Goal: Information Seeking & Learning: Learn about a topic

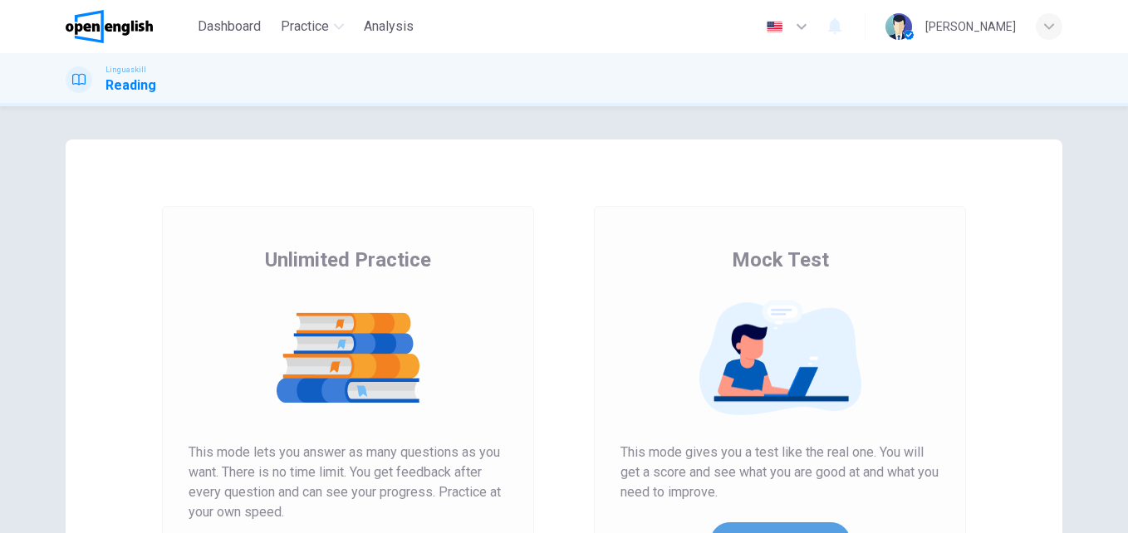
click at [772, 526] on button "Get Your Score" at bounding box center [780, 543] width 140 height 40
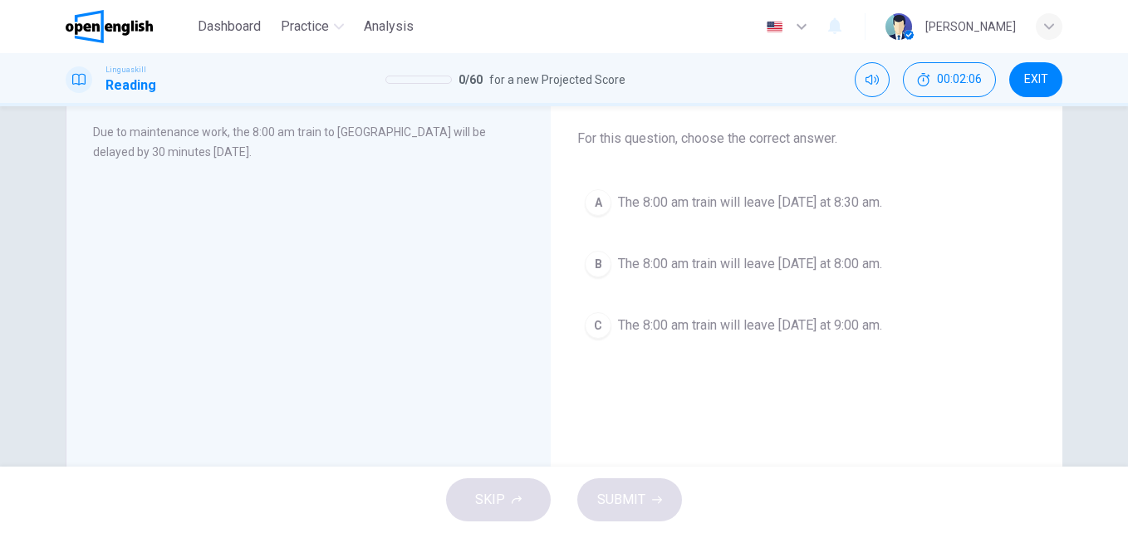
scroll to position [61, 0]
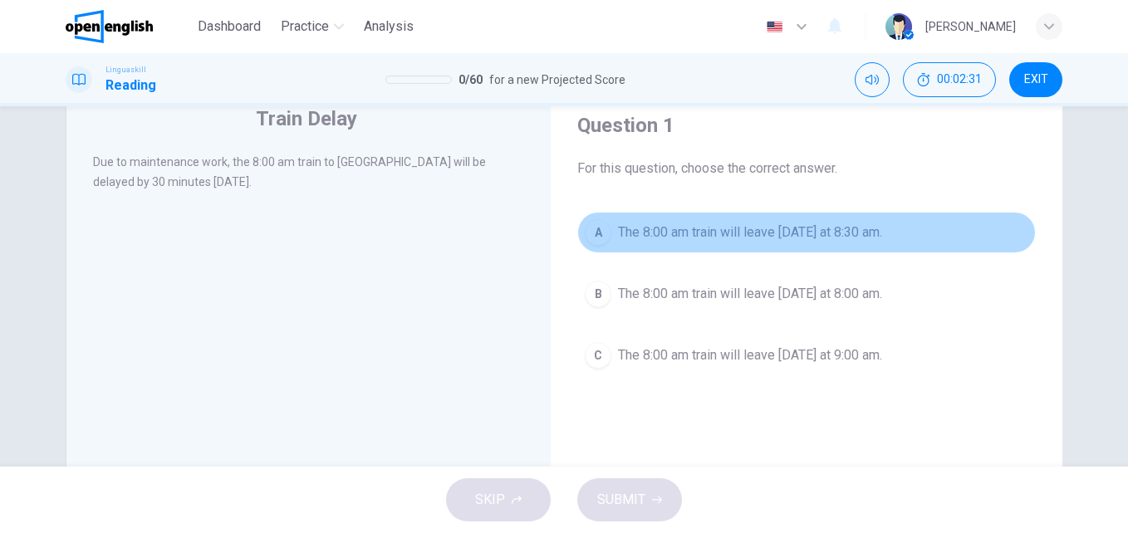
click at [749, 231] on span "The 8:00 am train will leave [DATE] at 8:30 am." at bounding box center [750, 233] width 264 height 20
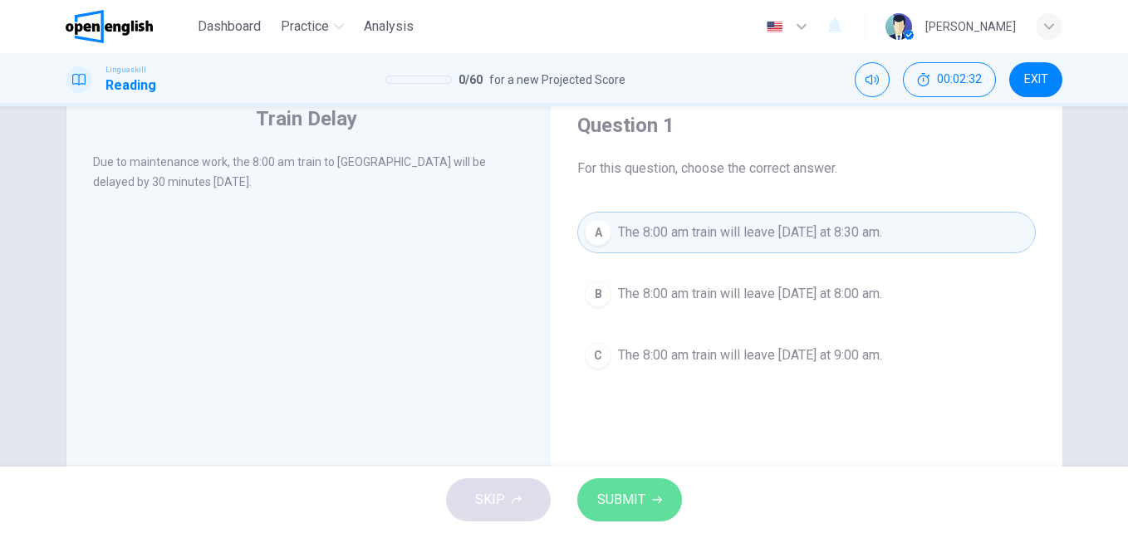
click at [637, 487] on button "SUBMIT" at bounding box center [629, 500] width 105 height 43
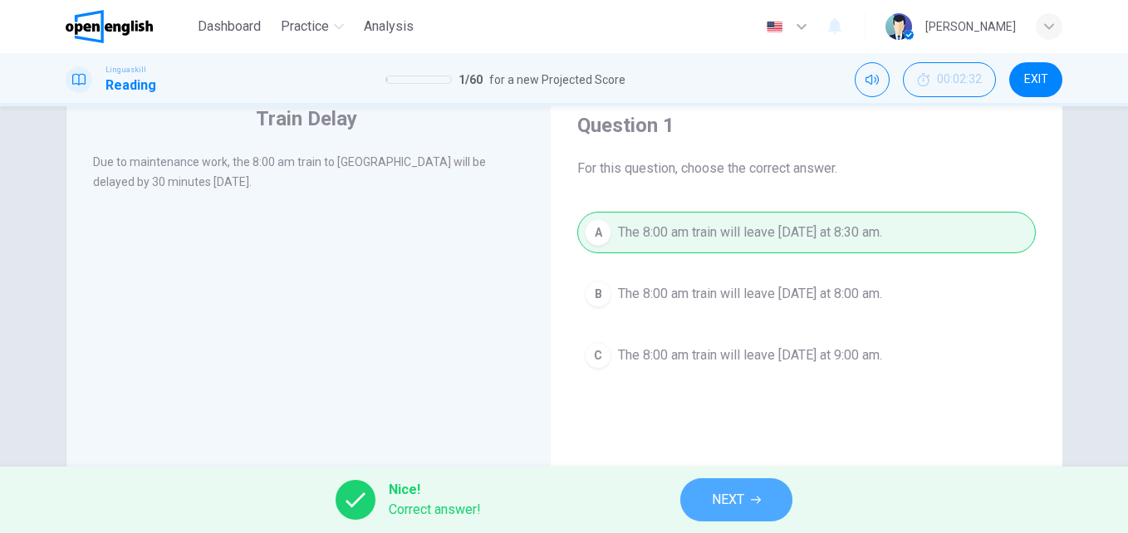
click at [767, 485] on button "NEXT" at bounding box center [736, 500] width 112 height 43
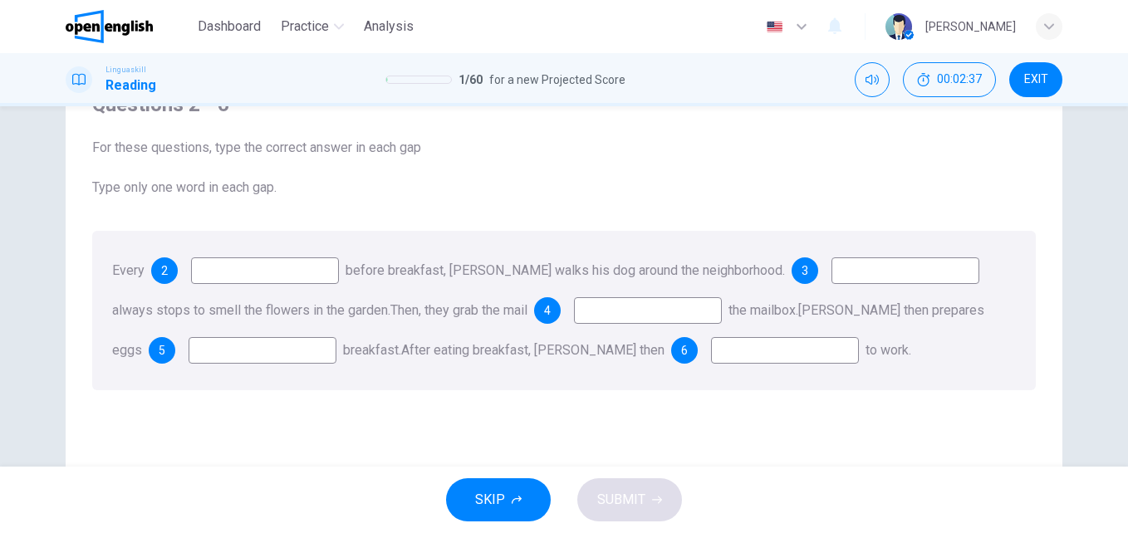
scroll to position [94, 0]
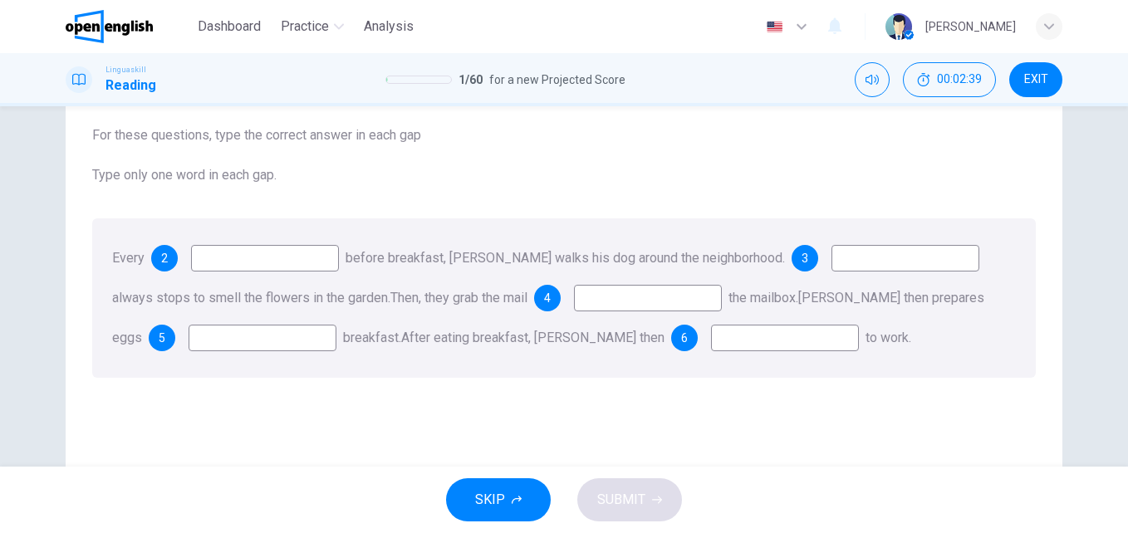
click at [283, 263] on input at bounding box center [265, 258] width 148 height 27
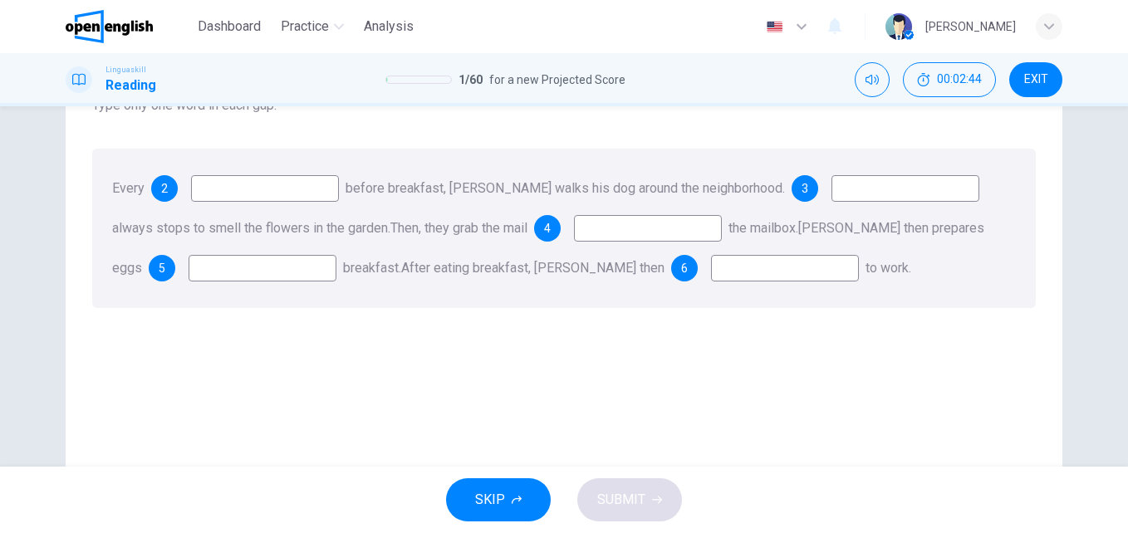
scroll to position [151, 0]
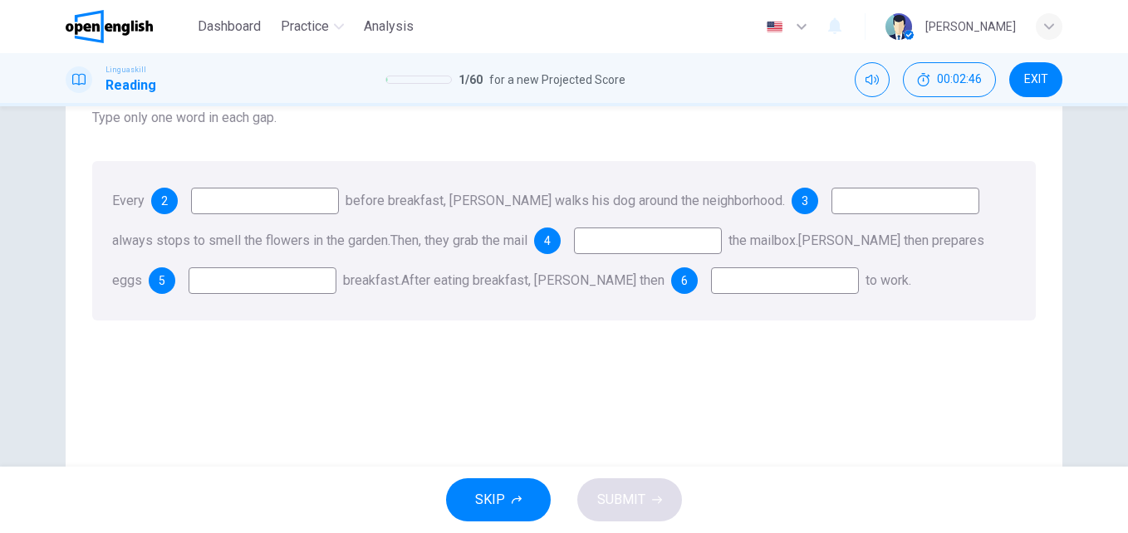
click at [288, 209] on input at bounding box center [265, 201] width 148 height 27
click at [597, 251] on input at bounding box center [648, 241] width 148 height 27
click at [859, 210] on input at bounding box center [906, 201] width 148 height 27
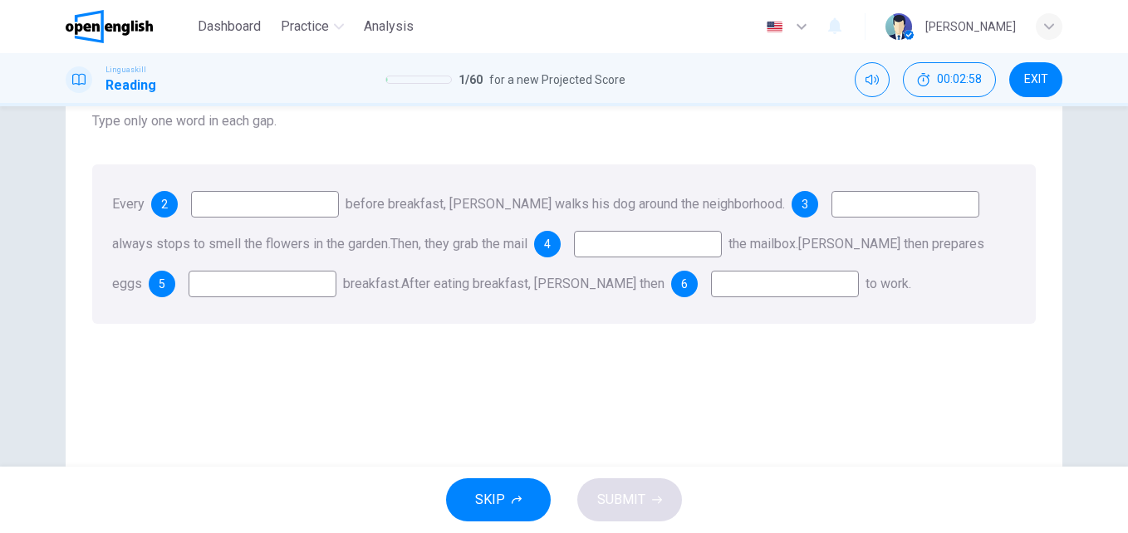
scroll to position [137, 0]
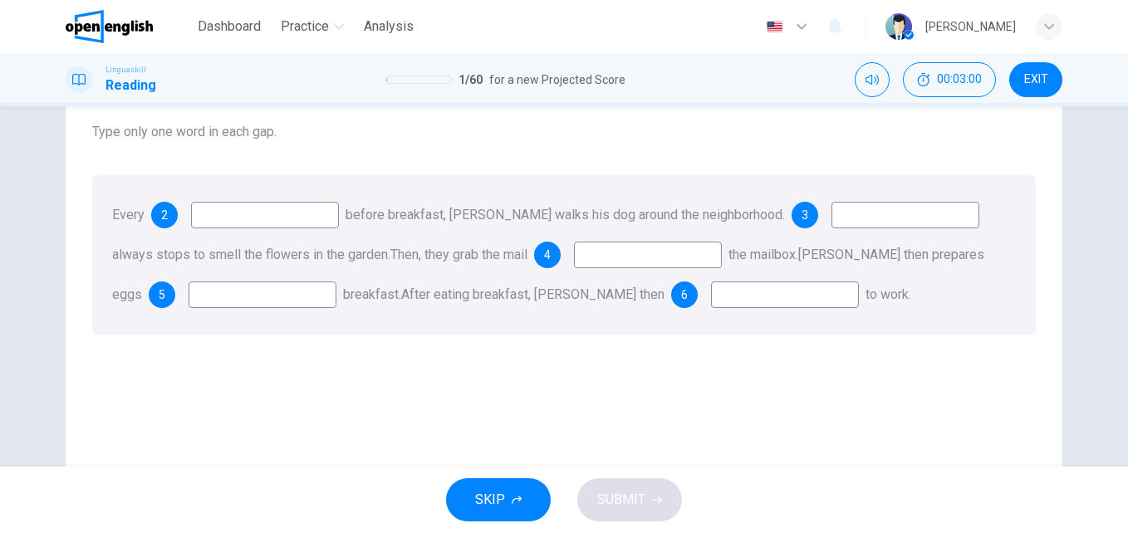
click at [247, 218] on input at bounding box center [265, 215] width 148 height 27
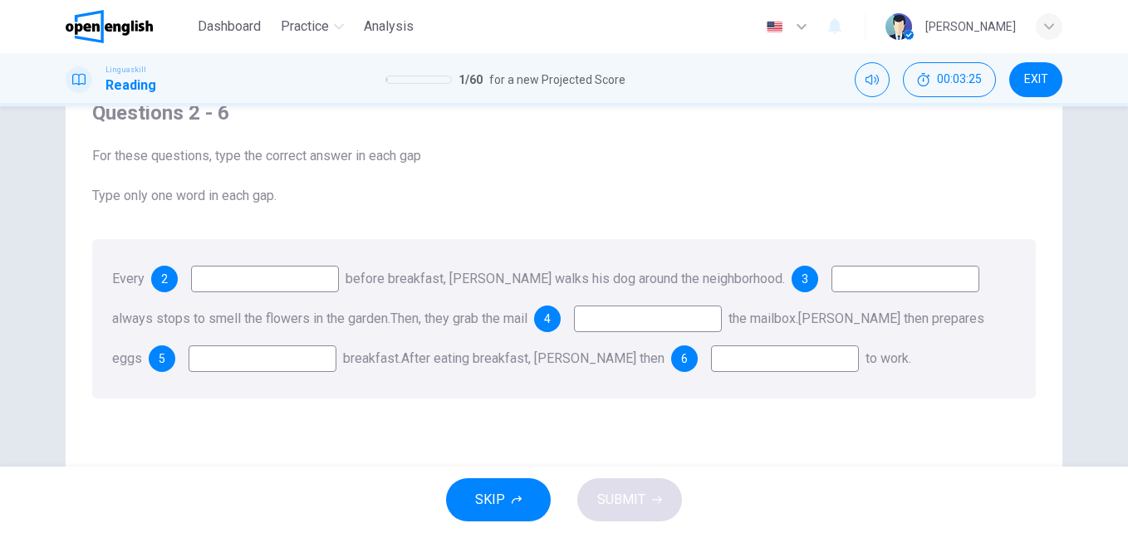
scroll to position [86, 0]
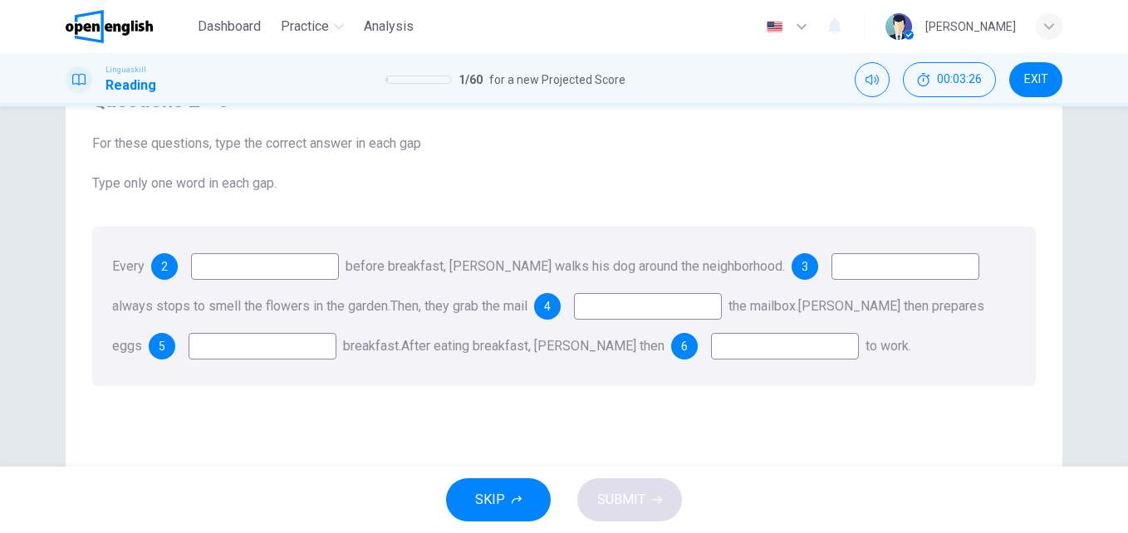
click at [209, 273] on input at bounding box center [265, 266] width 148 height 27
click at [203, 341] on input at bounding box center [263, 346] width 148 height 27
click at [629, 315] on input at bounding box center [648, 306] width 148 height 27
click at [711, 348] on input at bounding box center [785, 346] width 148 height 27
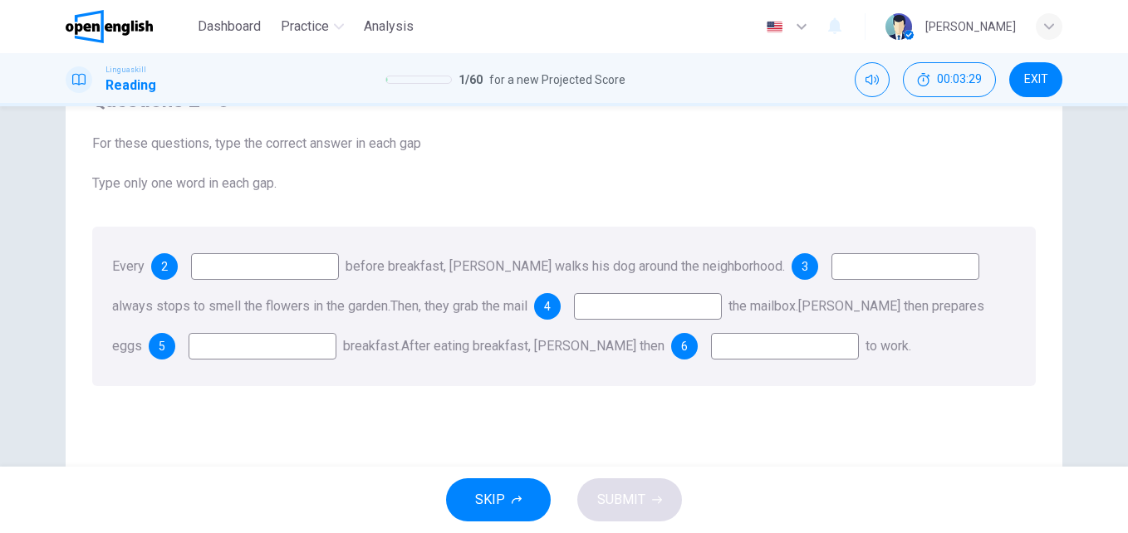
drag, startPoint x: 733, startPoint y: 354, endPoint x: 857, endPoint y: 301, distance: 135.5
click at [746, 356] on input at bounding box center [785, 346] width 148 height 27
click at [865, 269] on input at bounding box center [906, 266] width 148 height 27
type input "***"
click at [289, 273] on input at bounding box center [265, 266] width 148 height 27
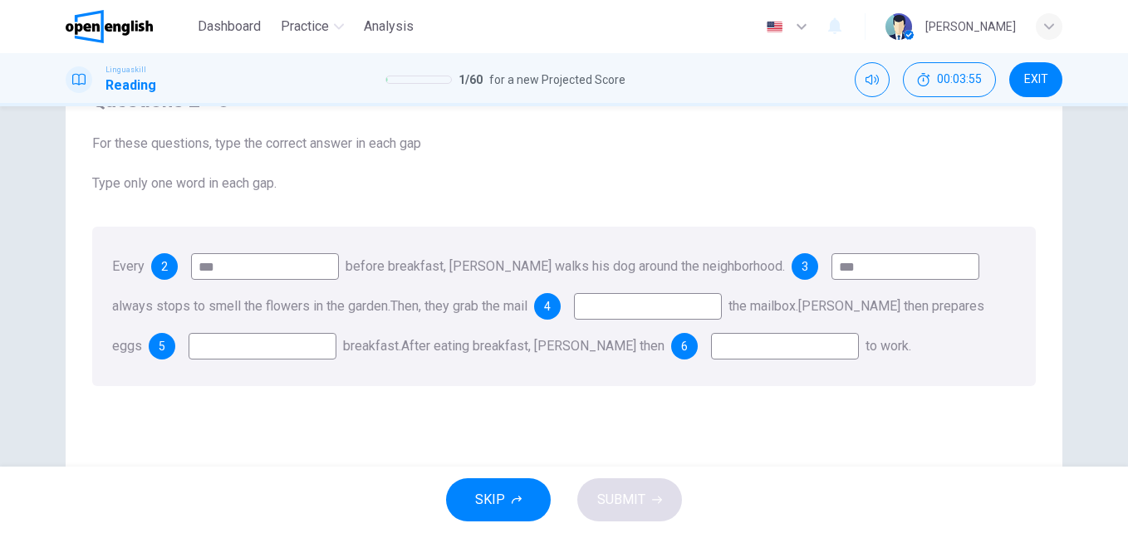
type input "***"
click at [850, 268] on input "***" at bounding box center [906, 266] width 148 height 27
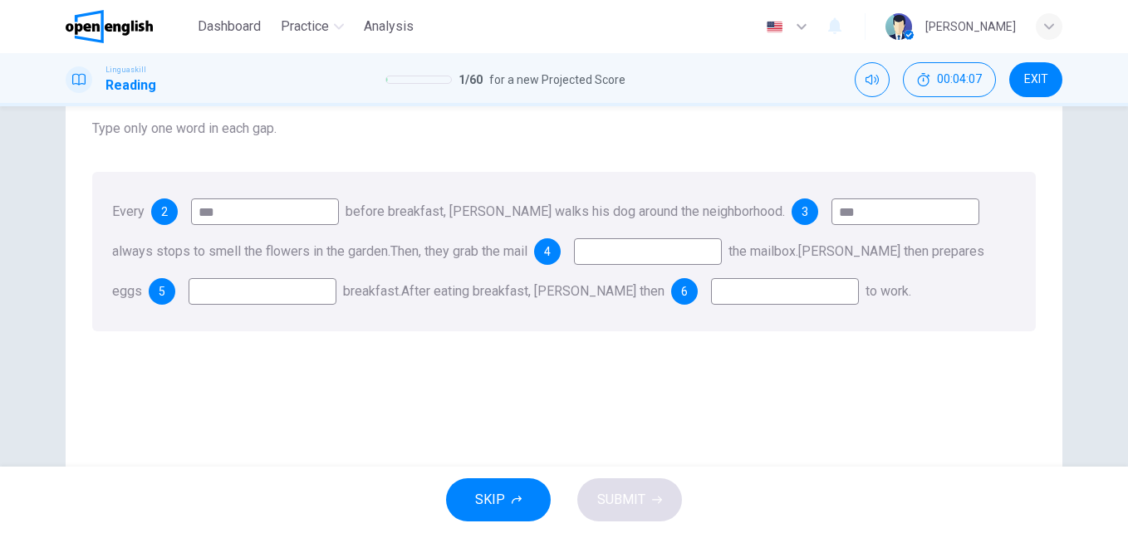
scroll to position [146, 0]
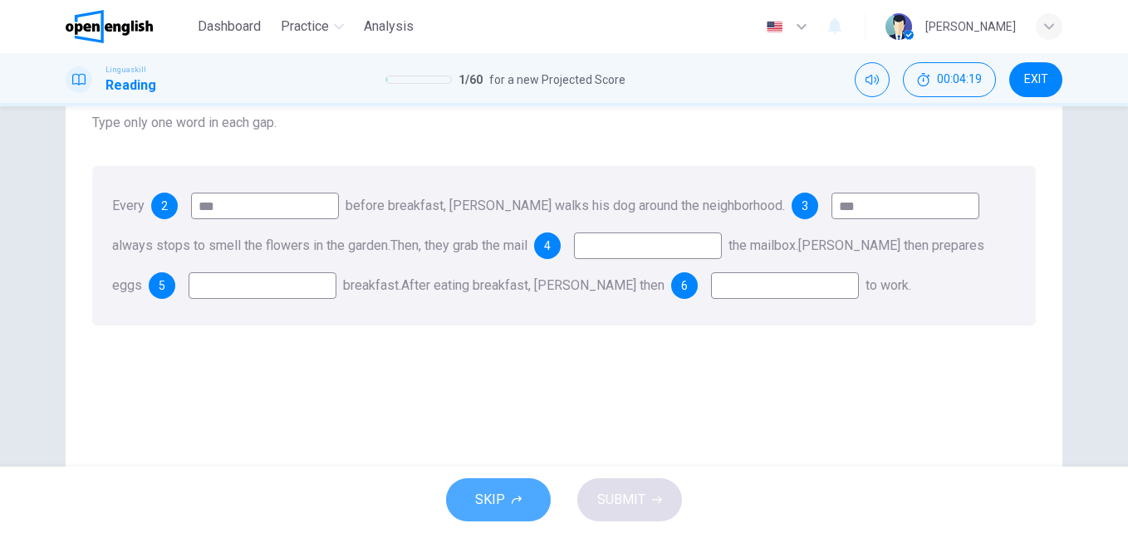
click at [479, 494] on span "SKIP" at bounding box center [490, 500] width 30 height 23
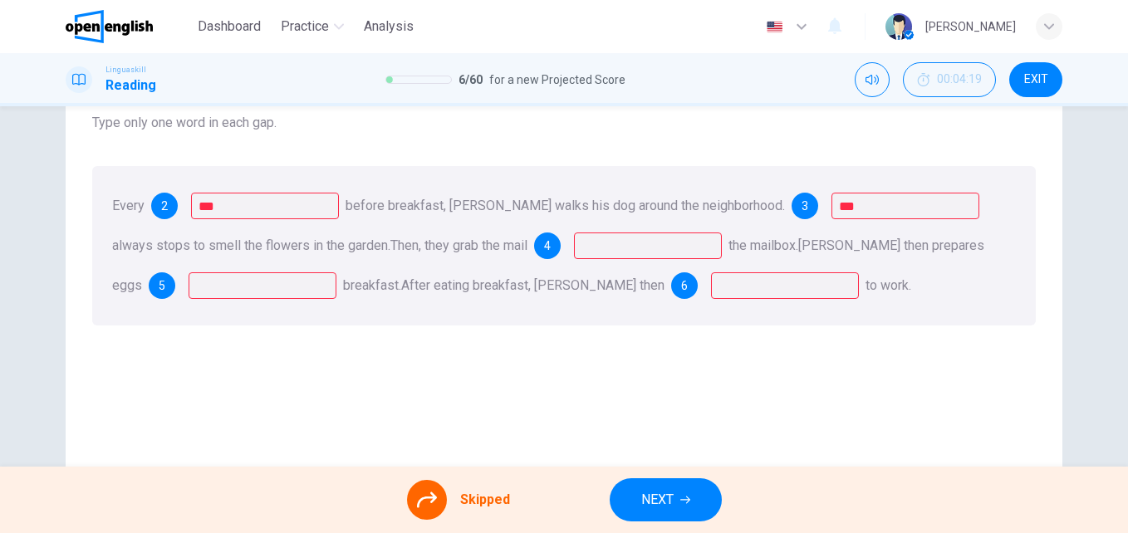
click at [323, 228] on div "Every 2 *** before breakfast, [PERSON_NAME] walks his dog around the neighborho…" at bounding box center [564, 246] width 944 height 160
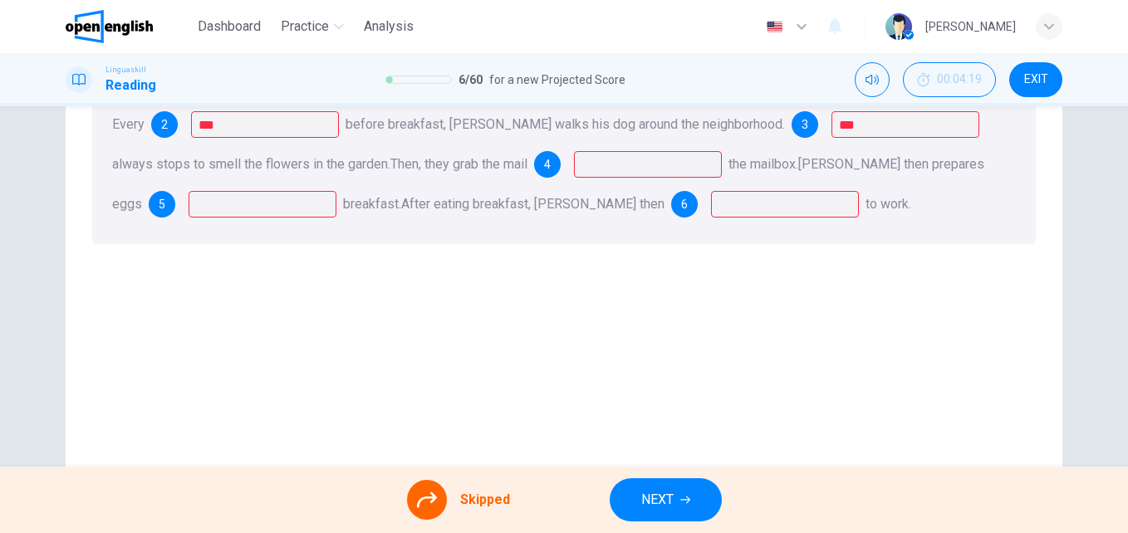
scroll to position [283, 0]
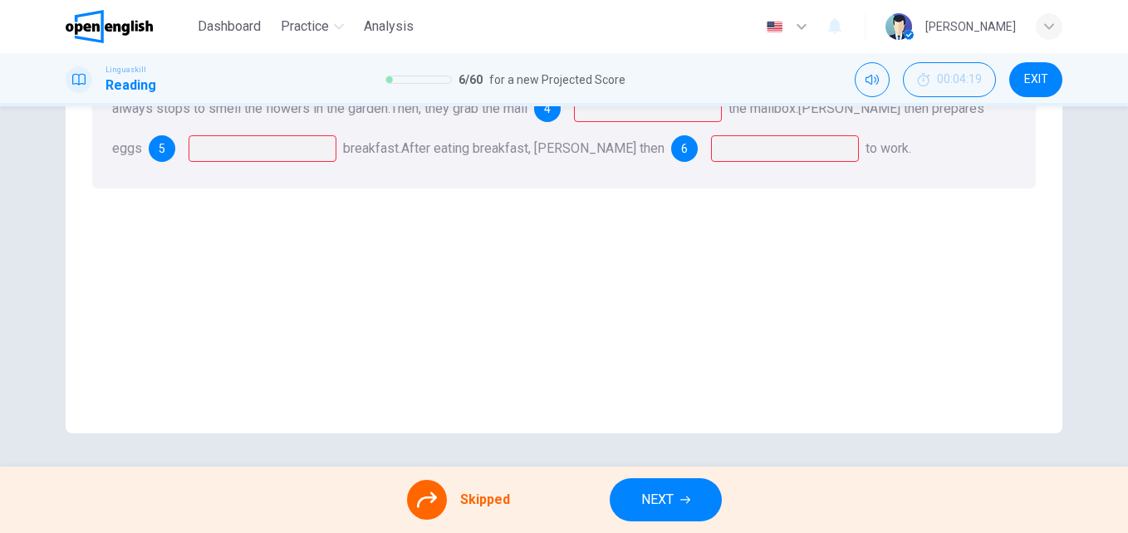
click at [669, 492] on span "NEXT" at bounding box center [657, 500] width 32 height 23
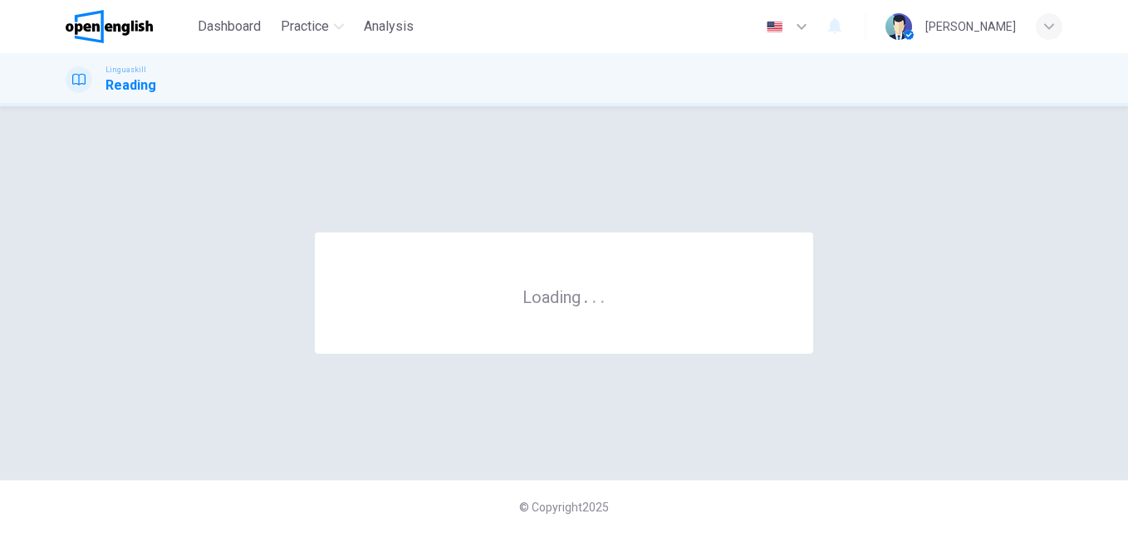
scroll to position [0, 0]
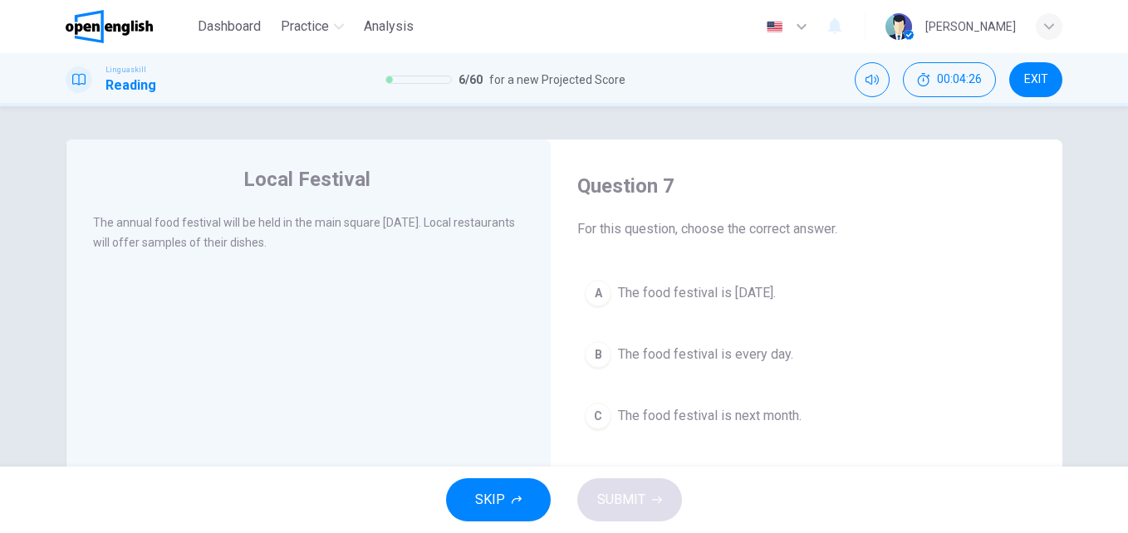
click at [663, 288] on span "The food festival is [DATE]." at bounding box center [697, 293] width 158 height 20
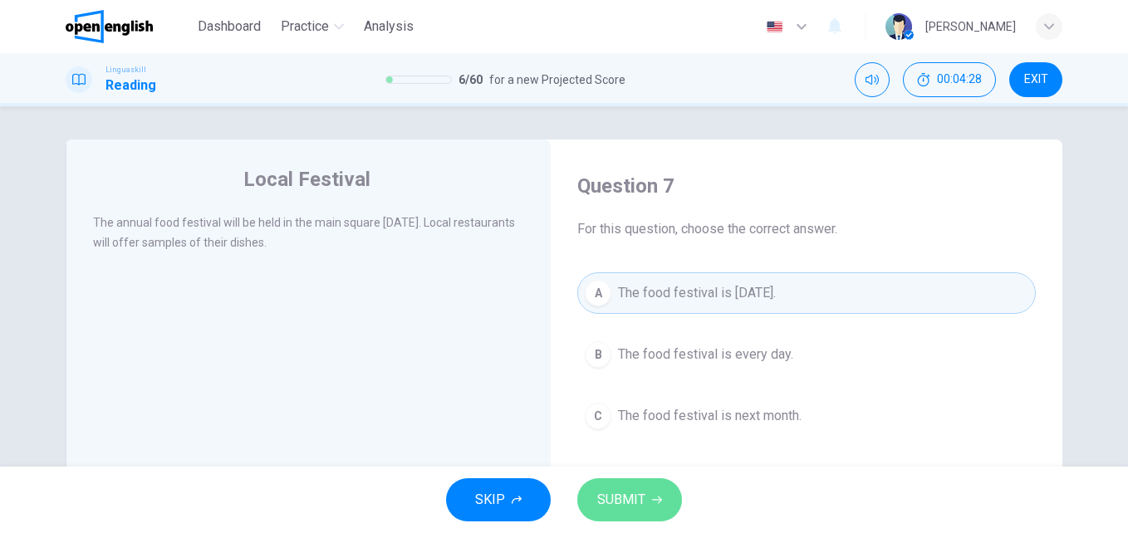
click at [636, 499] on span "SUBMIT" at bounding box center [621, 500] width 48 height 23
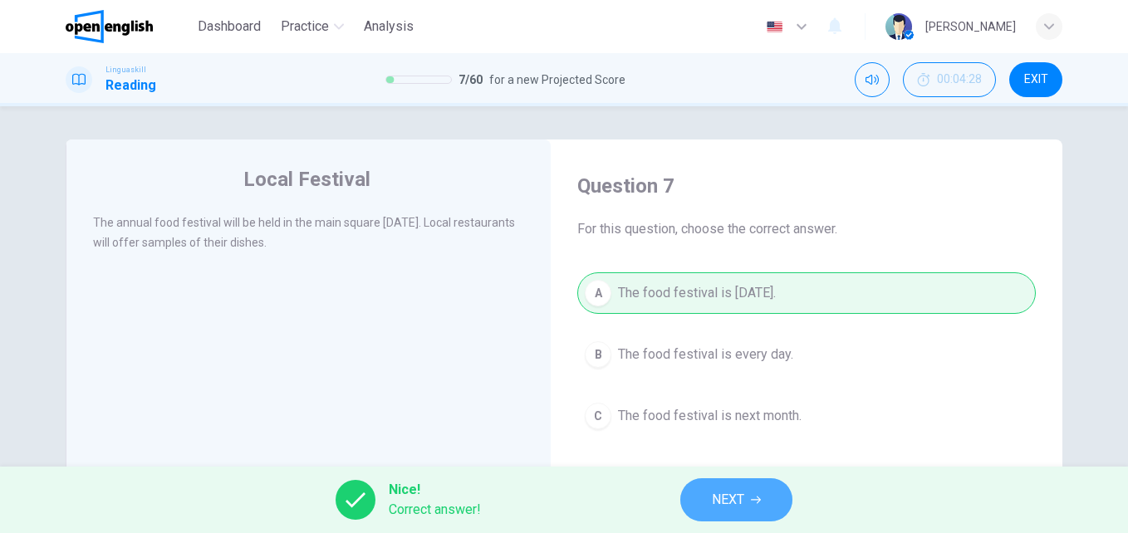
click at [738, 505] on span "NEXT" at bounding box center [728, 500] width 32 height 23
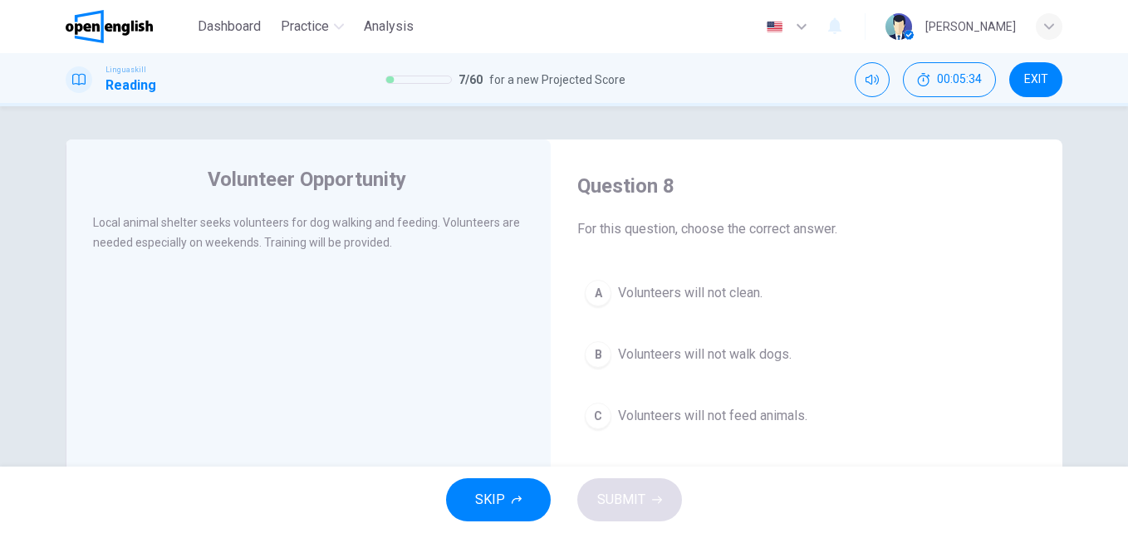
click at [697, 287] on span "Volunteers will not clean." at bounding box center [690, 293] width 145 height 20
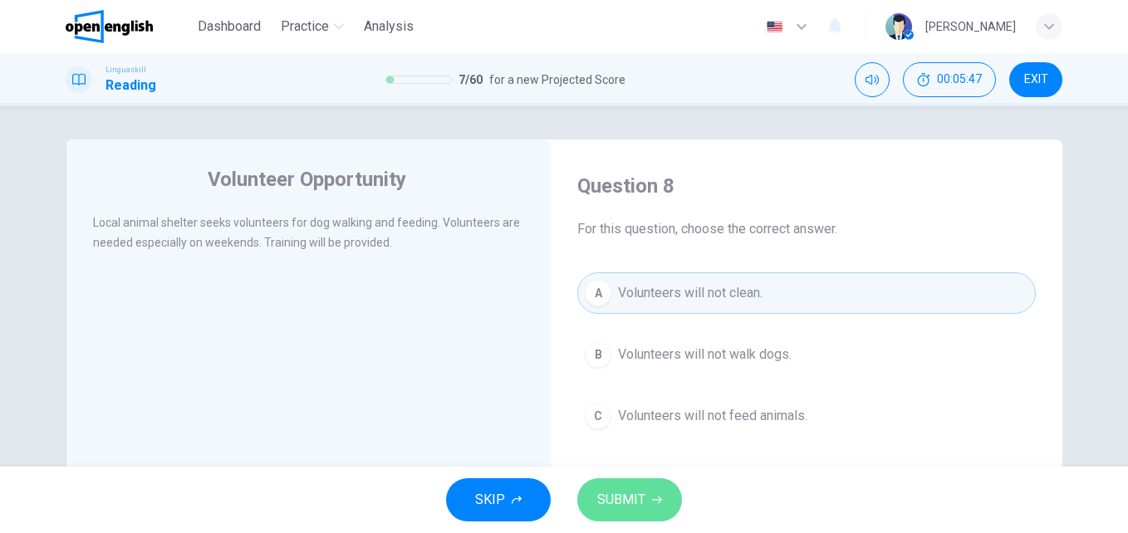
click at [608, 513] on button "SUBMIT" at bounding box center [629, 500] width 105 height 43
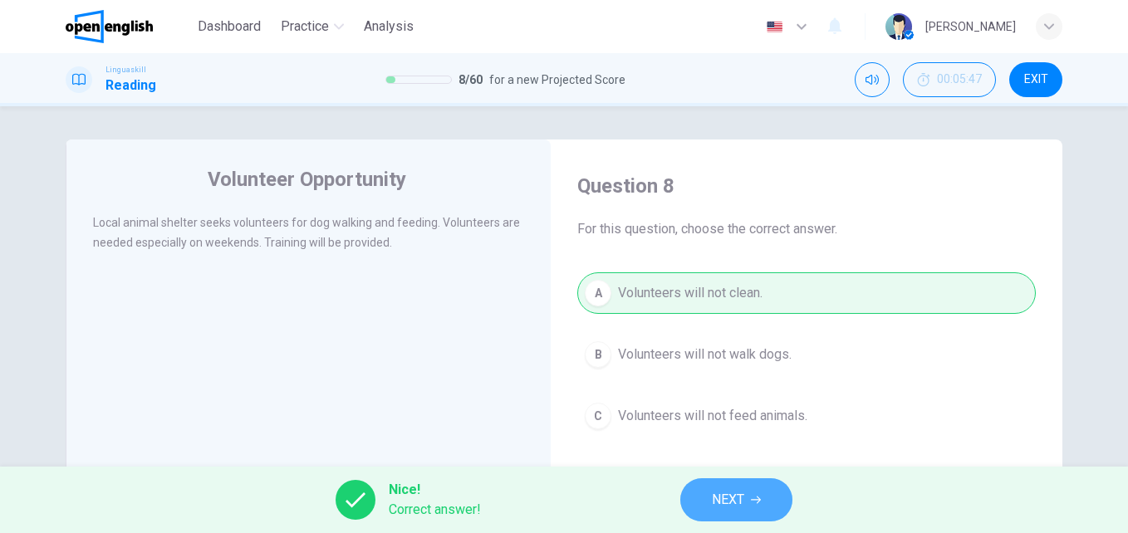
click at [725, 506] on span "NEXT" at bounding box center [728, 500] width 32 height 23
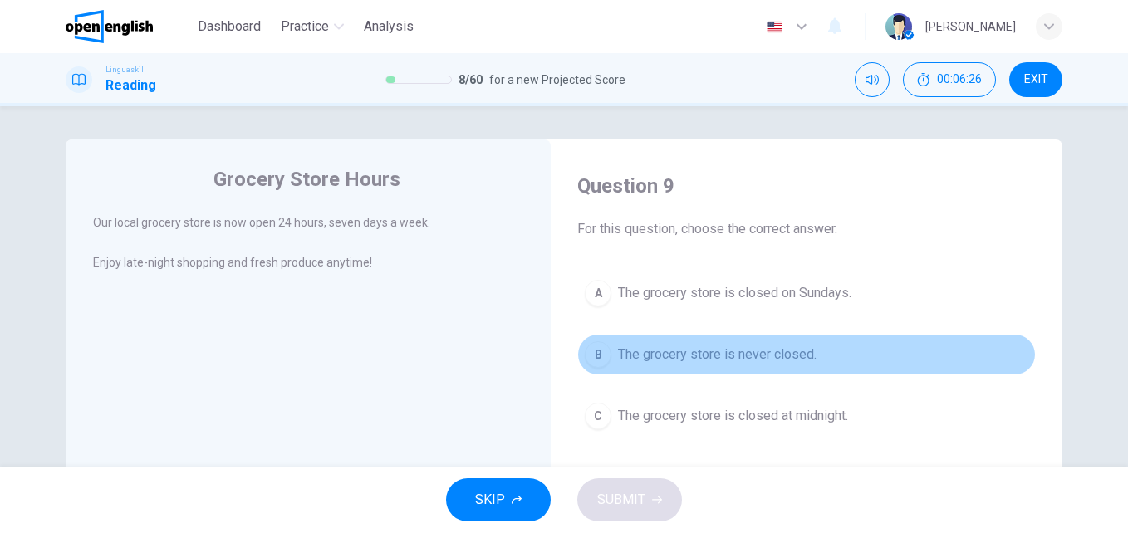
click at [689, 353] on span "The grocery store is never closed." at bounding box center [717, 355] width 199 height 20
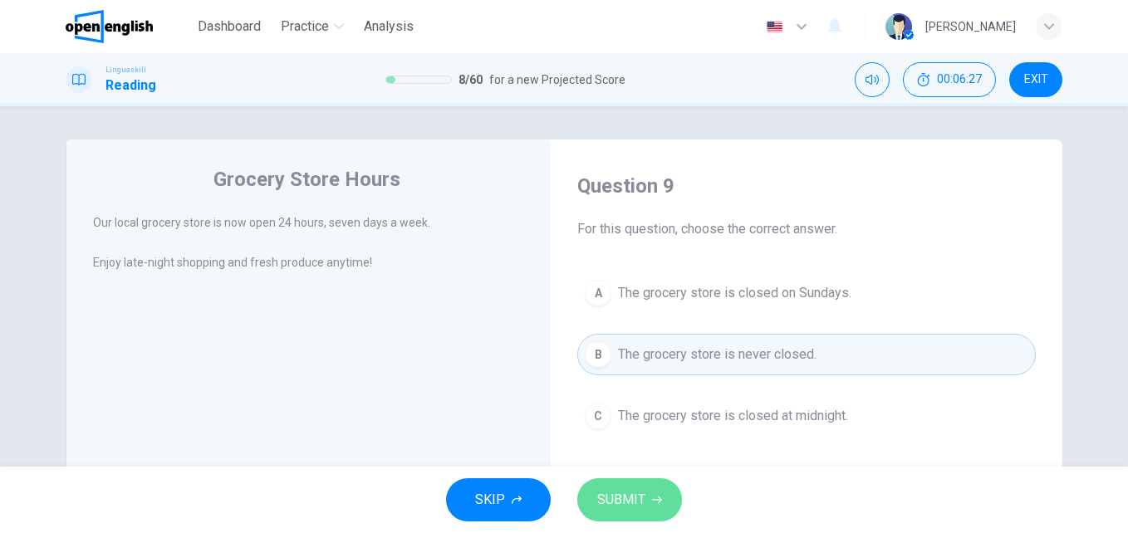
click at [641, 505] on span "SUBMIT" at bounding box center [621, 500] width 48 height 23
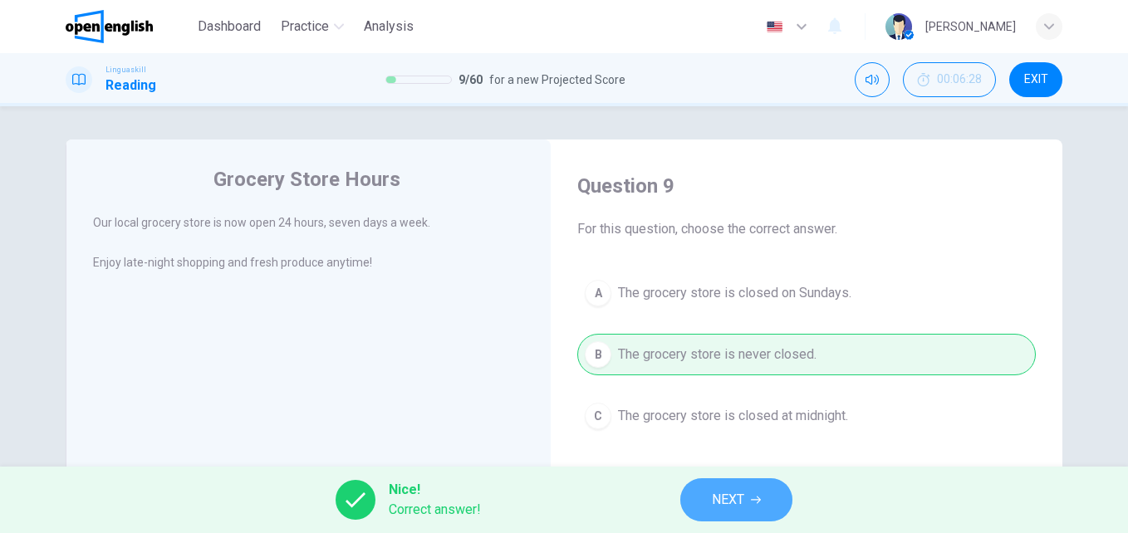
click at [729, 495] on span "NEXT" at bounding box center [728, 500] width 32 height 23
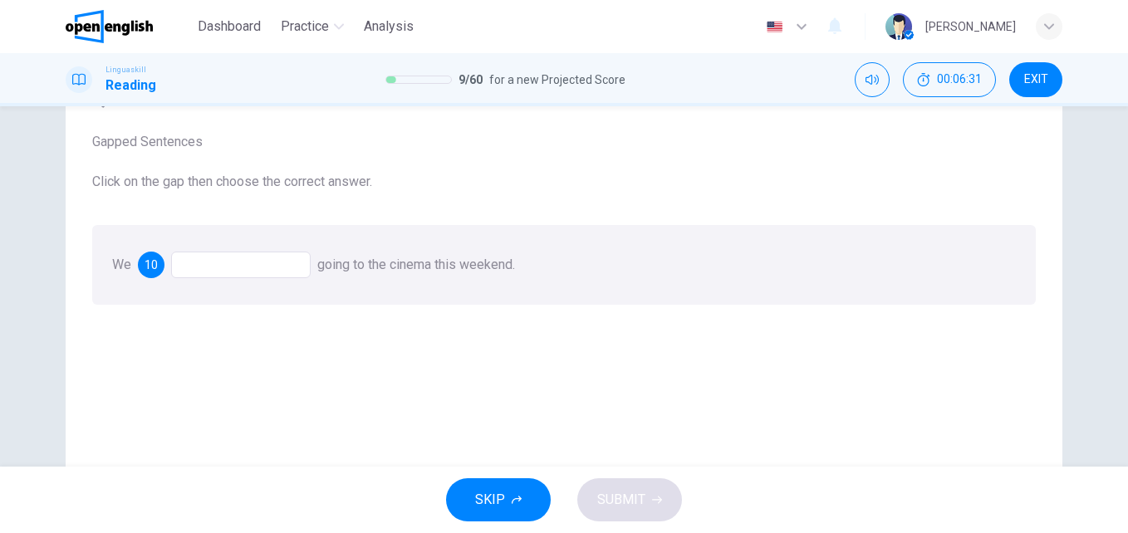
scroll to position [101, 0]
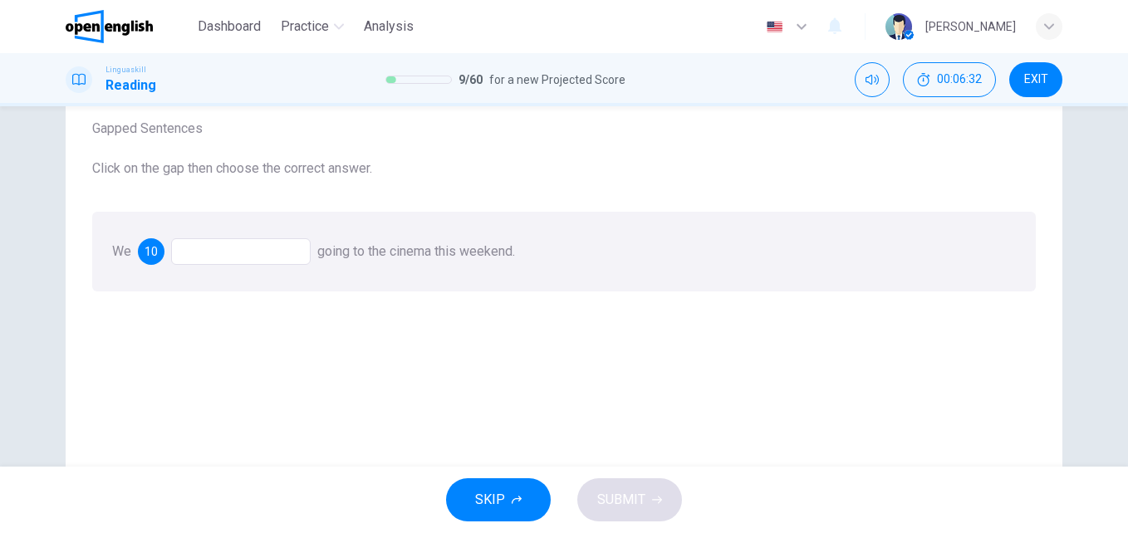
click at [208, 258] on div at bounding box center [241, 251] width 140 height 27
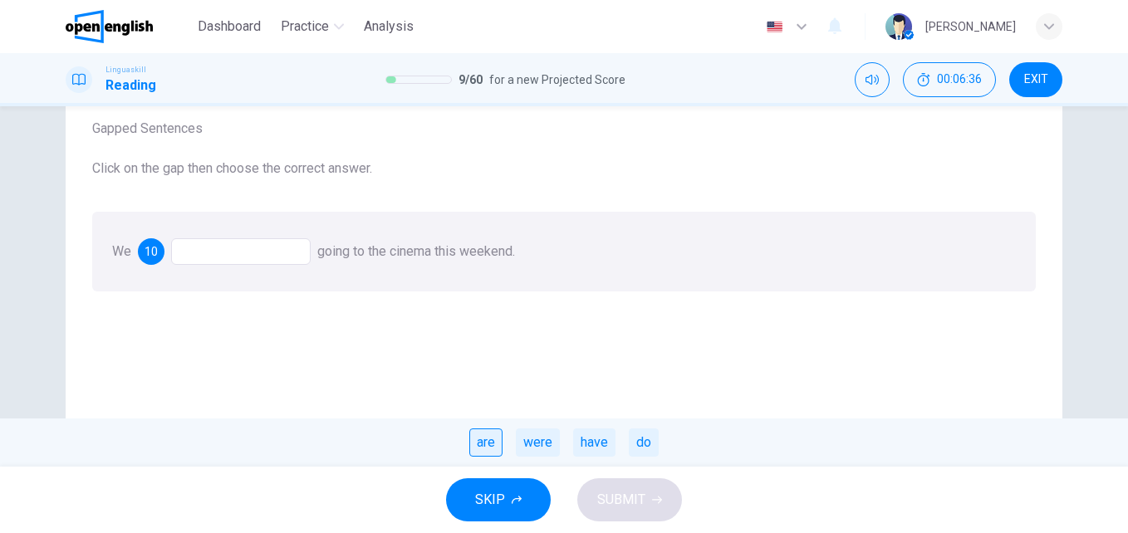
click at [486, 443] on div "are" at bounding box center [485, 443] width 33 height 28
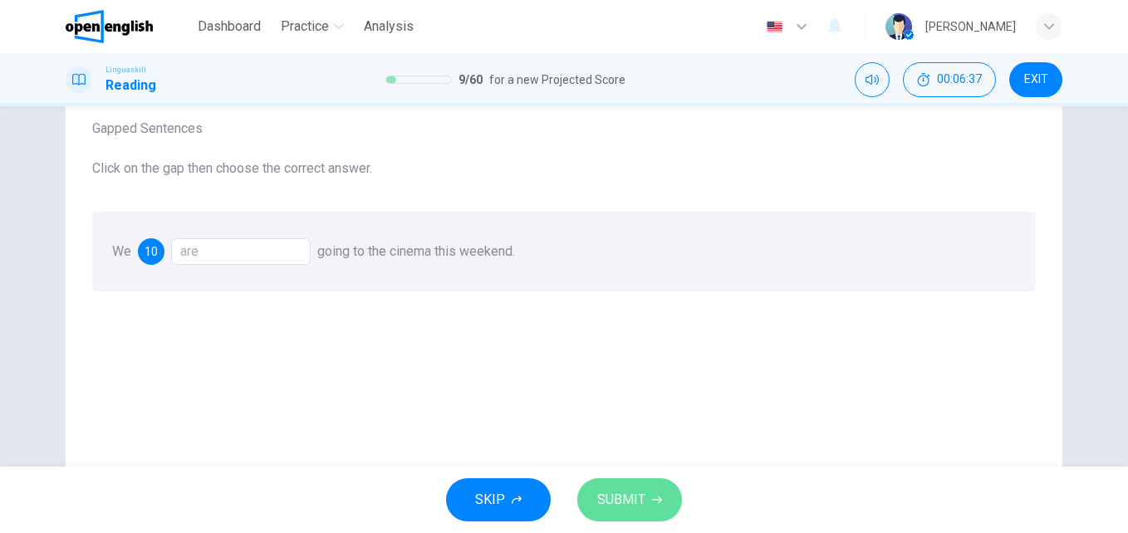
click at [633, 506] on span "SUBMIT" at bounding box center [621, 500] width 48 height 23
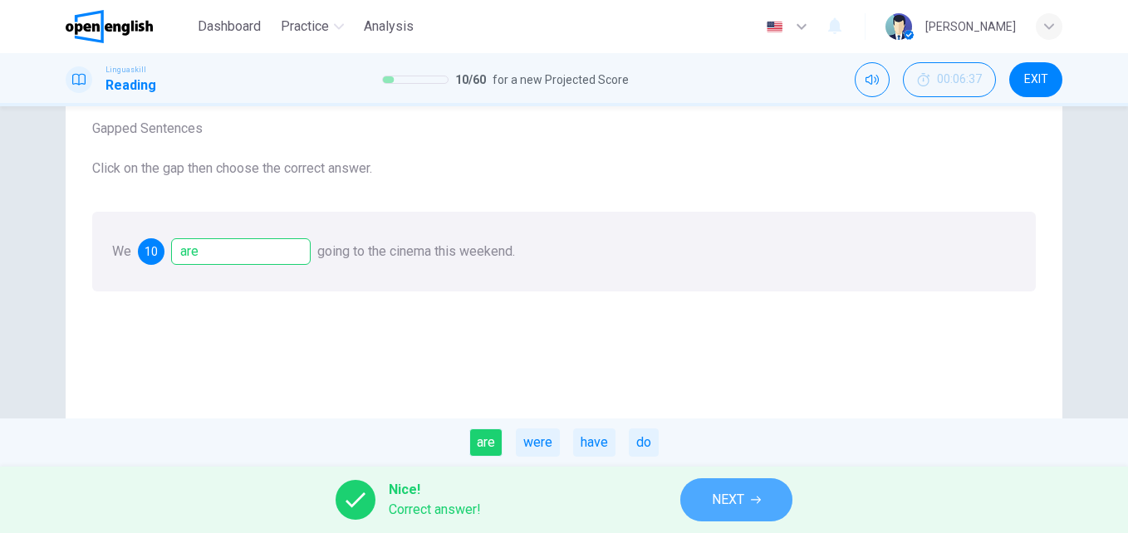
click at [713, 498] on span "NEXT" at bounding box center [728, 500] width 32 height 23
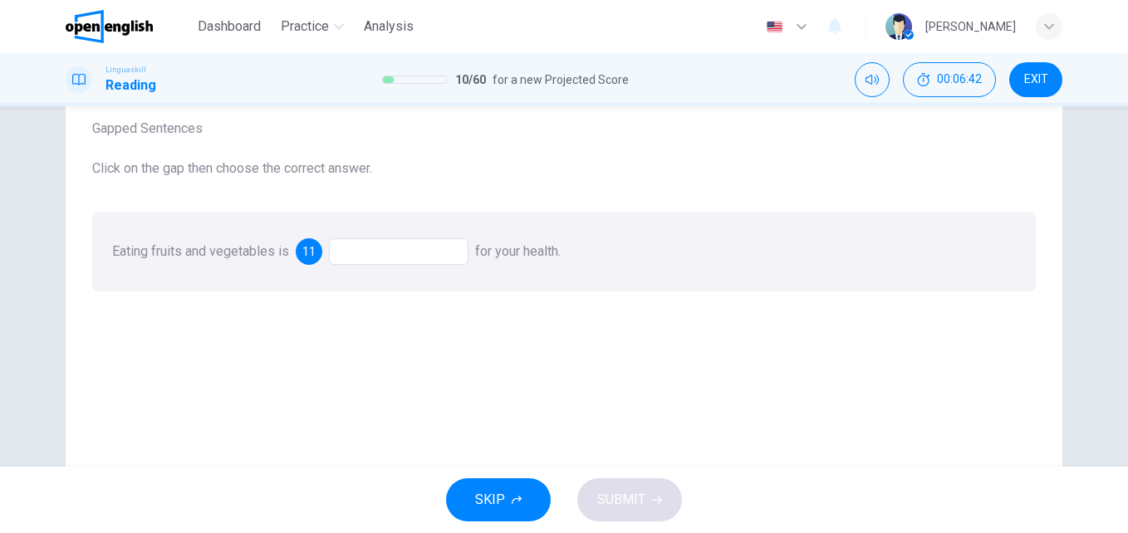
click at [346, 253] on div at bounding box center [399, 251] width 140 height 27
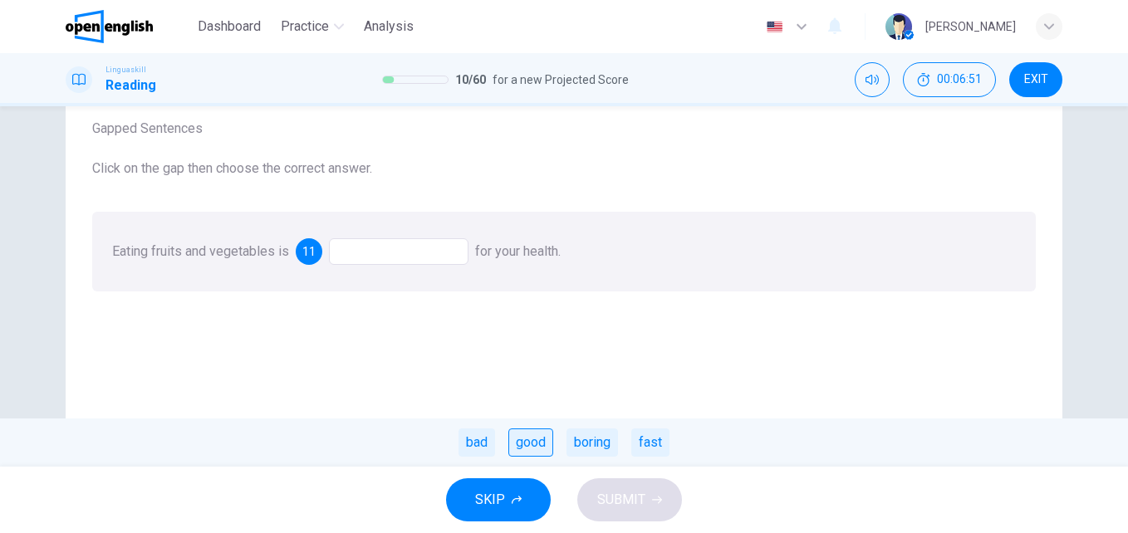
click at [533, 447] on div "good" at bounding box center [530, 443] width 45 height 28
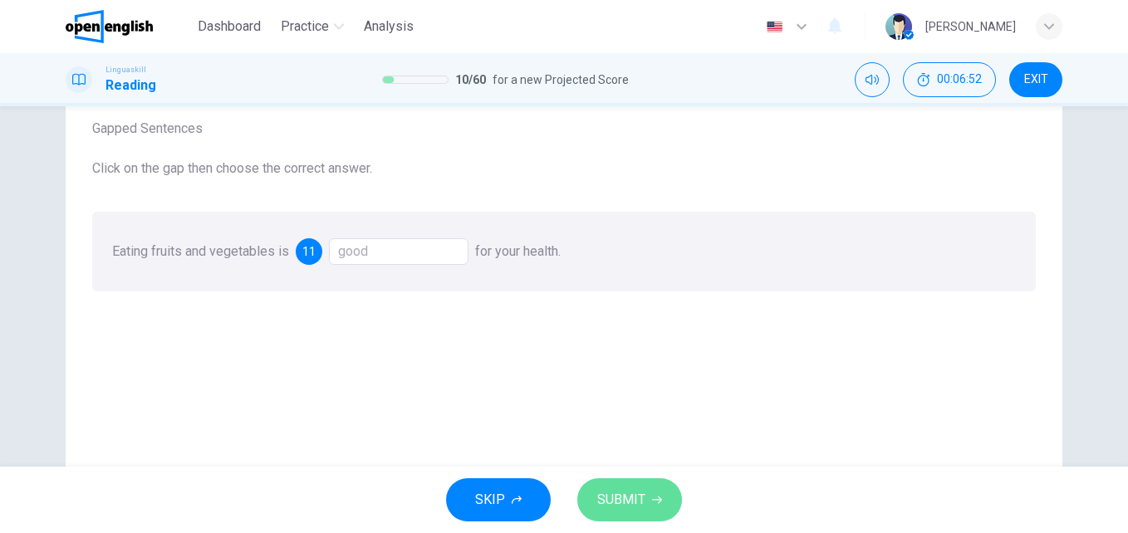
click at [645, 488] on button "SUBMIT" at bounding box center [629, 500] width 105 height 43
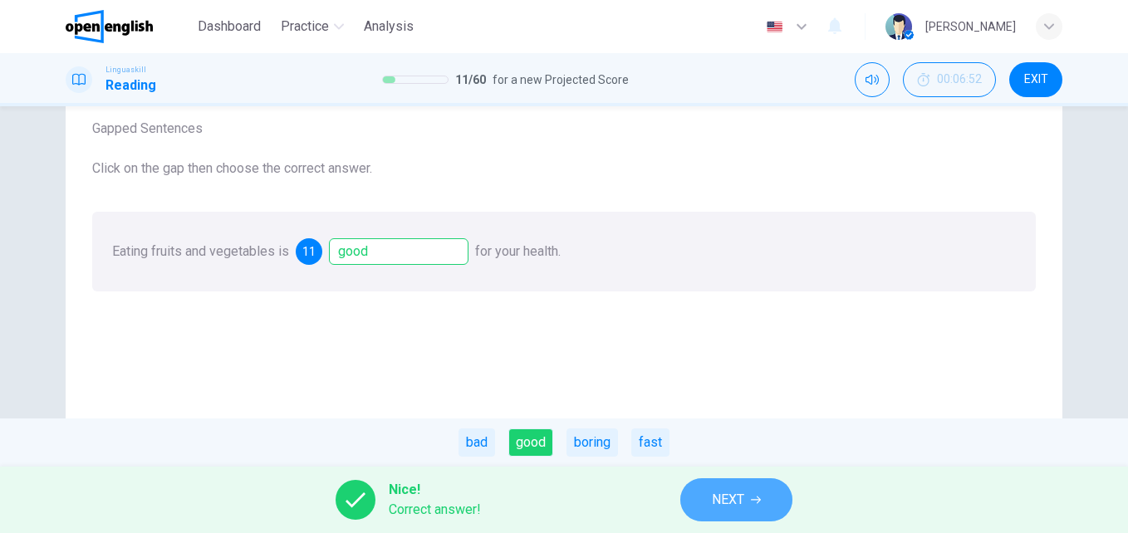
click at [734, 496] on span "NEXT" at bounding box center [728, 500] width 32 height 23
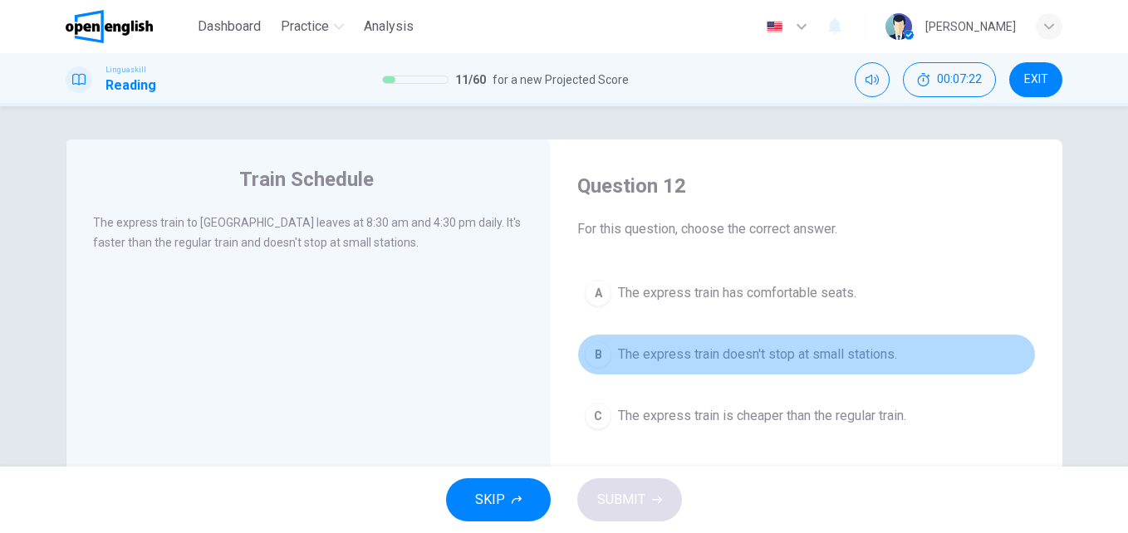
click at [683, 356] on span "The express train doesn't stop at small stations." at bounding box center [757, 355] width 279 height 20
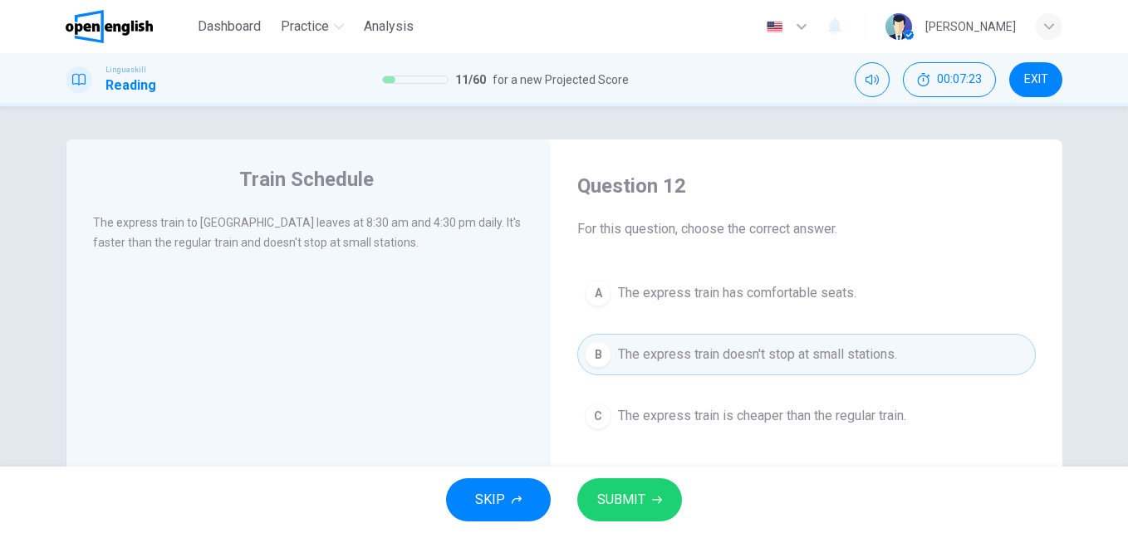
click at [661, 488] on button "SUBMIT" at bounding box center [629, 500] width 105 height 43
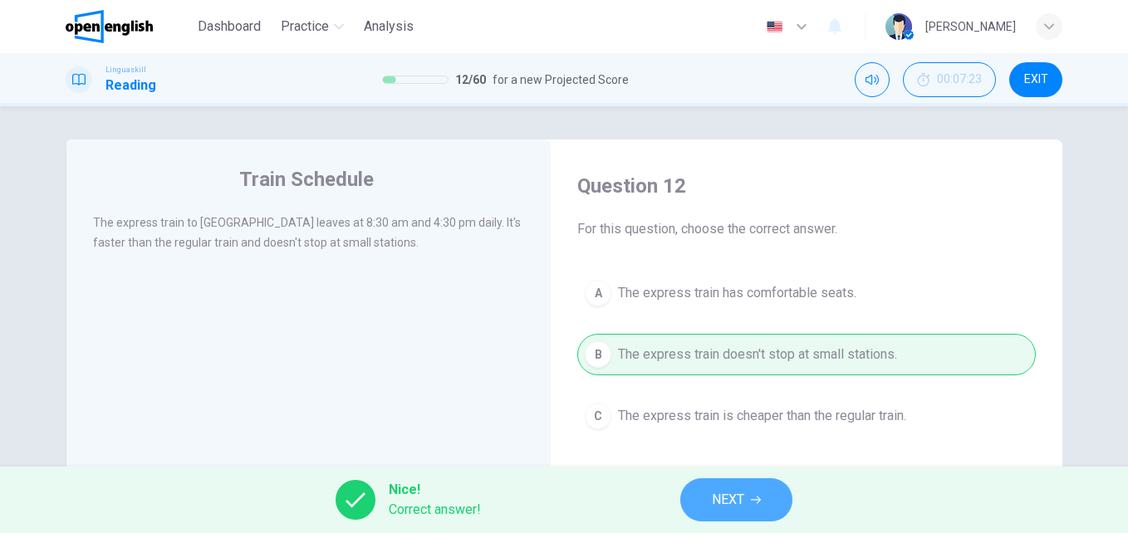
click at [730, 499] on span "NEXT" at bounding box center [728, 500] width 32 height 23
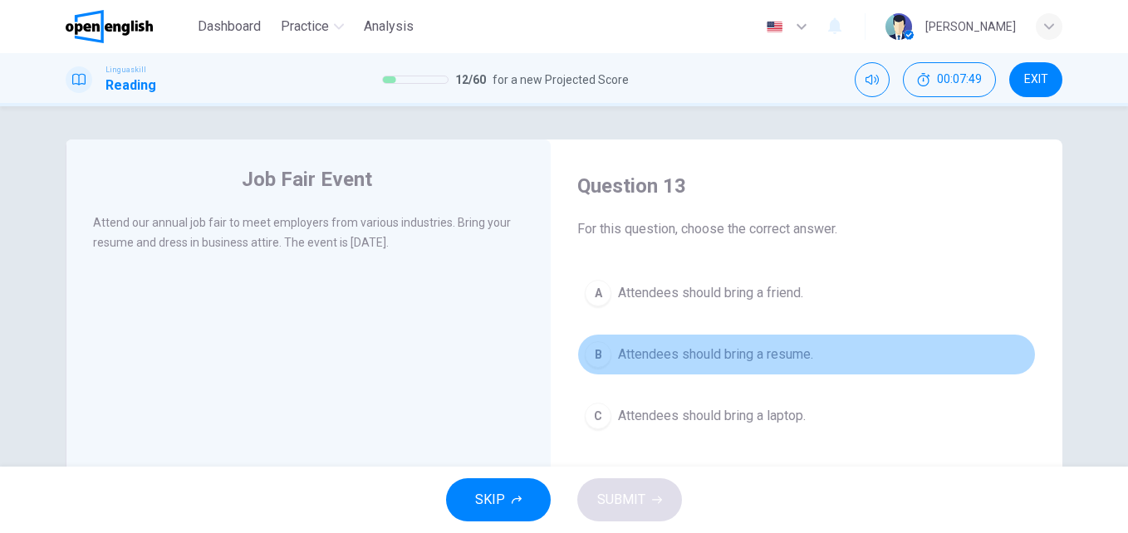
click at [684, 356] on span "Attendees should bring a resume." at bounding box center [715, 355] width 195 height 20
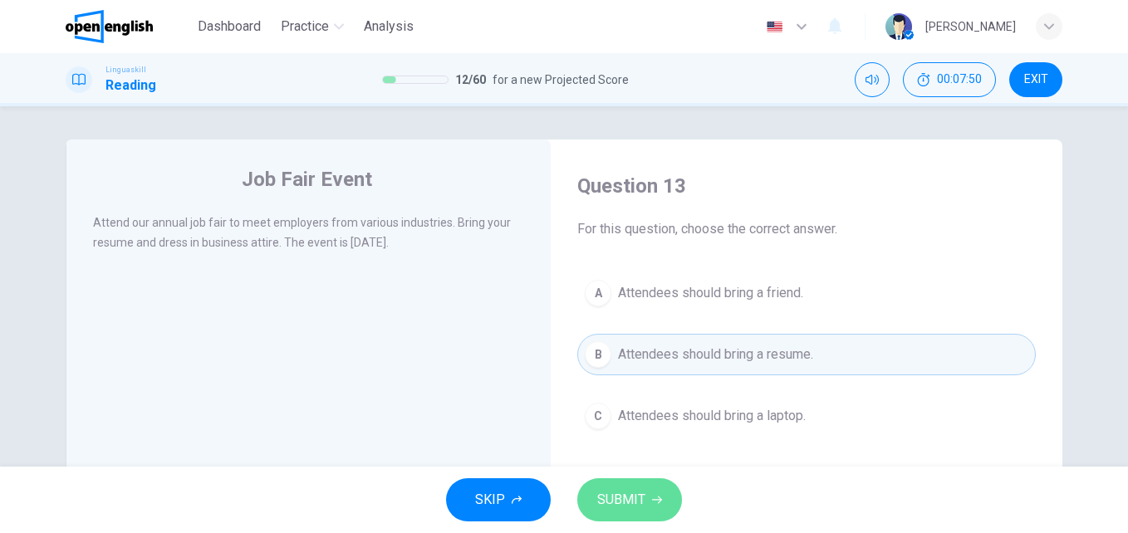
click at [656, 495] on icon "button" at bounding box center [657, 500] width 10 height 10
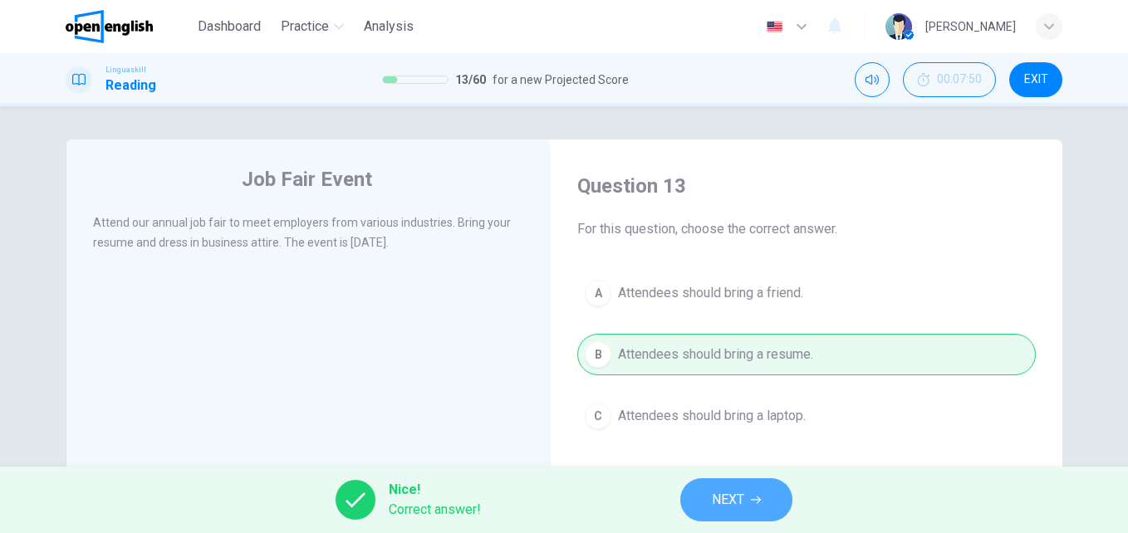
click at [694, 501] on button "NEXT" at bounding box center [736, 500] width 112 height 43
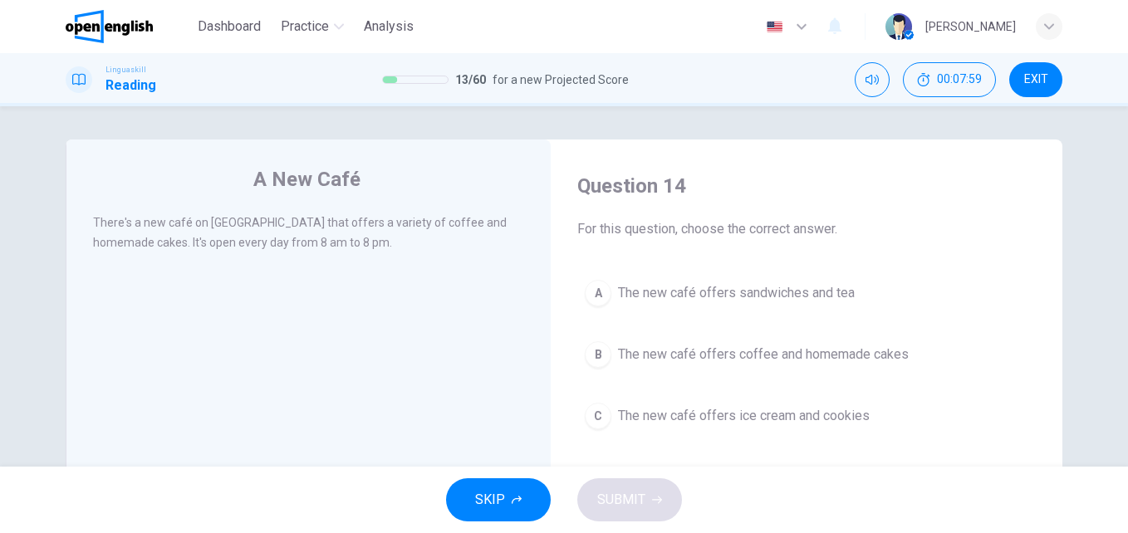
click at [671, 350] on span "The new café offers coffee and homemade cakes" at bounding box center [763, 355] width 291 height 20
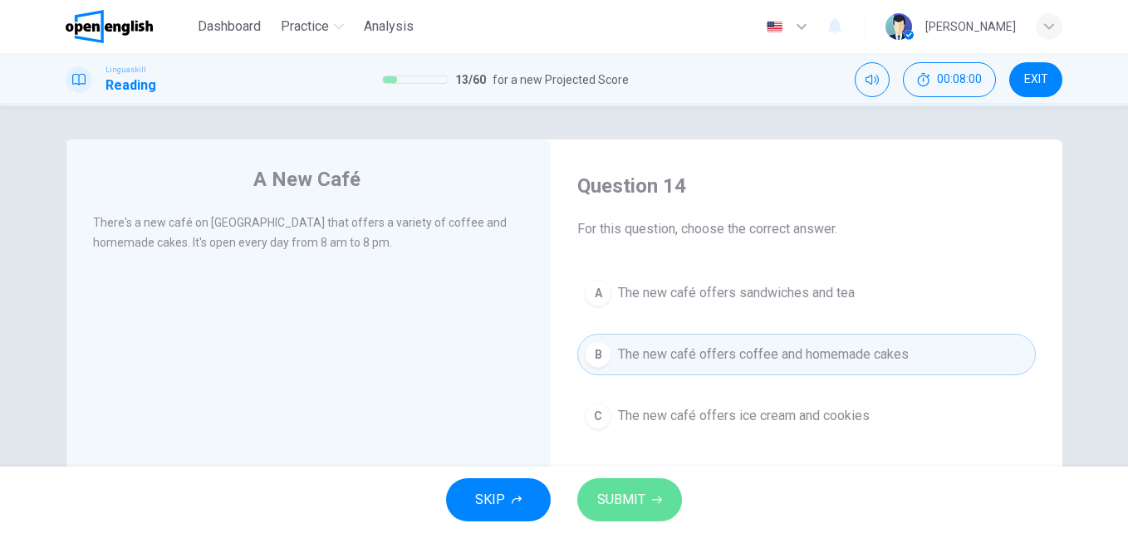
click at [634, 499] on span "SUBMIT" at bounding box center [621, 500] width 48 height 23
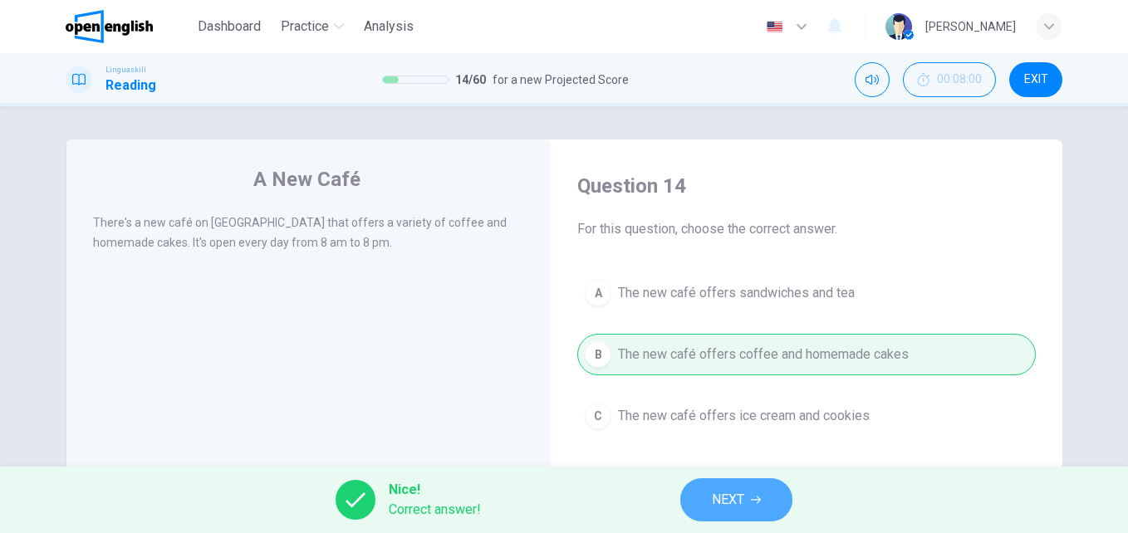
click at [705, 498] on button "NEXT" at bounding box center [736, 500] width 112 height 43
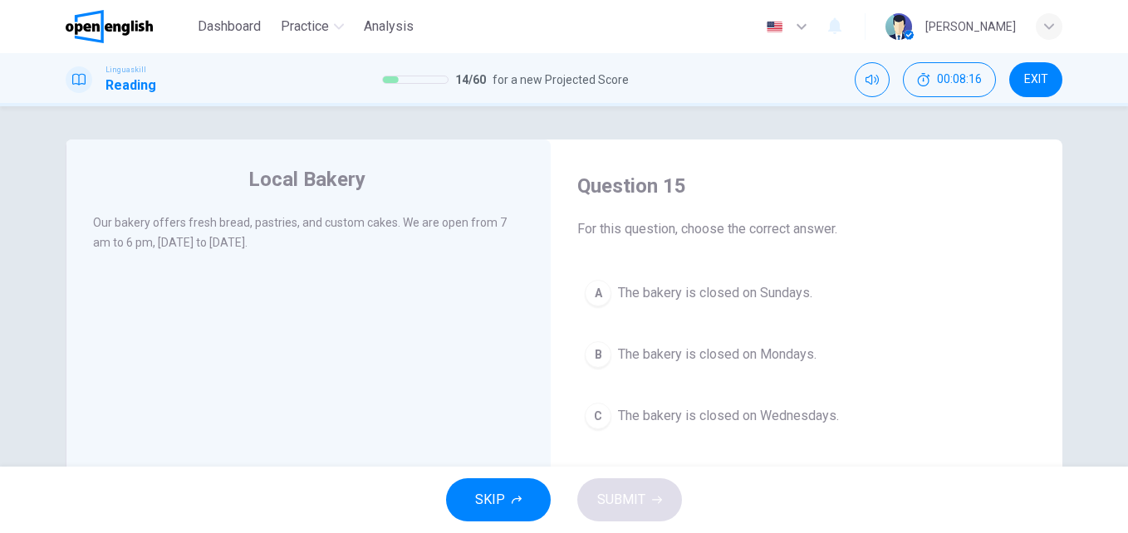
click at [667, 288] on span "The bakery is closed on Sundays." at bounding box center [715, 293] width 194 height 20
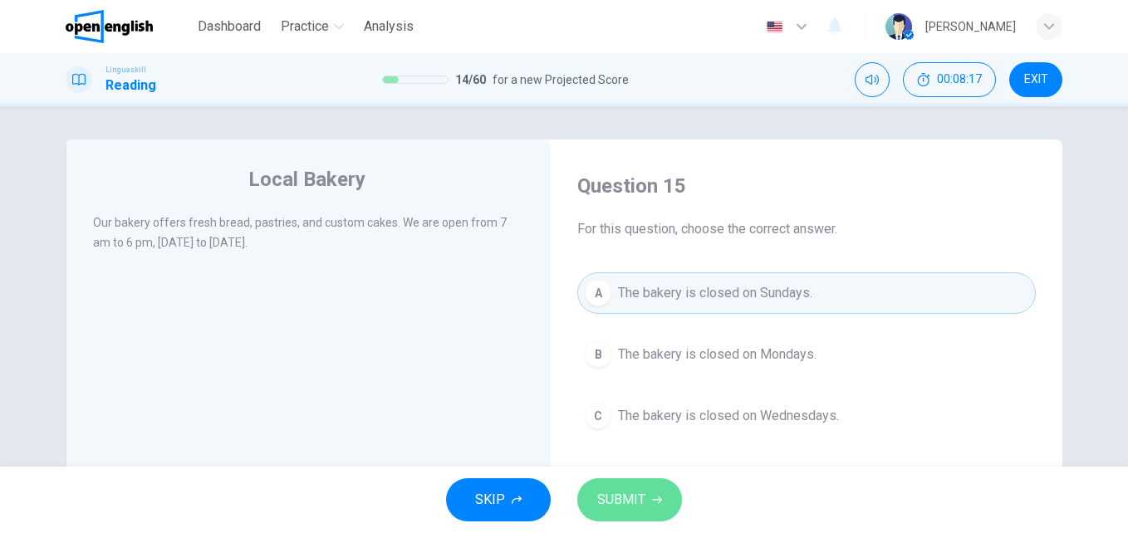
click at [641, 495] on span "SUBMIT" at bounding box center [621, 500] width 48 height 23
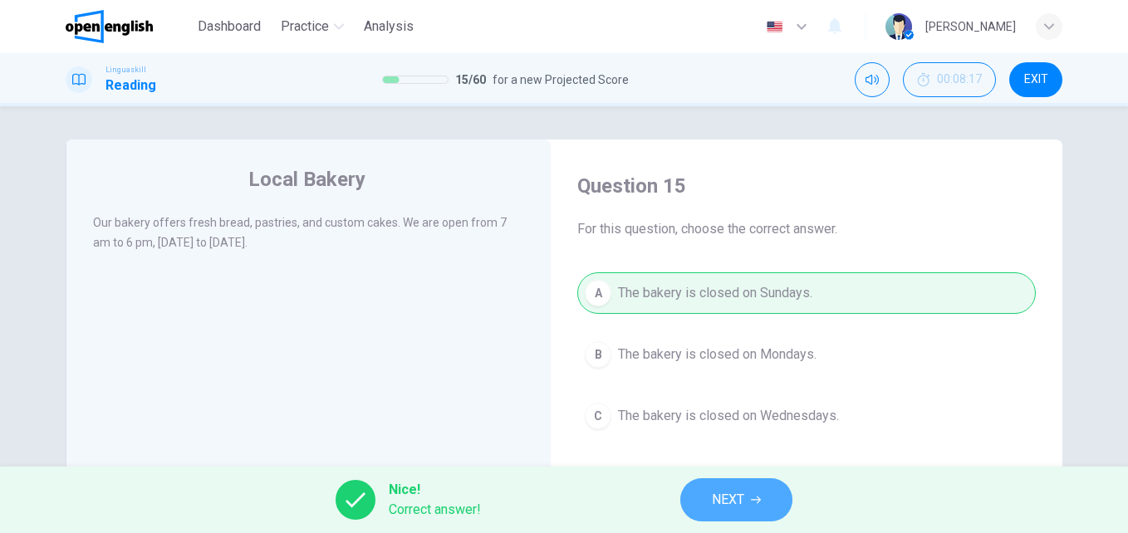
click at [710, 496] on button "NEXT" at bounding box center [736, 500] width 112 height 43
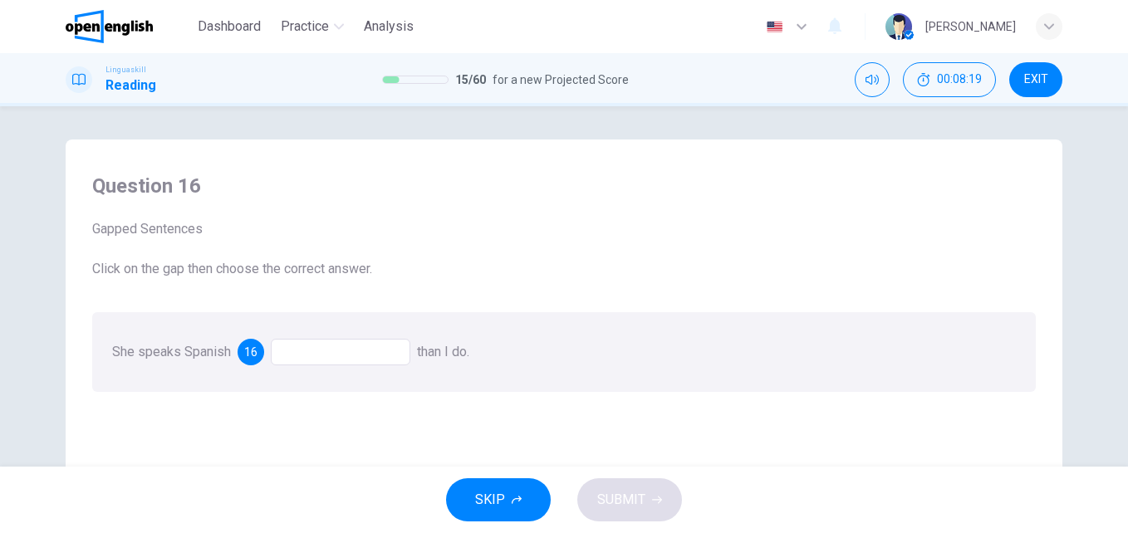
click at [293, 356] on div at bounding box center [341, 352] width 140 height 27
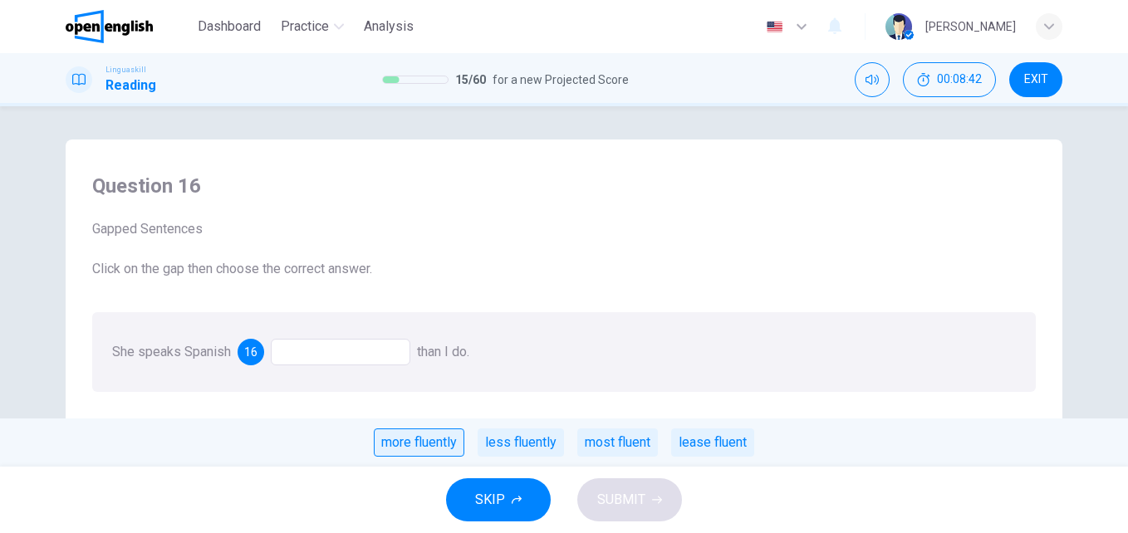
click at [418, 445] on div "more fluently" at bounding box center [419, 443] width 91 height 28
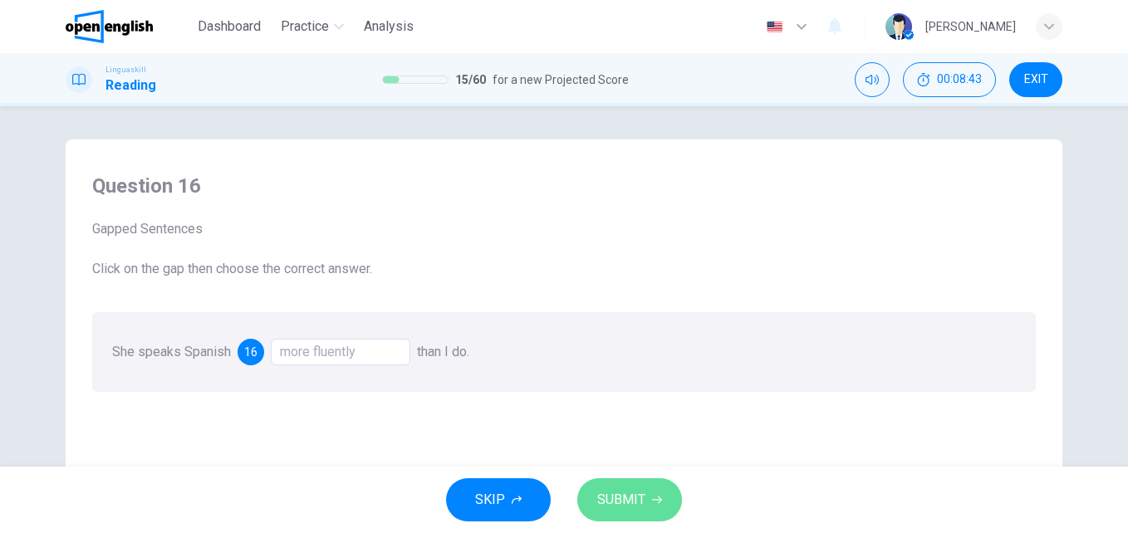
click at [639, 498] on span "SUBMIT" at bounding box center [621, 500] width 48 height 23
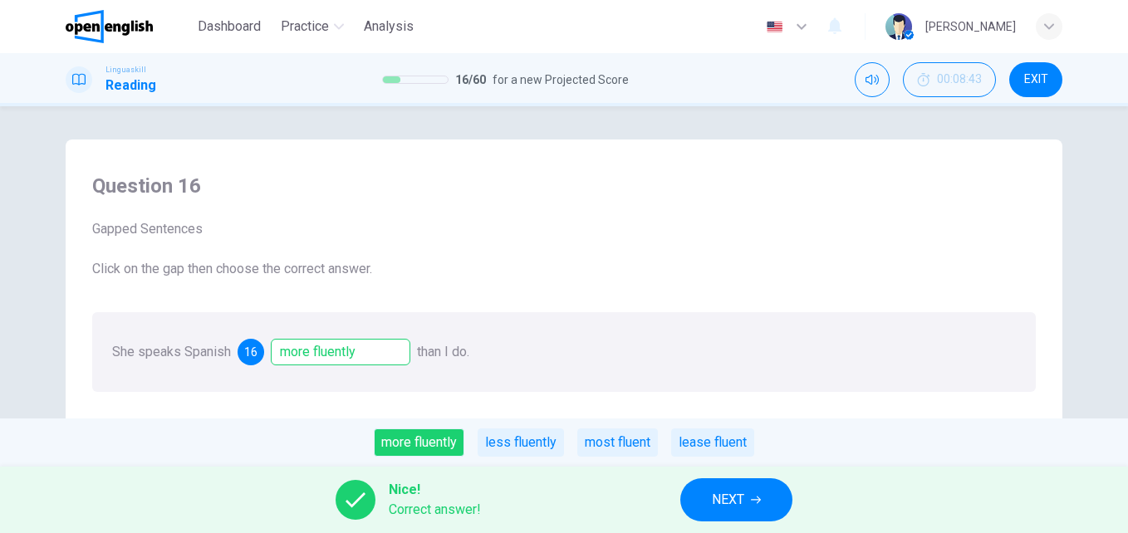
click at [741, 501] on span "NEXT" at bounding box center [728, 500] width 32 height 23
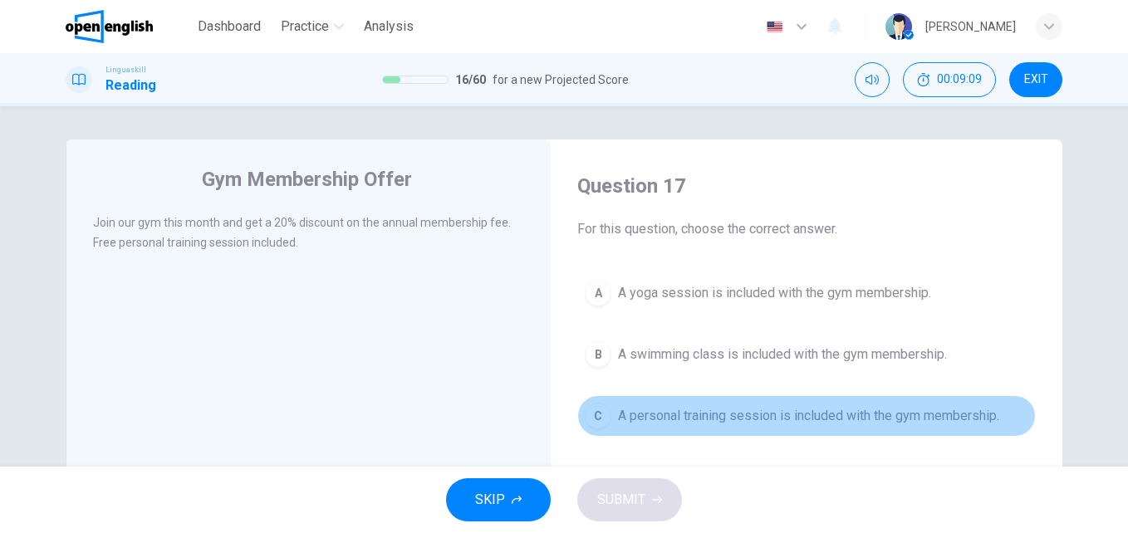
click at [744, 418] on span "A personal training session is included with the gym membership." at bounding box center [808, 416] width 381 height 20
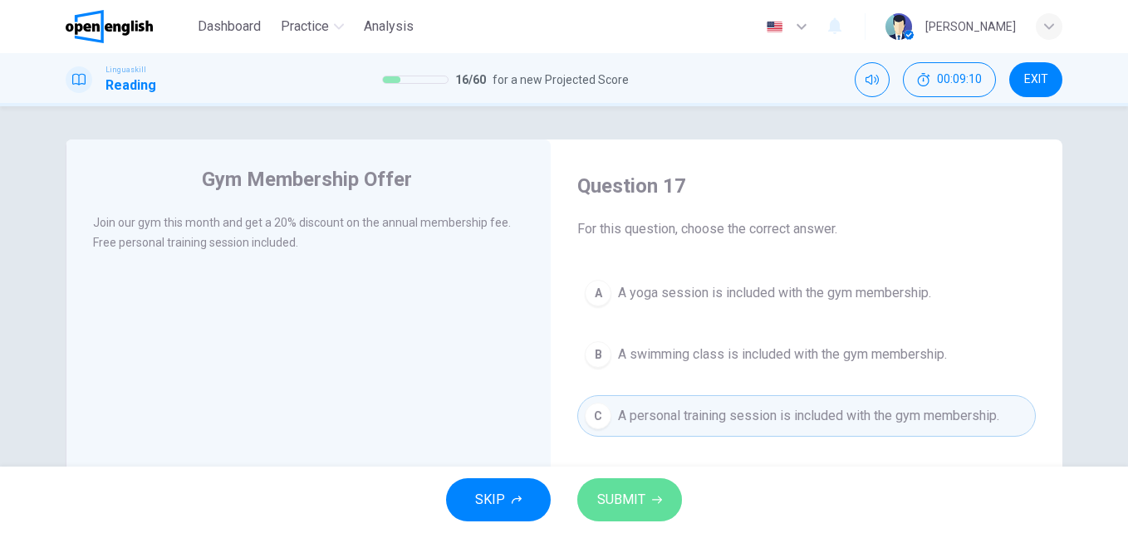
click at [641, 489] on span "SUBMIT" at bounding box center [621, 500] width 48 height 23
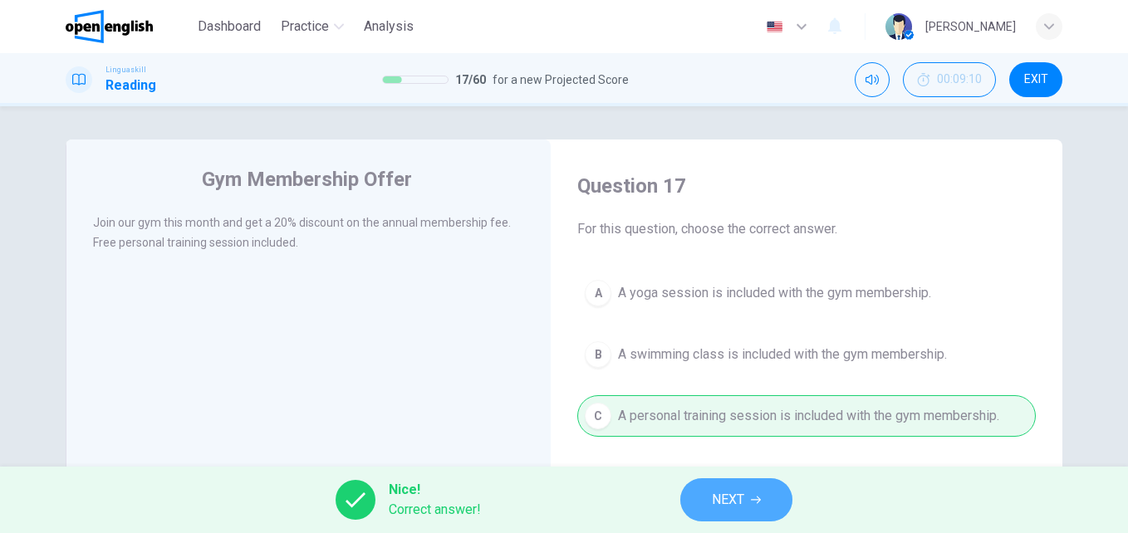
click at [709, 498] on button "NEXT" at bounding box center [736, 500] width 112 height 43
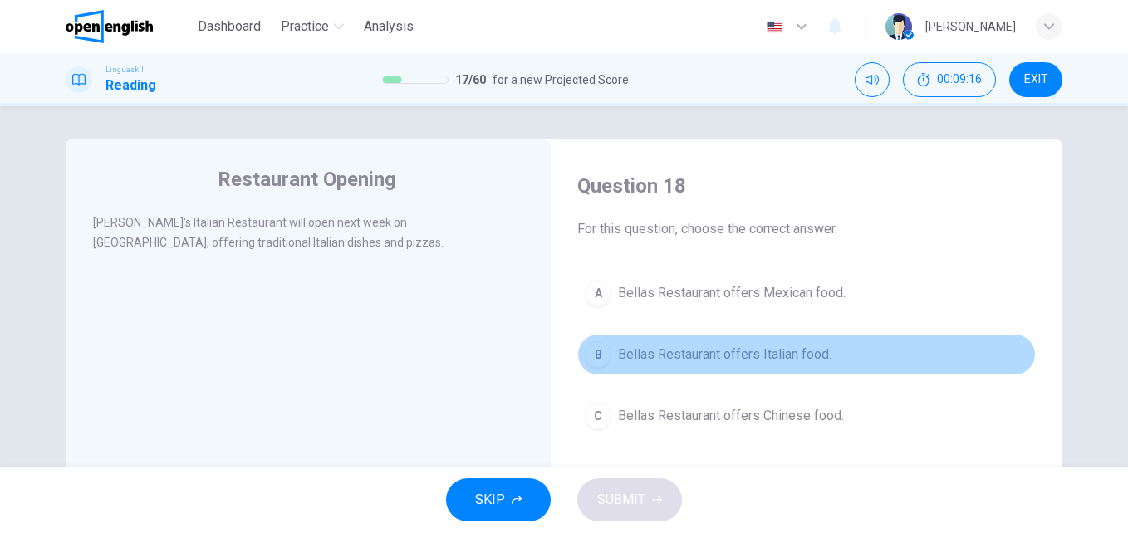
click at [759, 355] on span "Bellas Restaurant offers Italian food." at bounding box center [725, 355] width 214 height 20
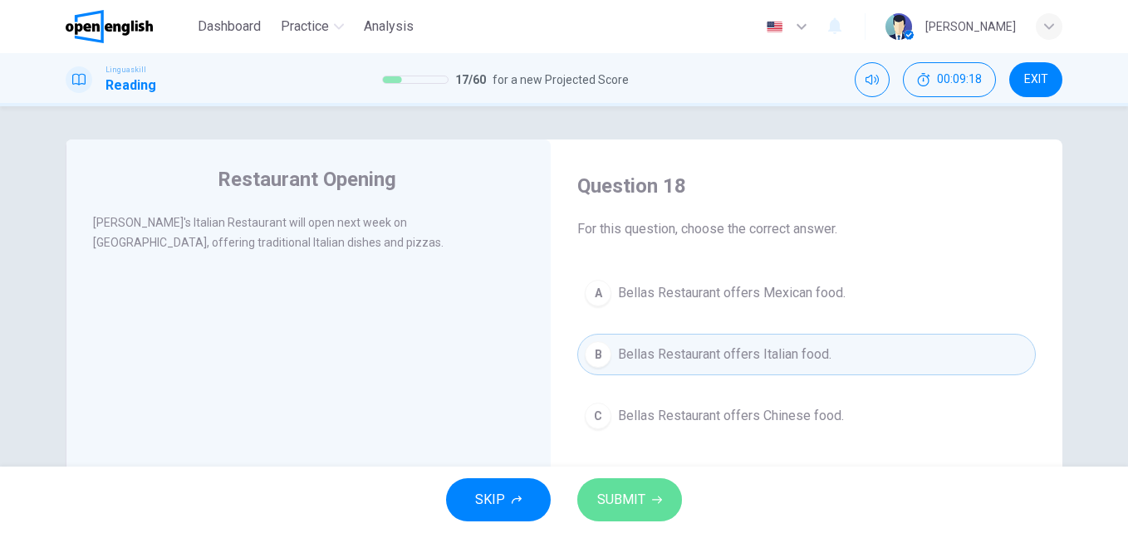
click at [626, 503] on span "SUBMIT" at bounding box center [621, 500] width 48 height 23
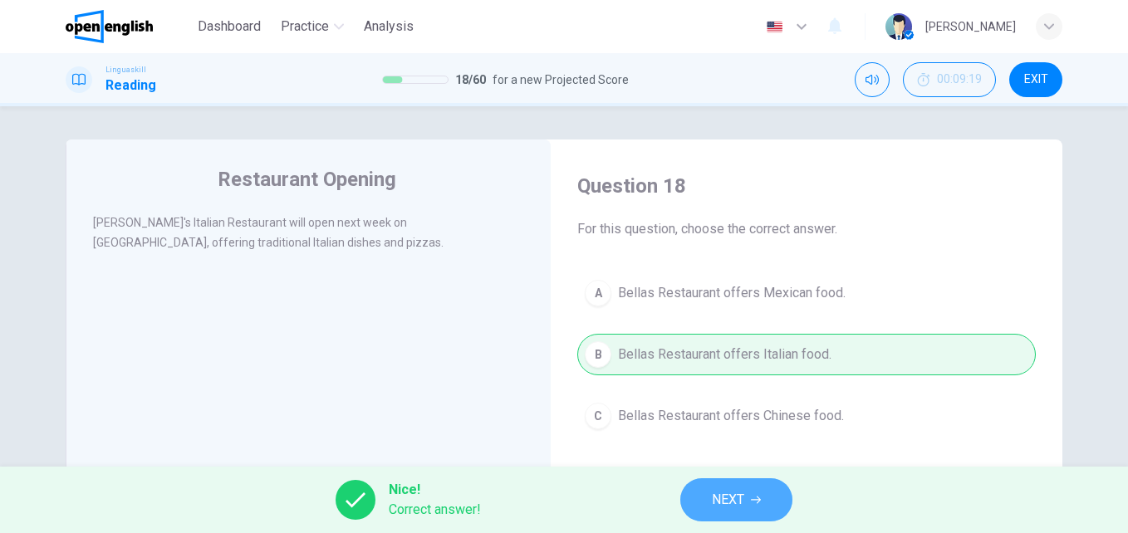
click at [736, 493] on span "NEXT" at bounding box center [728, 500] width 32 height 23
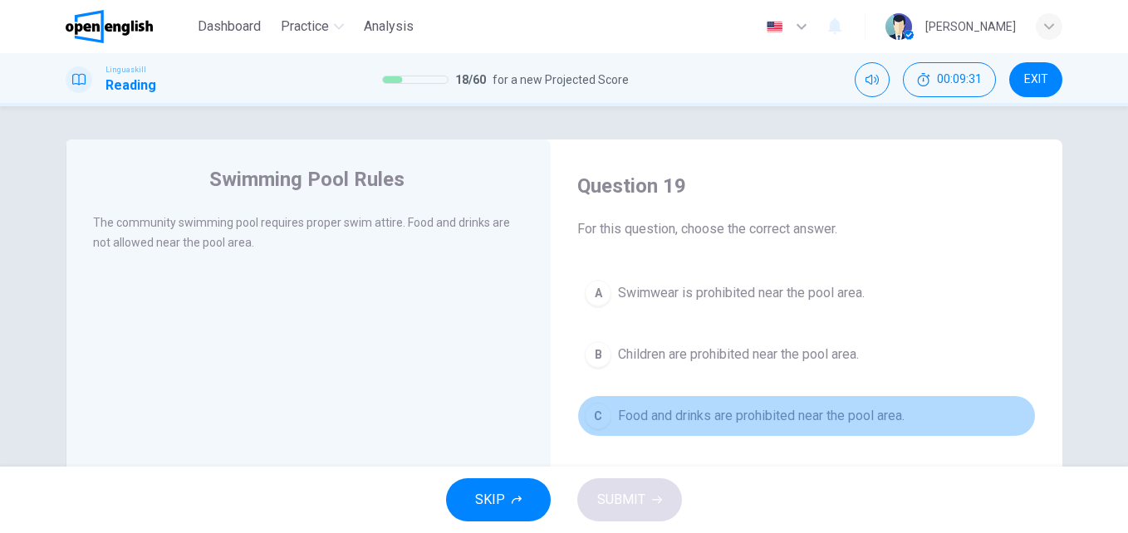
click at [692, 410] on span "Food and drinks are prohibited near the pool area." at bounding box center [761, 416] width 287 height 20
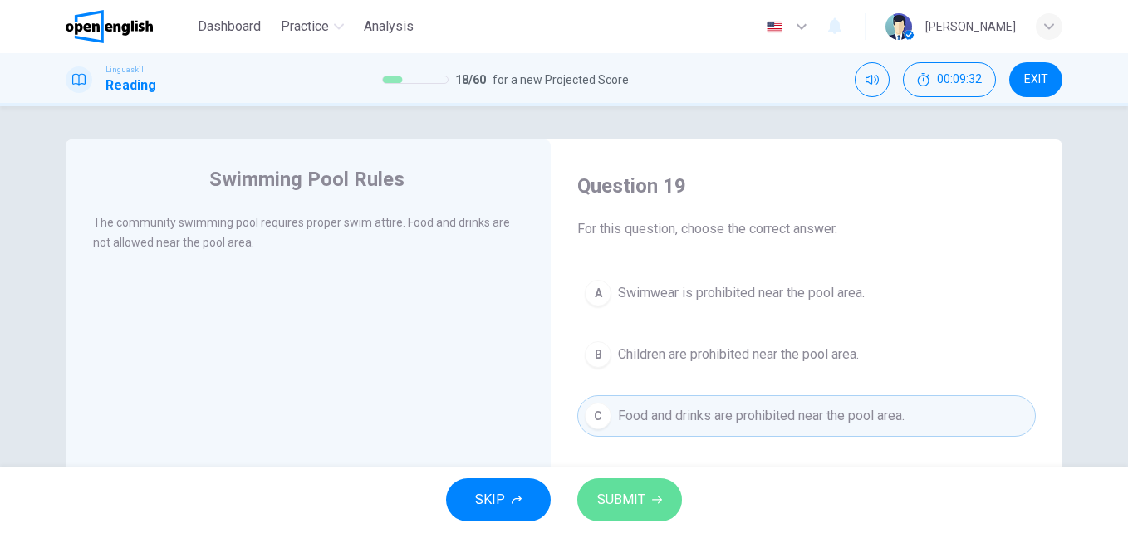
click at [607, 511] on span "SUBMIT" at bounding box center [621, 500] width 48 height 23
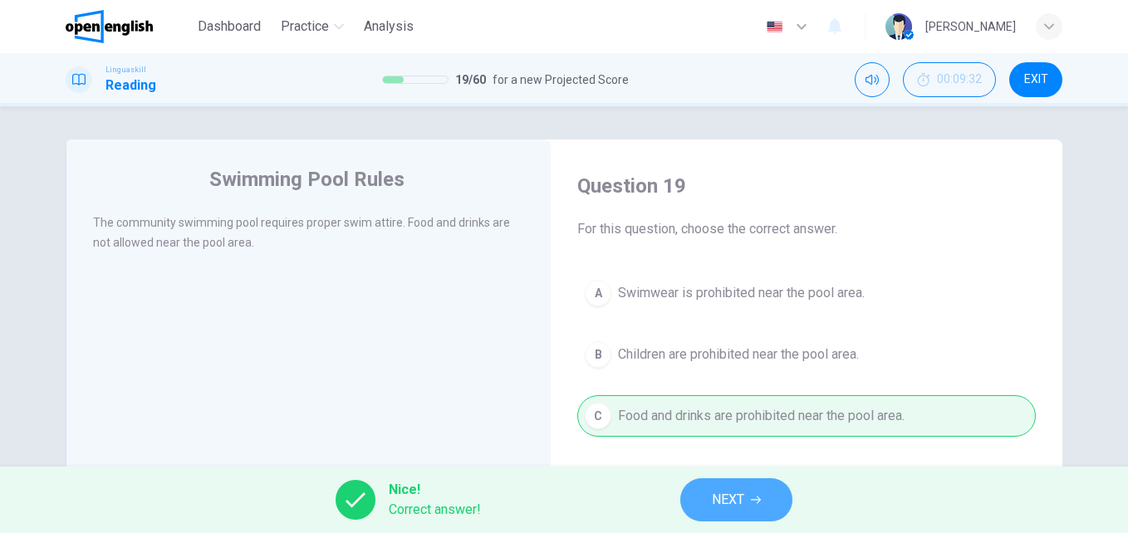
click at [688, 508] on button "NEXT" at bounding box center [736, 500] width 112 height 43
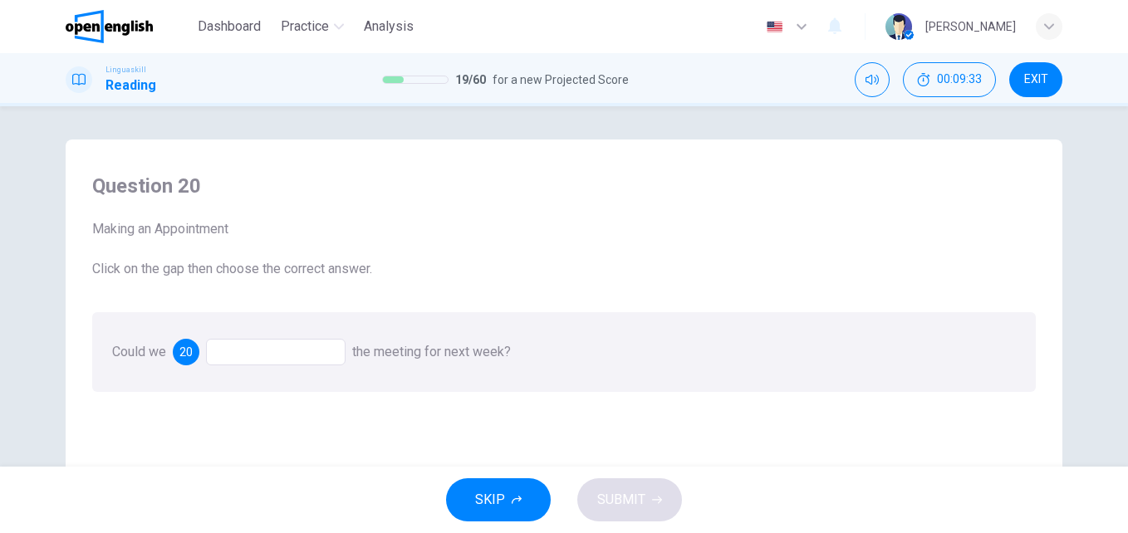
click at [253, 355] on div at bounding box center [276, 352] width 140 height 27
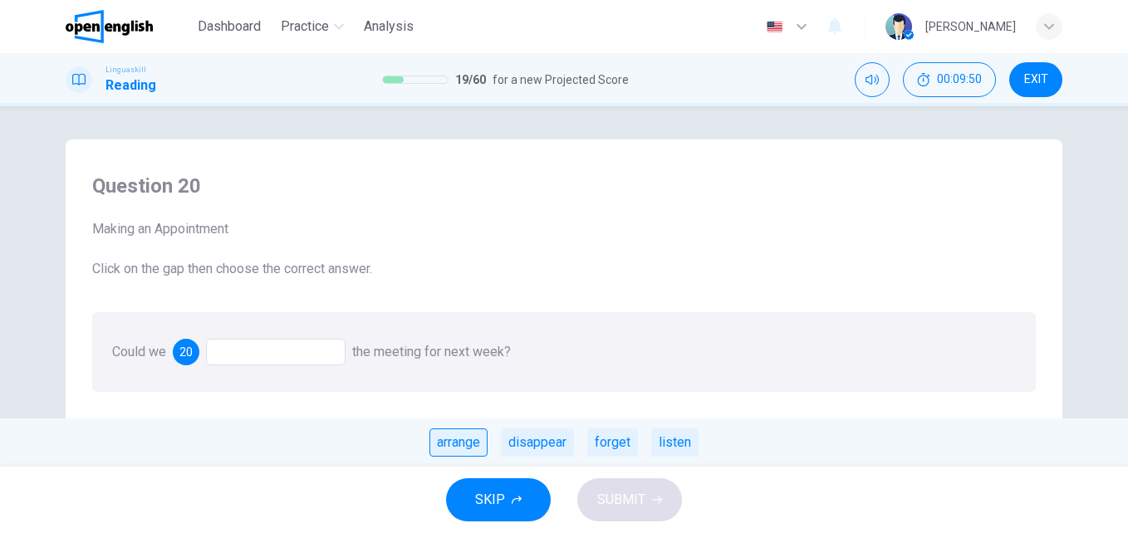
click at [462, 450] on div "arrange" at bounding box center [459, 443] width 58 height 28
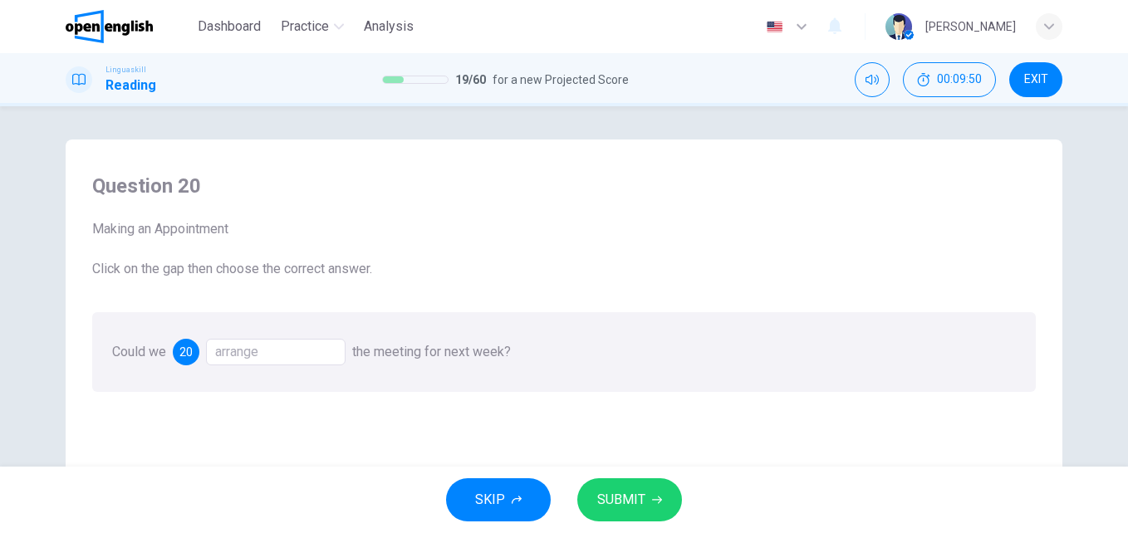
click at [649, 501] on button "SUBMIT" at bounding box center [629, 500] width 105 height 43
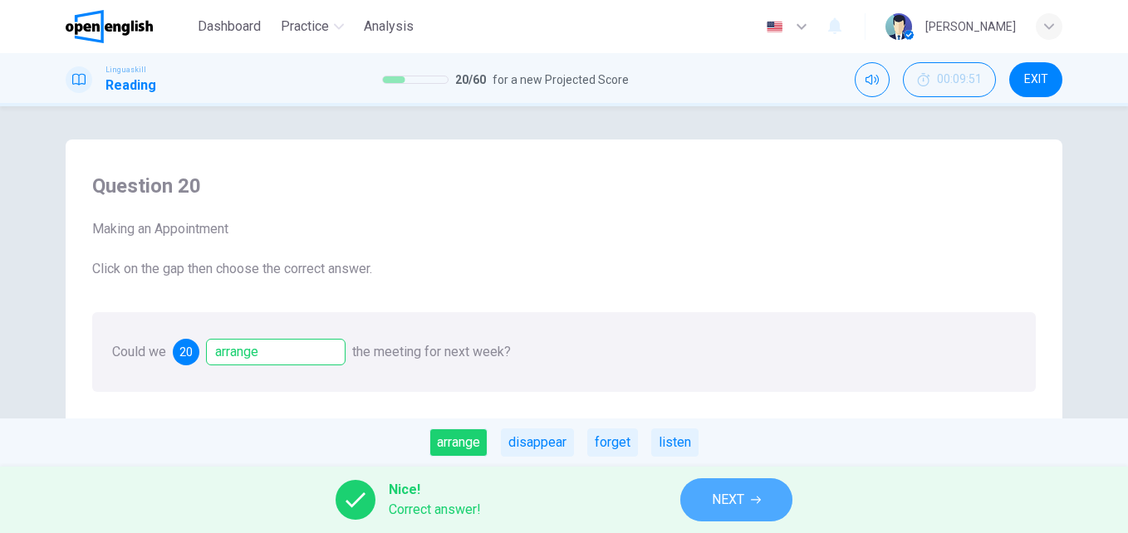
click at [749, 510] on button "NEXT" at bounding box center [736, 500] width 112 height 43
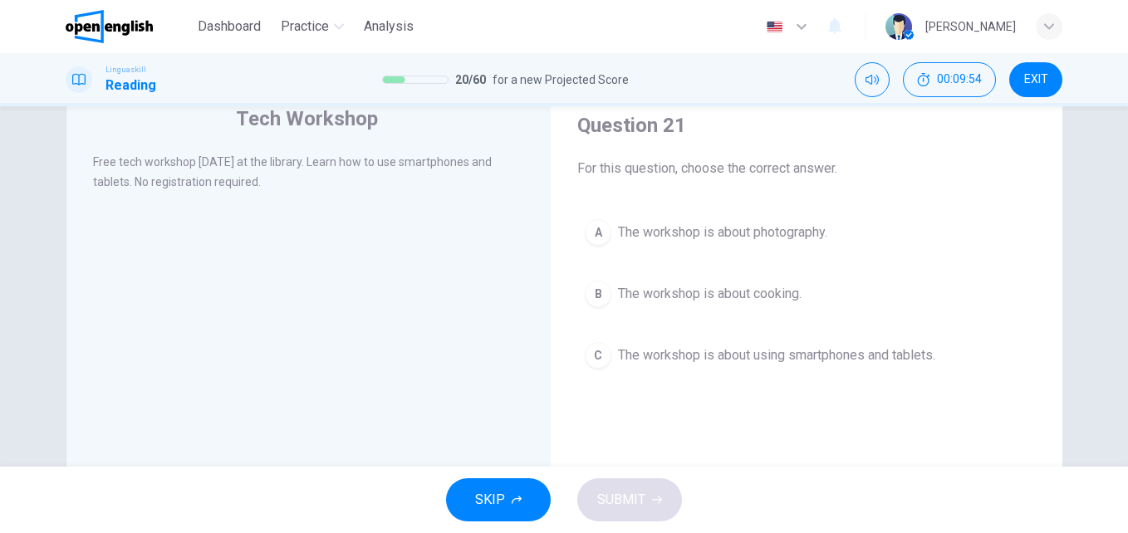
scroll to position [59, 0]
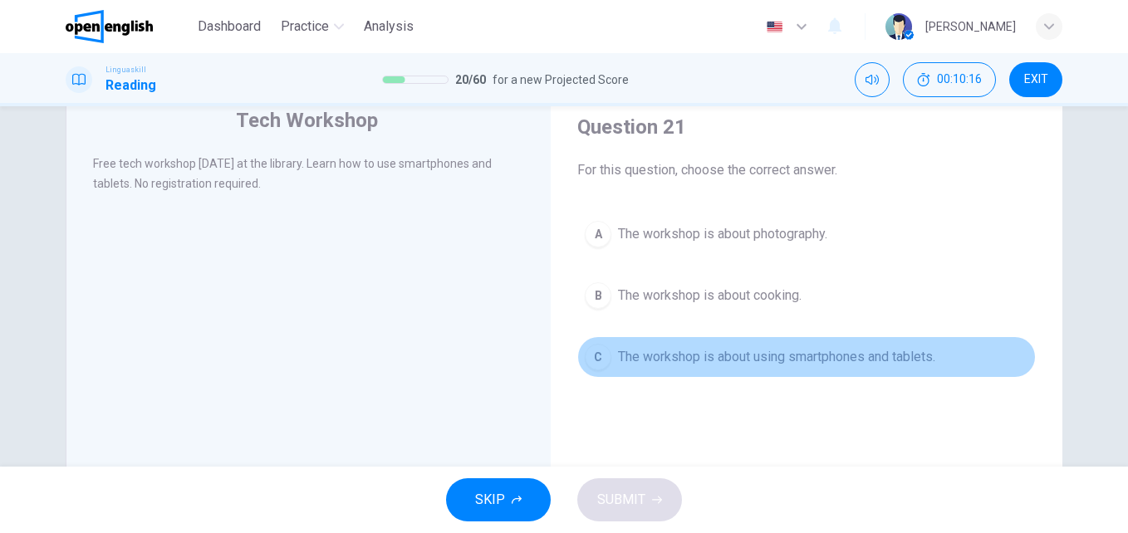
click at [698, 357] on span "The workshop is about using smartphones and tablets." at bounding box center [776, 357] width 317 height 20
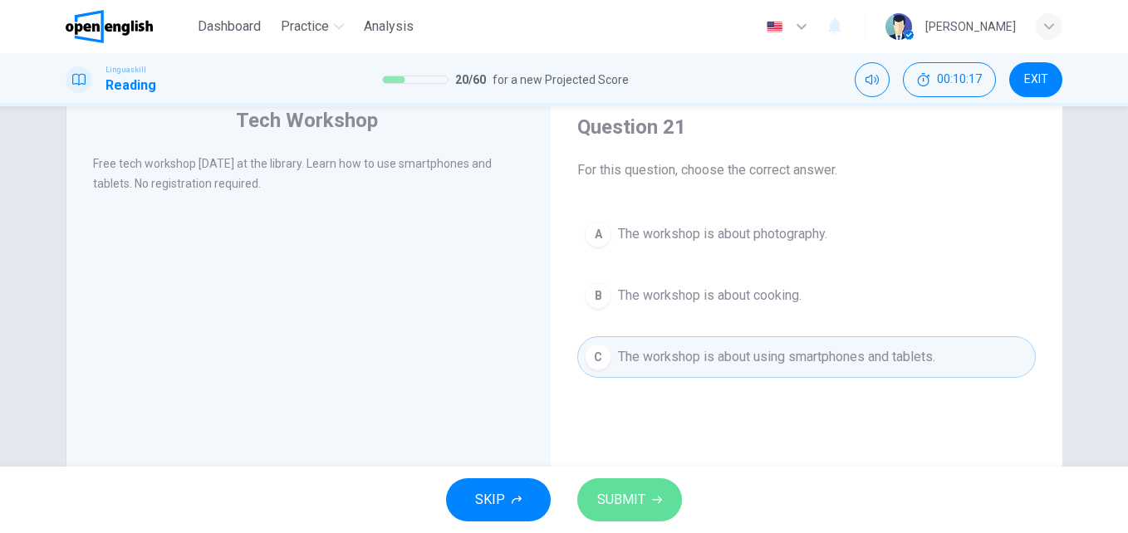
click at [655, 488] on button "SUBMIT" at bounding box center [629, 500] width 105 height 43
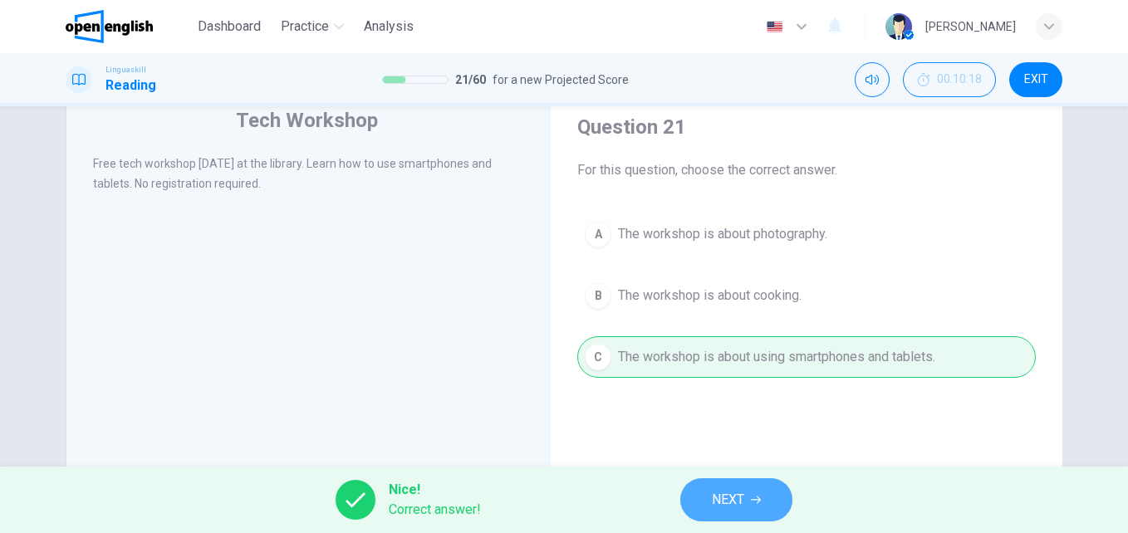
click at [703, 489] on button "NEXT" at bounding box center [736, 500] width 112 height 43
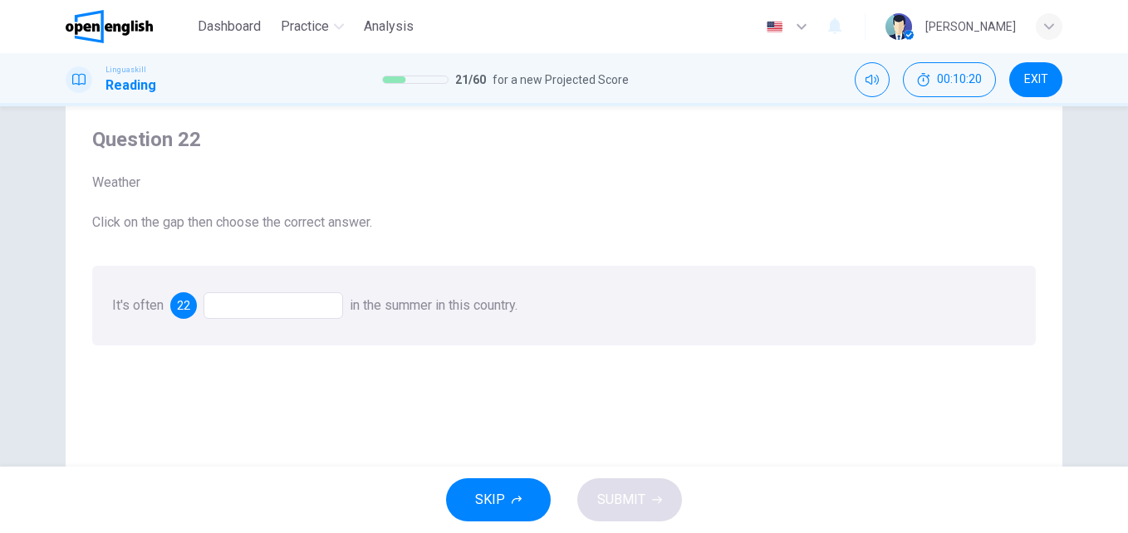
scroll to position [56, 0]
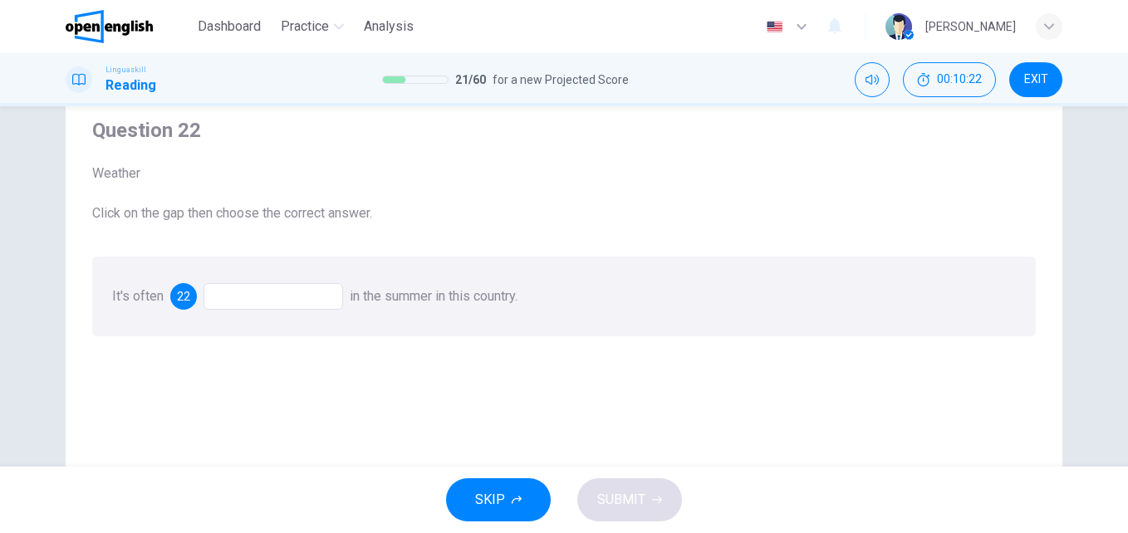
click at [247, 296] on div at bounding box center [274, 296] width 140 height 27
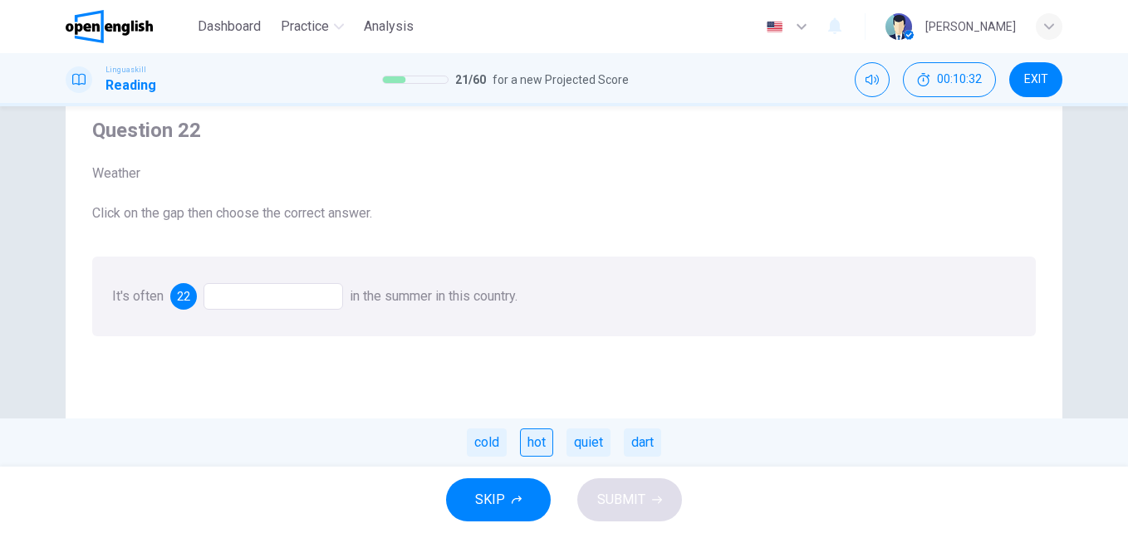
click at [539, 442] on div "hot" at bounding box center [536, 443] width 33 height 28
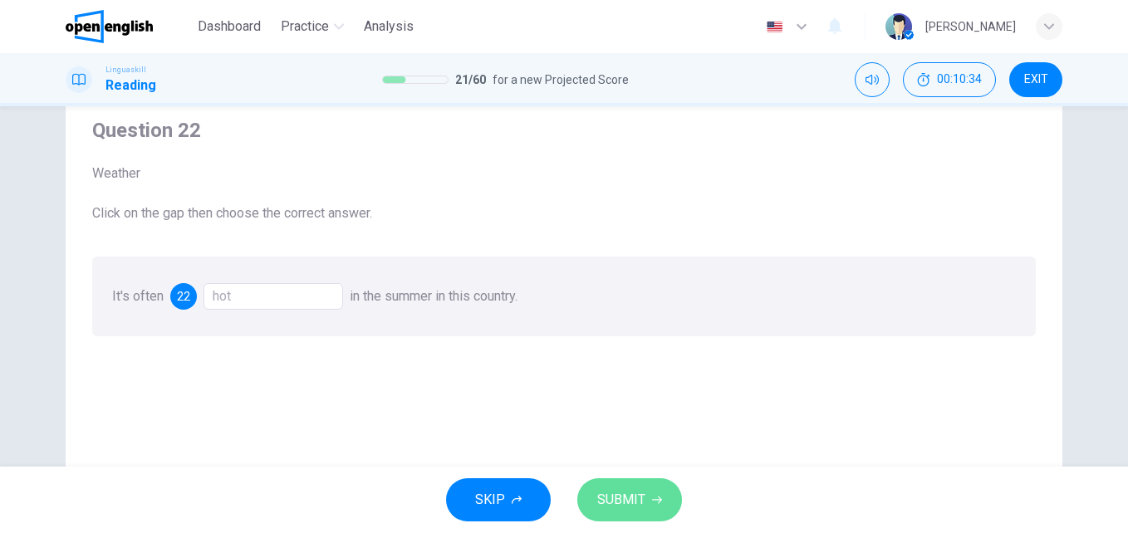
click at [626, 493] on span "SUBMIT" at bounding box center [621, 500] width 48 height 23
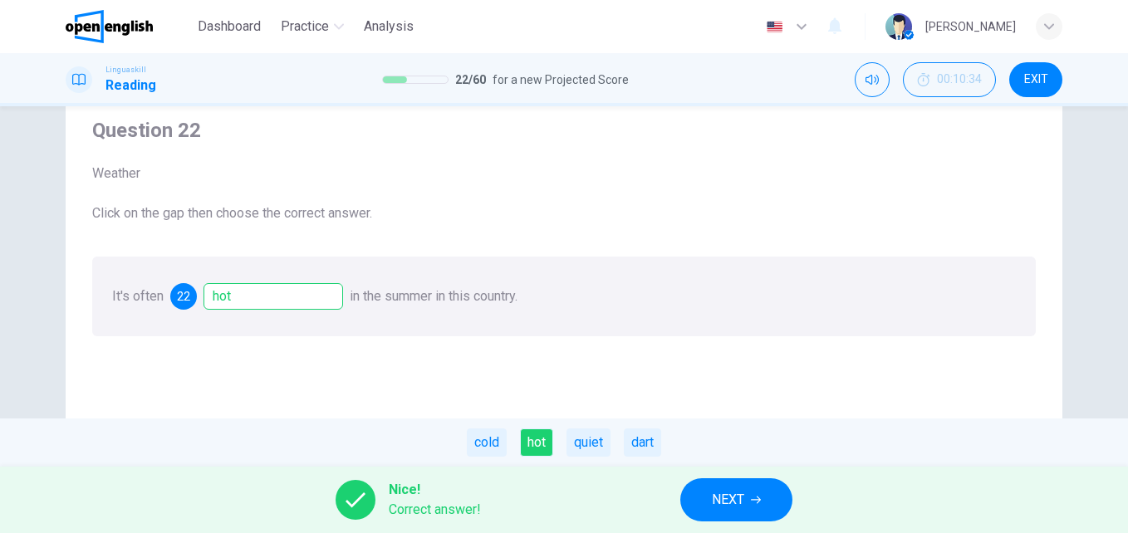
click at [715, 493] on span "NEXT" at bounding box center [728, 500] width 32 height 23
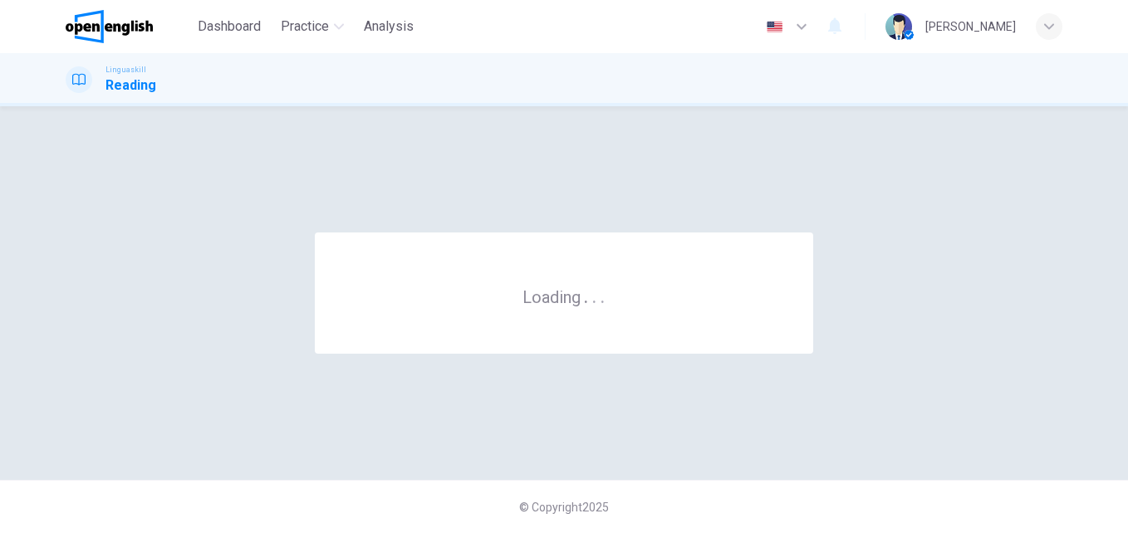
scroll to position [0, 0]
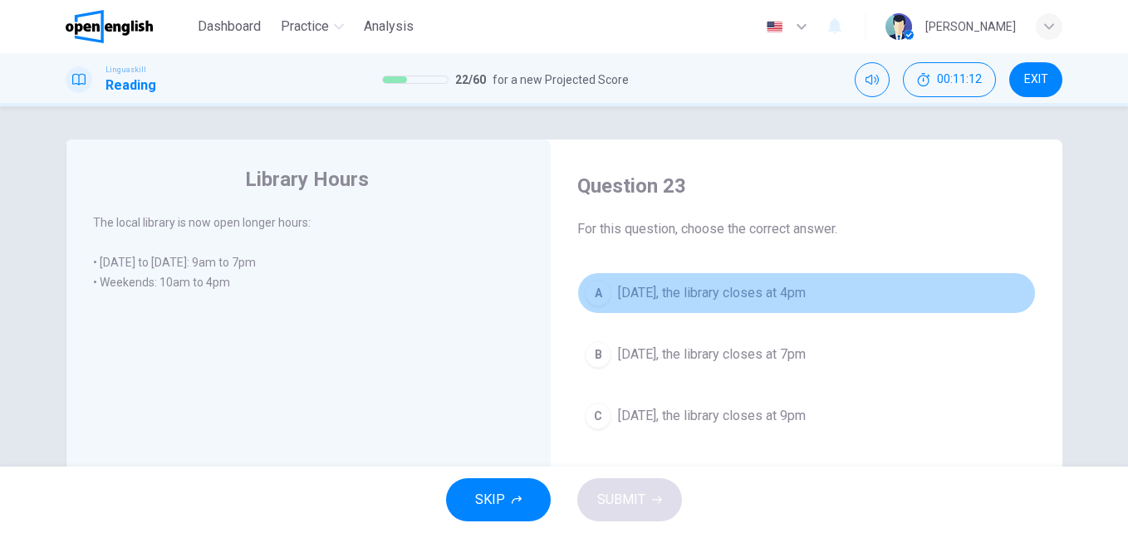
click at [698, 297] on span "[DATE], the library closes at 4pm" at bounding box center [712, 293] width 188 height 20
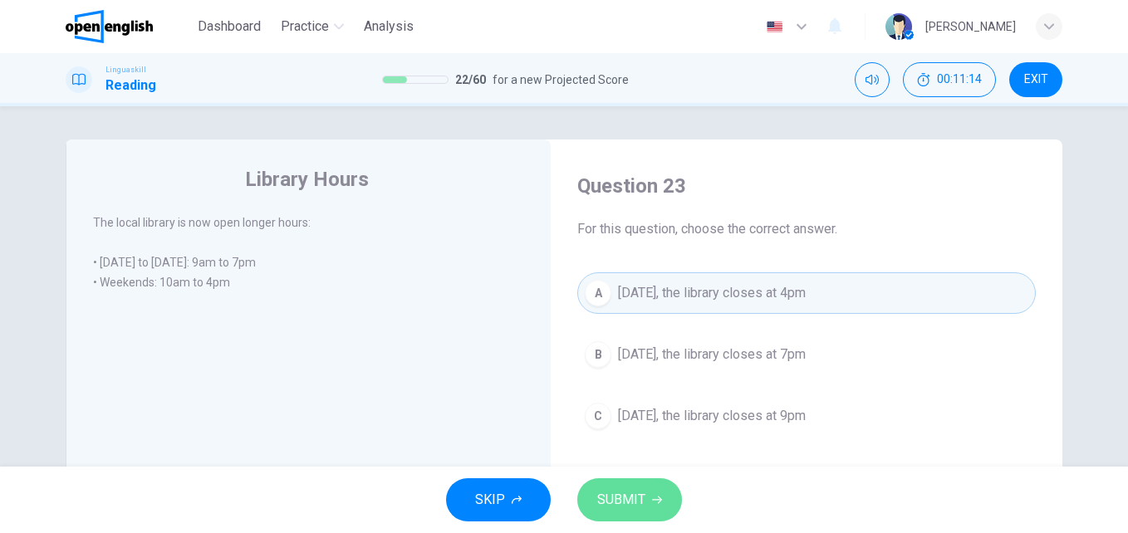
click at [641, 499] on span "SUBMIT" at bounding box center [621, 500] width 48 height 23
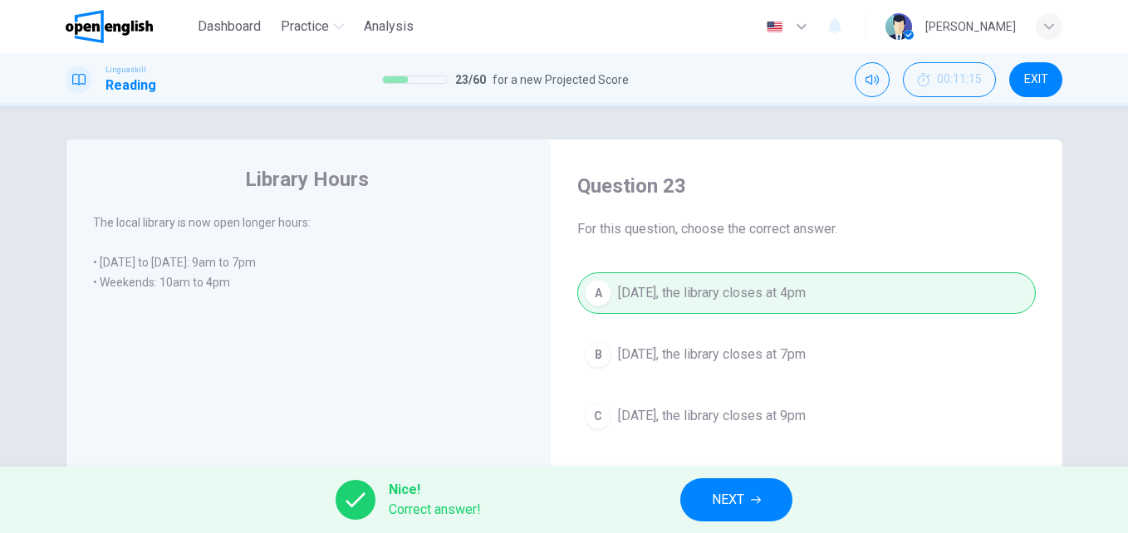
click at [735, 494] on span "NEXT" at bounding box center [728, 500] width 32 height 23
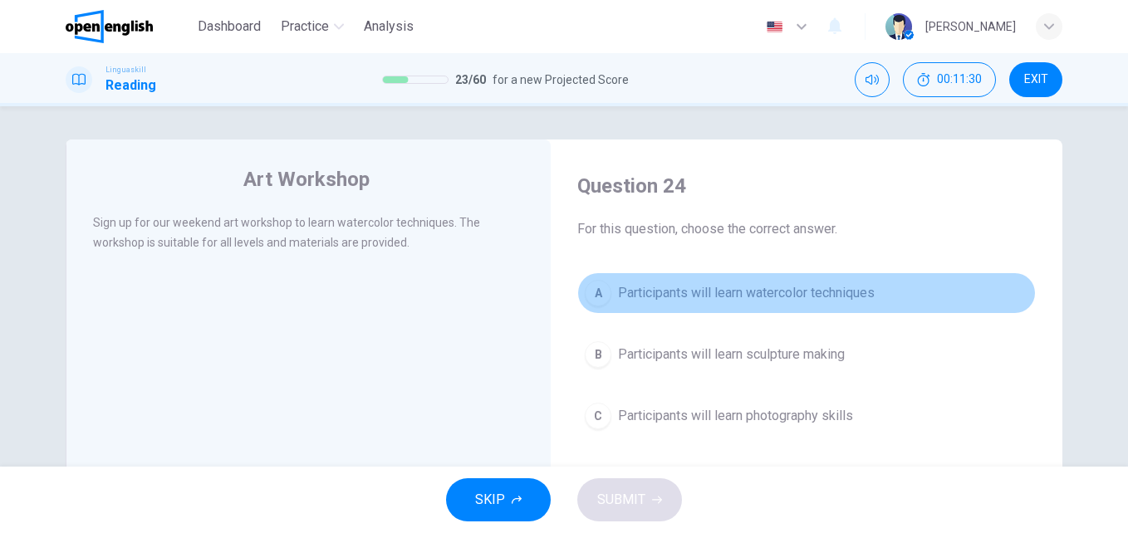
click at [658, 292] on span "Participants will learn watercolor techniques" at bounding box center [746, 293] width 257 height 20
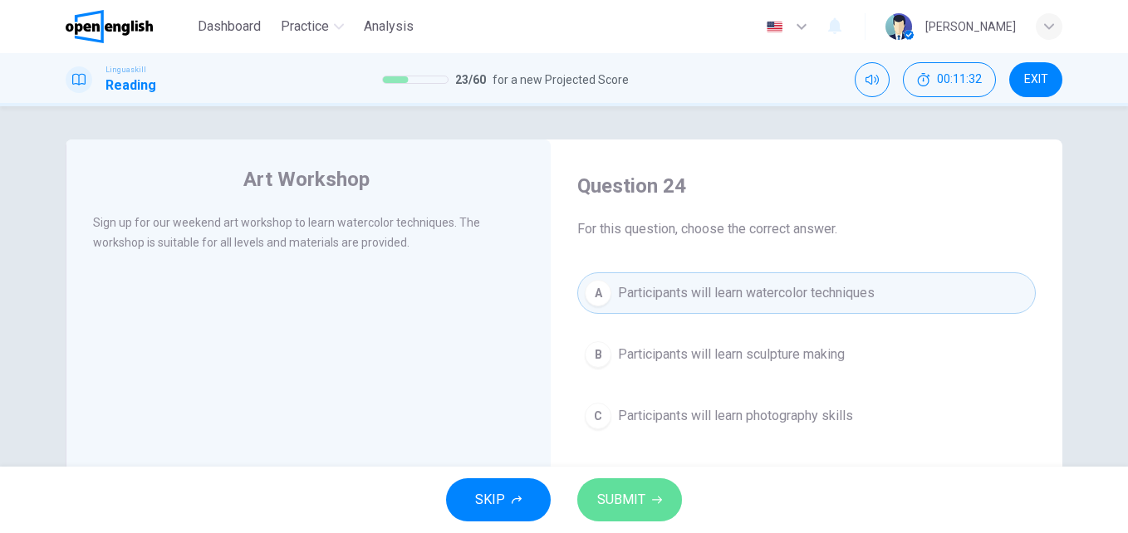
click at [658, 503] on icon "button" at bounding box center [657, 500] width 10 height 7
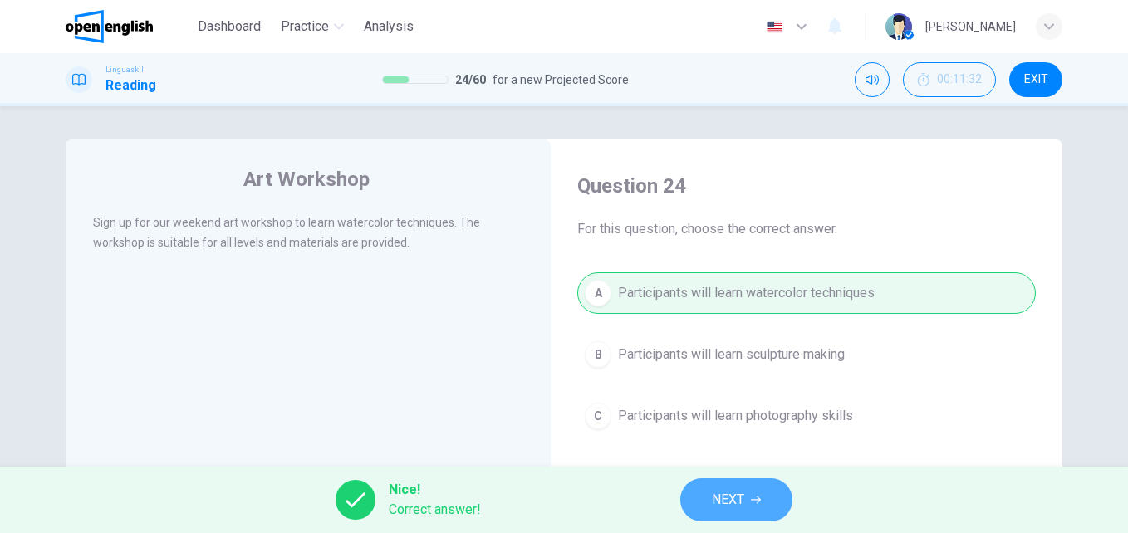
click at [713, 500] on span "NEXT" at bounding box center [728, 500] width 32 height 23
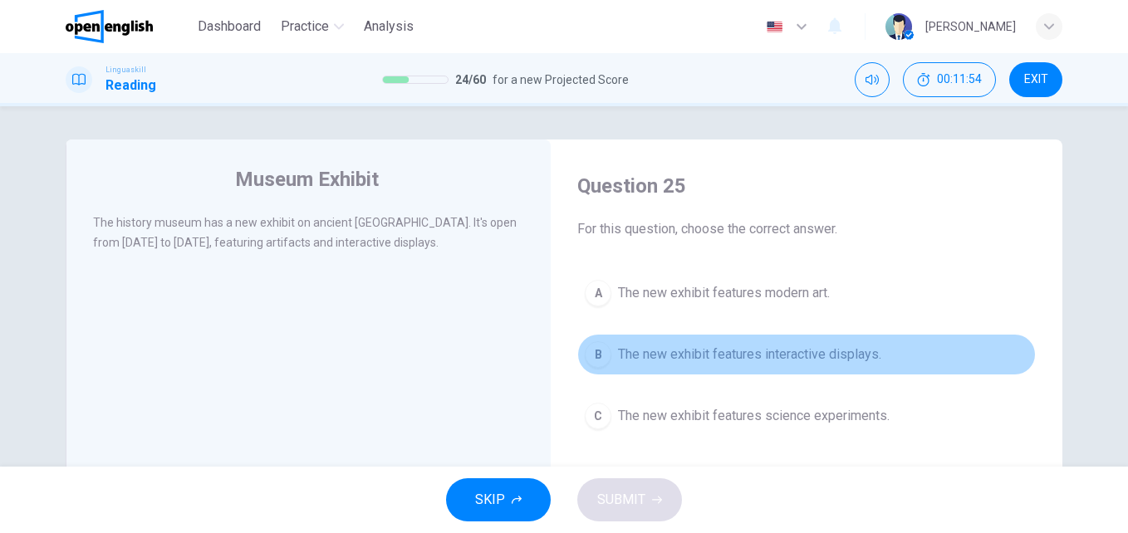
click at [765, 363] on span "The new exhibit features interactive displays." at bounding box center [749, 355] width 263 height 20
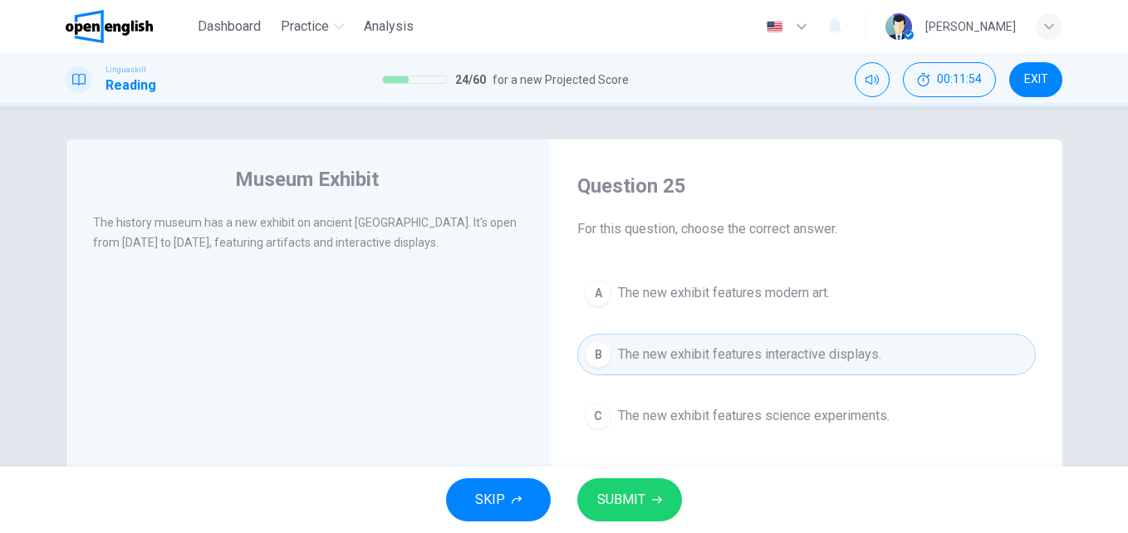
click at [628, 502] on span "SUBMIT" at bounding box center [621, 500] width 48 height 23
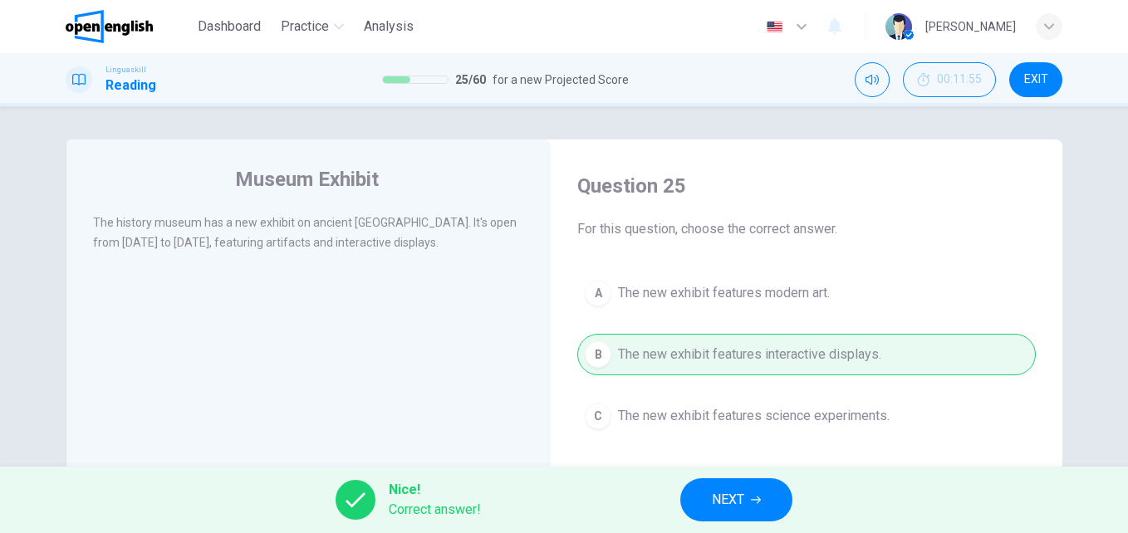
click at [721, 488] on button "NEXT" at bounding box center [736, 500] width 112 height 43
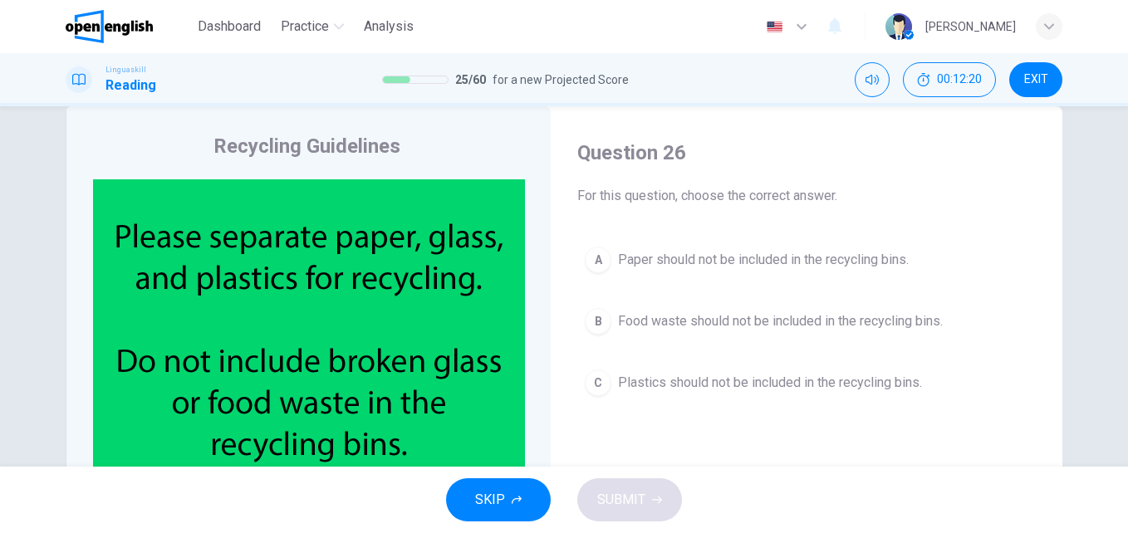
scroll to position [45, 0]
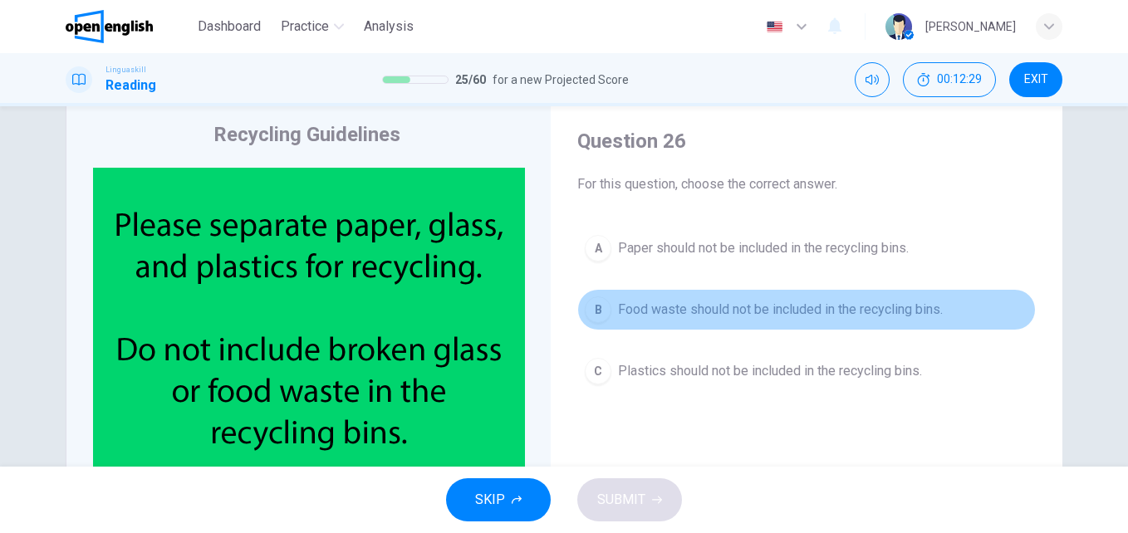
click at [759, 306] on span "Food waste should not be included in the recycling bins." at bounding box center [780, 310] width 325 height 20
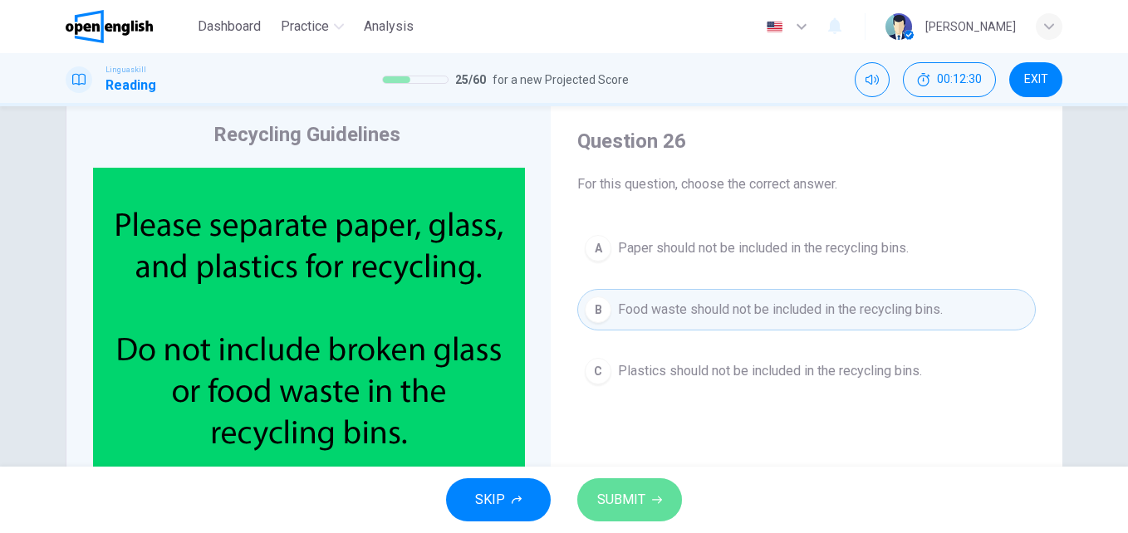
click at [644, 487] on button "SUBMIT" at bounding box center [629, 500] width 105 height 43
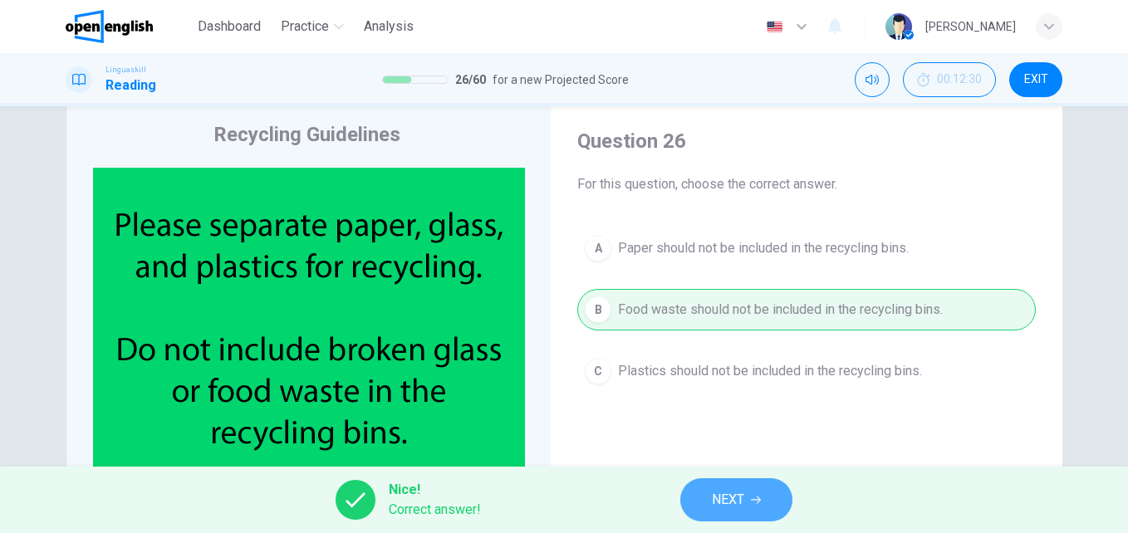
click at [702, 490] on button "NEXT" at bounding box center [736, 500] width 112 height 43
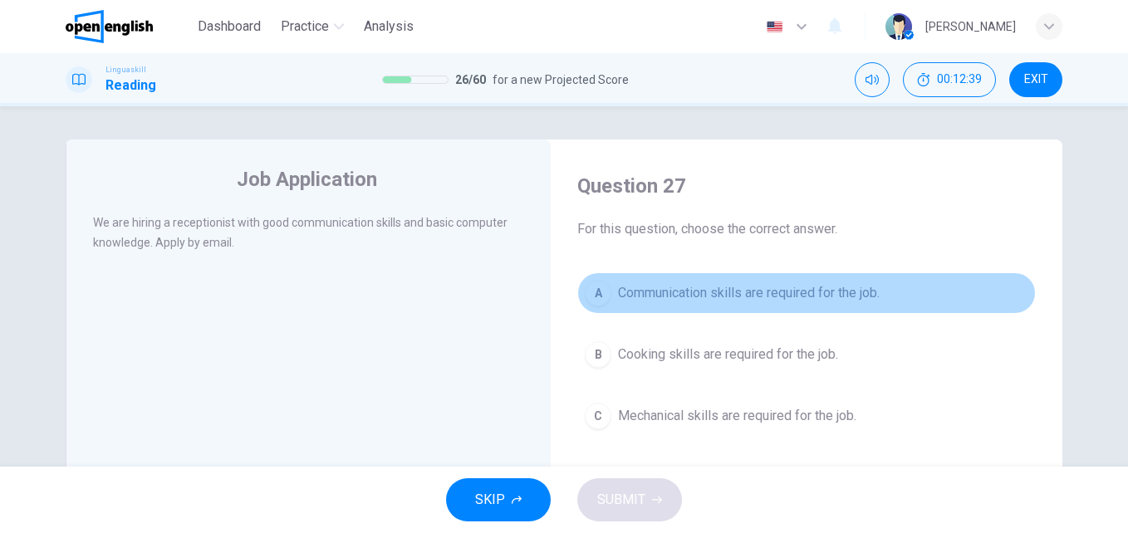
click at [663, 289] on span "Communication skills are required for the job." at bounding box center [749, 293] width 262 height 20
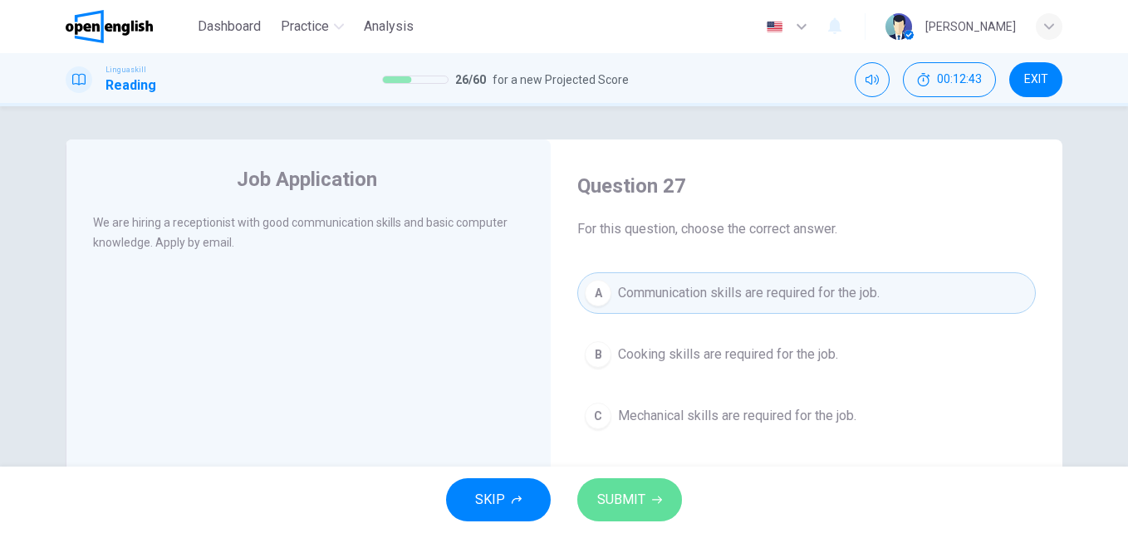
click at [647, 494] on button "SUBMIT" at bounding box center [629, 500] width 105 height 43
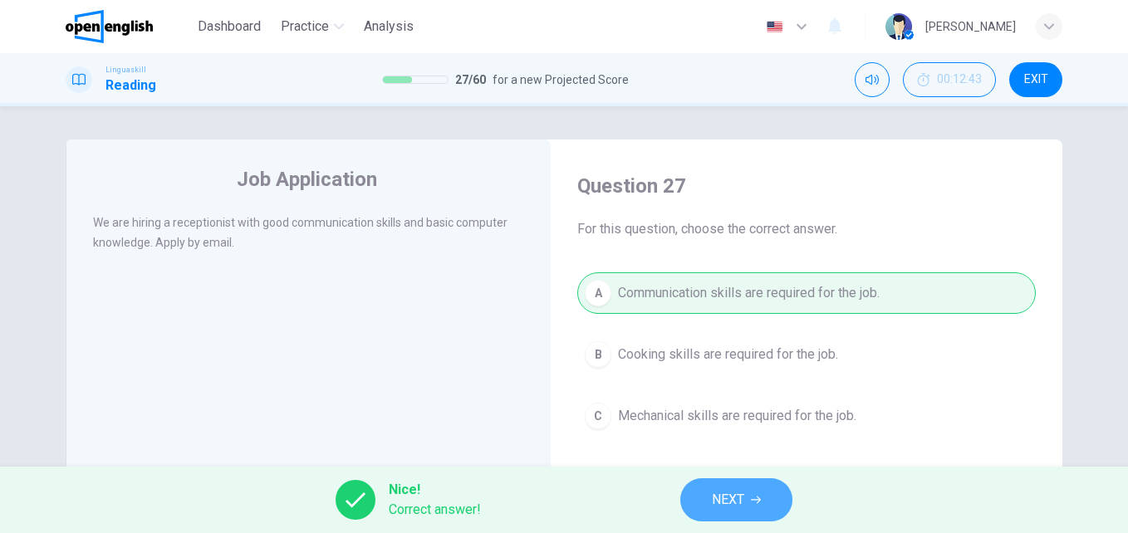
click at [729, 494] on span "NEXT" at bounding box center [728, 500] width 32 height 23
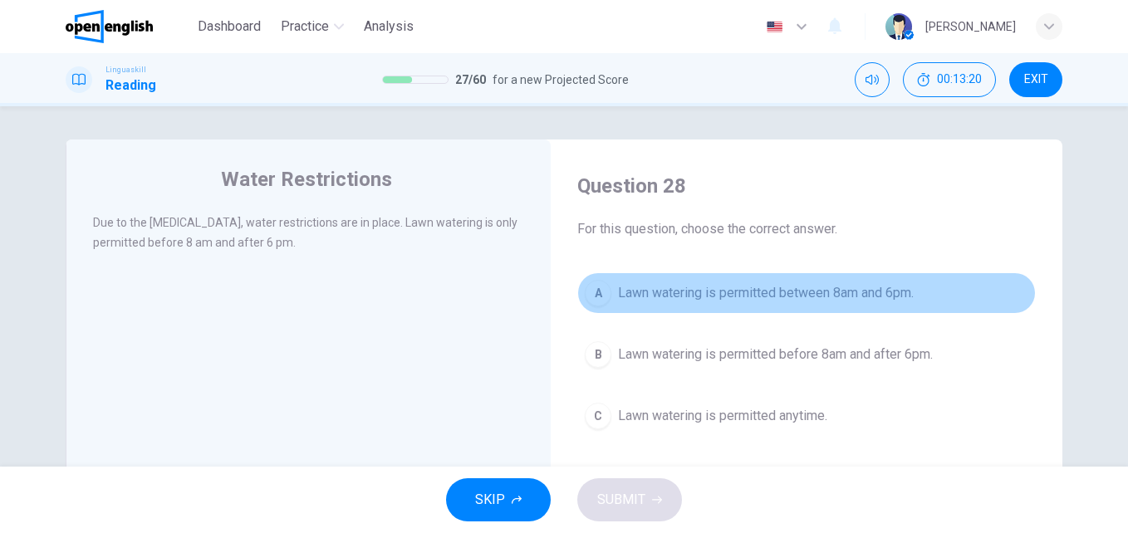
click at [786, 296] on span "Lawn watering is permitted between 8am and 6pm." at bounding box center [766, 293] width 296 height 20
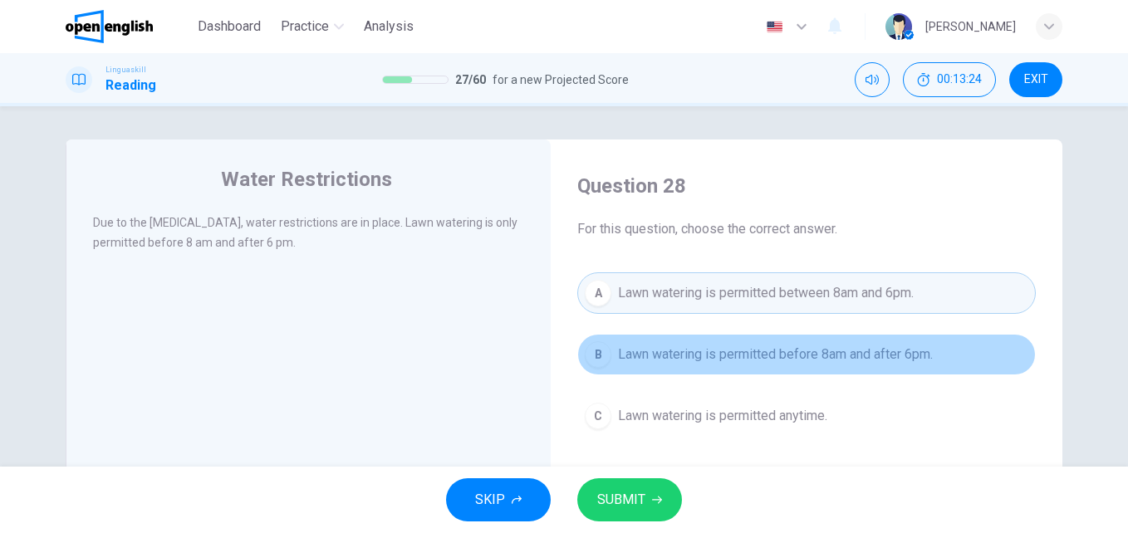
click at [764, 358] on span "Lawn watering is permitted before 8am and after 6pm." at bounding box center [775, 355] width 315 height 20
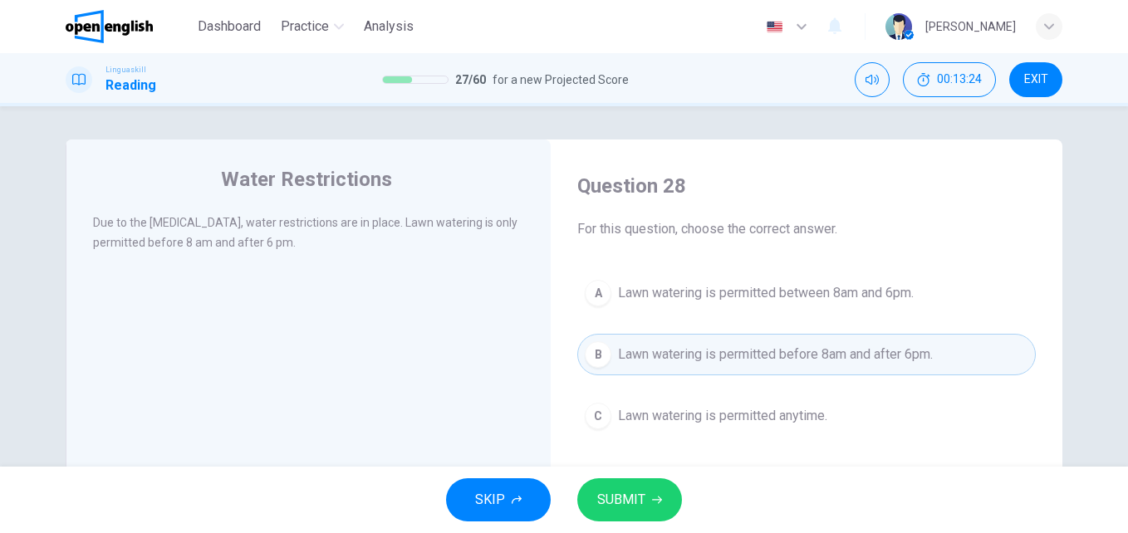
click at [628, 486] on button "SUBMIT" at bounding box center [629, 500] width 105 height 43
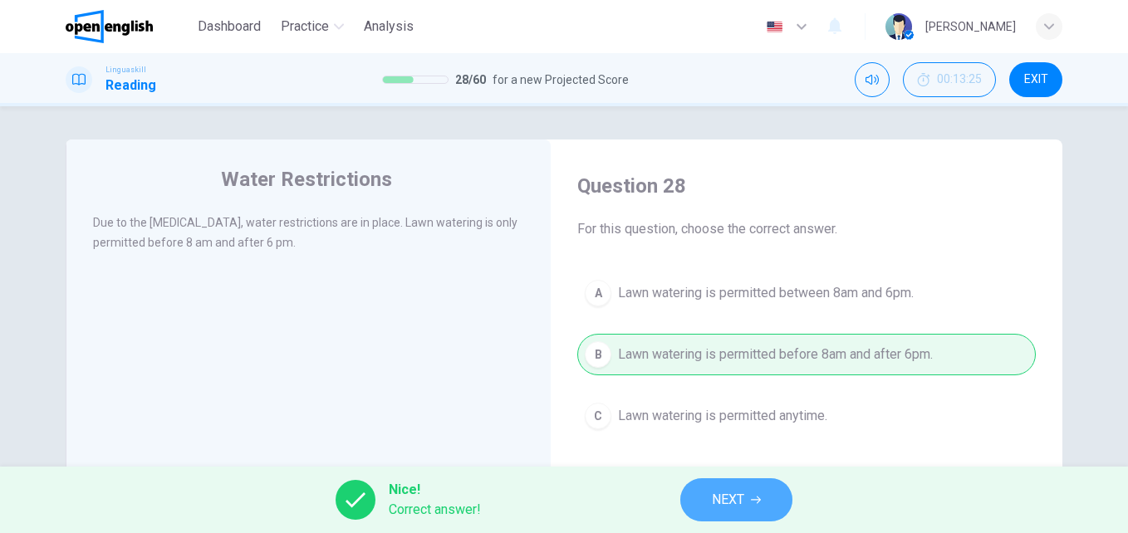
click at [718, 488] on button "NEXT" at bounding box center [736, 500] width 112 height 43
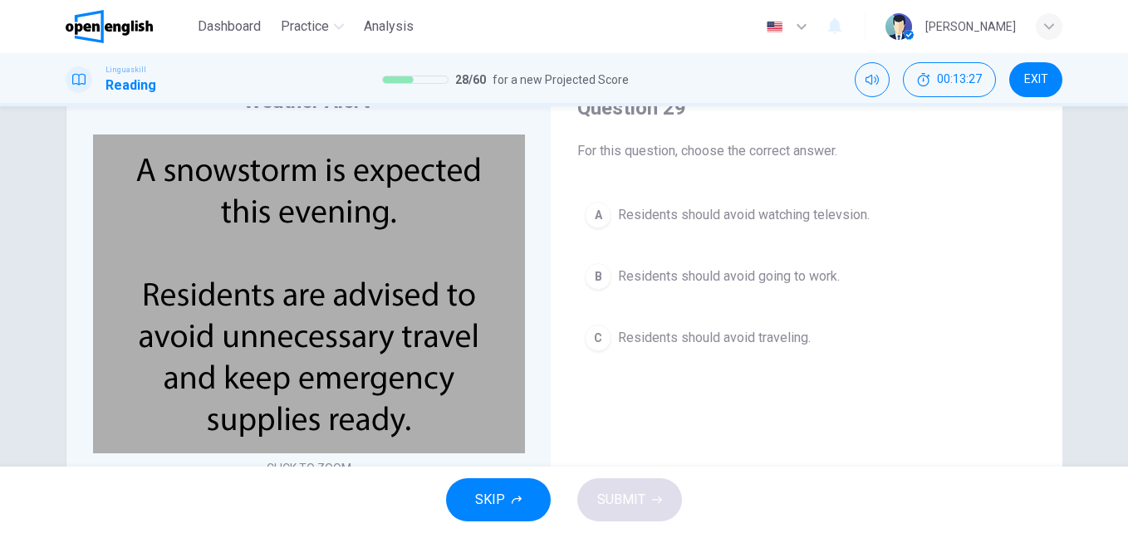
scroll to position [71, 0]
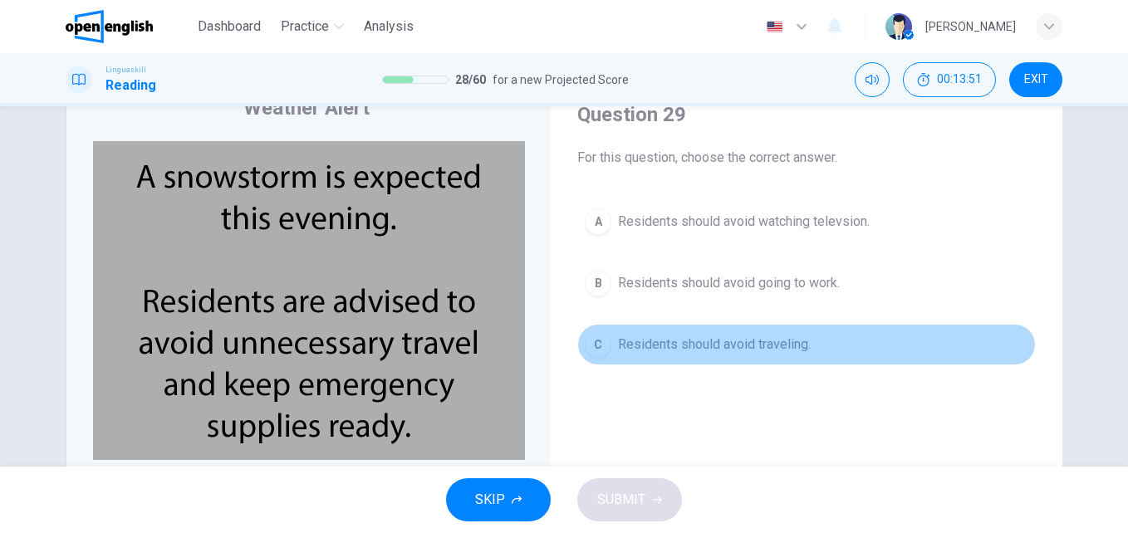
click at [738, 344] on span "Residents should avoid traveling." at bounding box center [714, 345] width 193 height 20
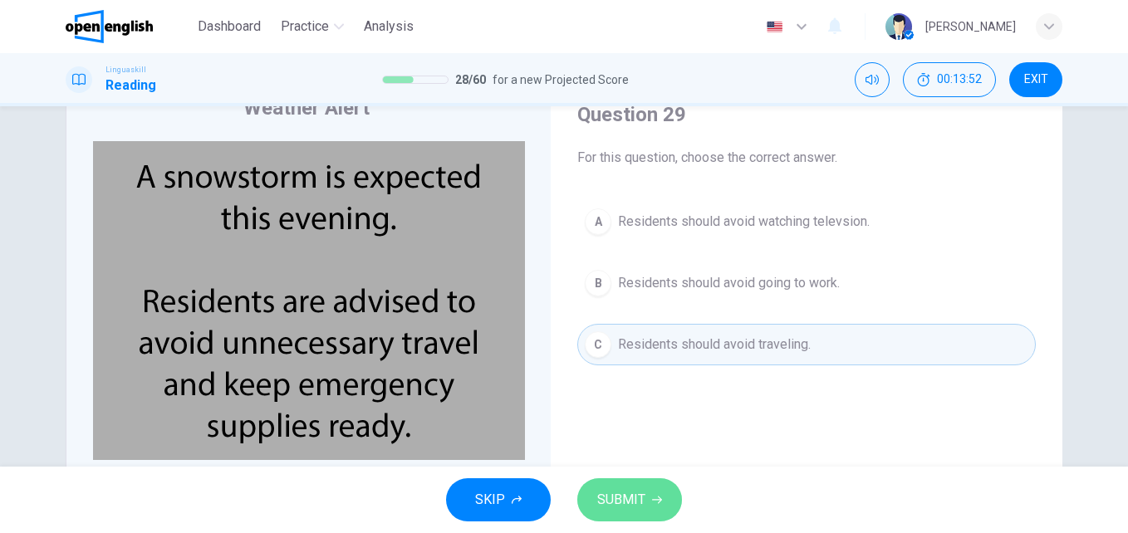
click at [641, 500] on span "SUBMIT" at bounding box center [621, 500] width 48 height 23
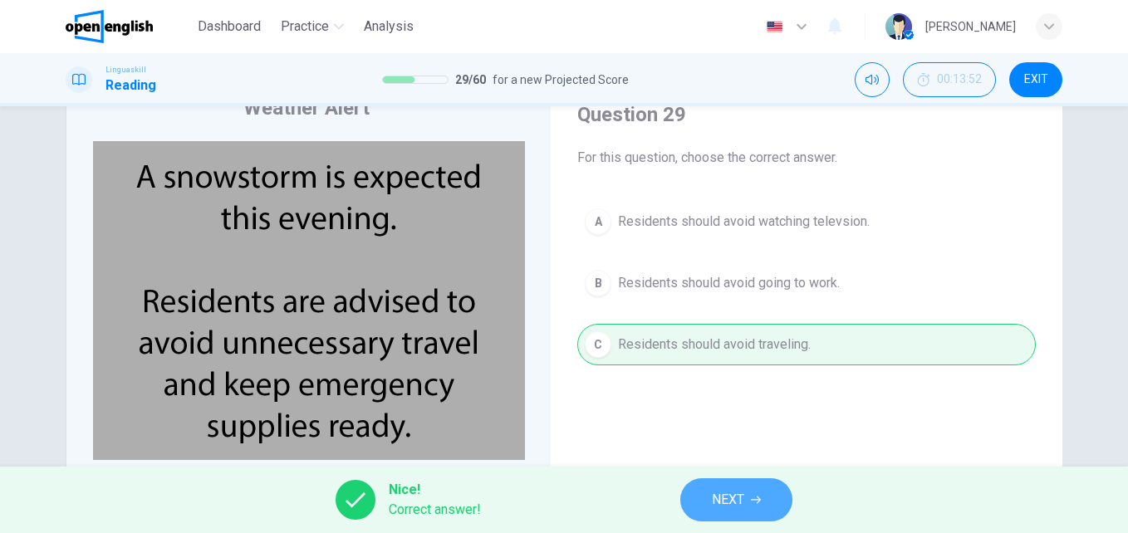
click at [715, 490] on span "NEXT" at bounding box center [728, 500] width 32 height 23
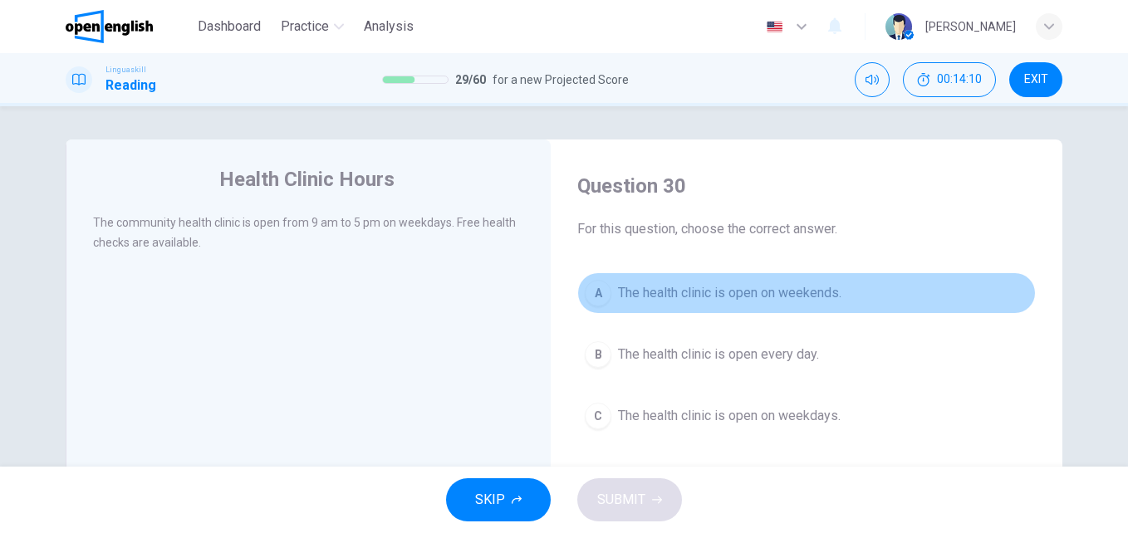
click at [660, 289] on span "The health clinic is open on weekends." at bounding box center [730, 293] width 224 height 20
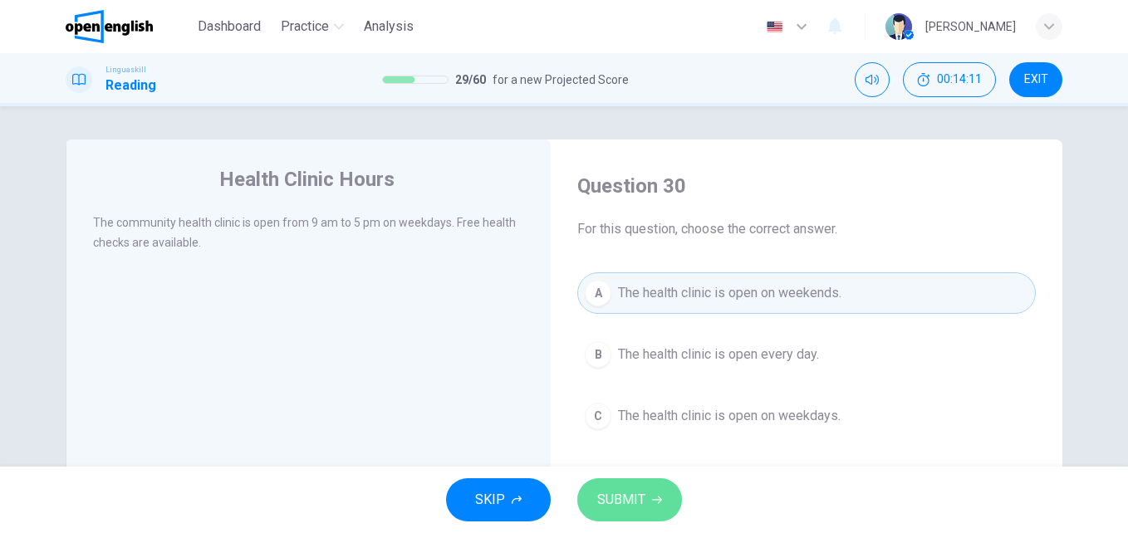
click at [641, 502] on span "SUBMIT" at bounding box center [621, 500] width 48 height 23
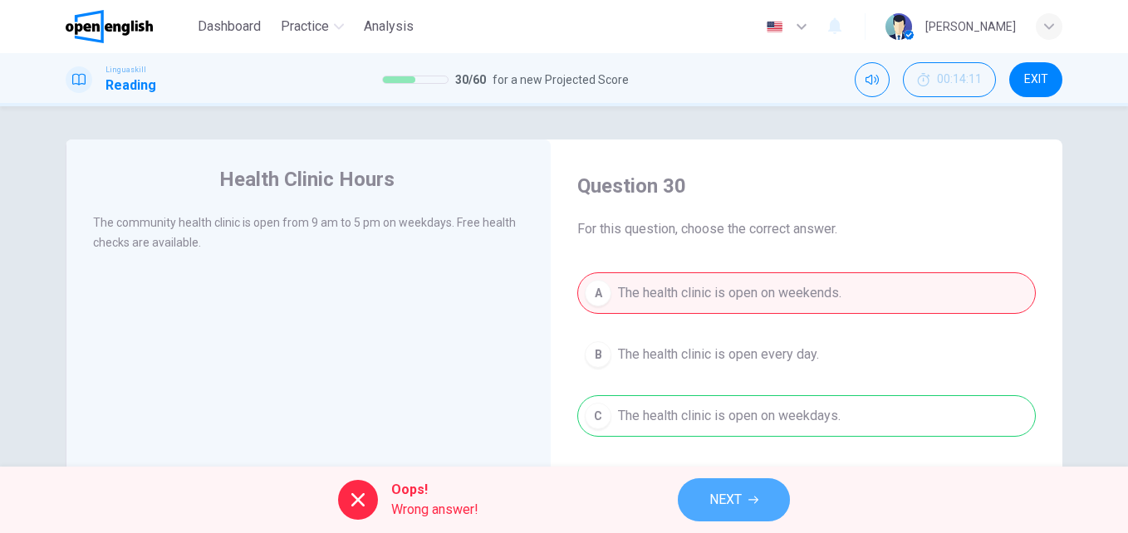
click at [735, 500] on span "NEXT" at bounding box center [726, 500] width 32 height 23
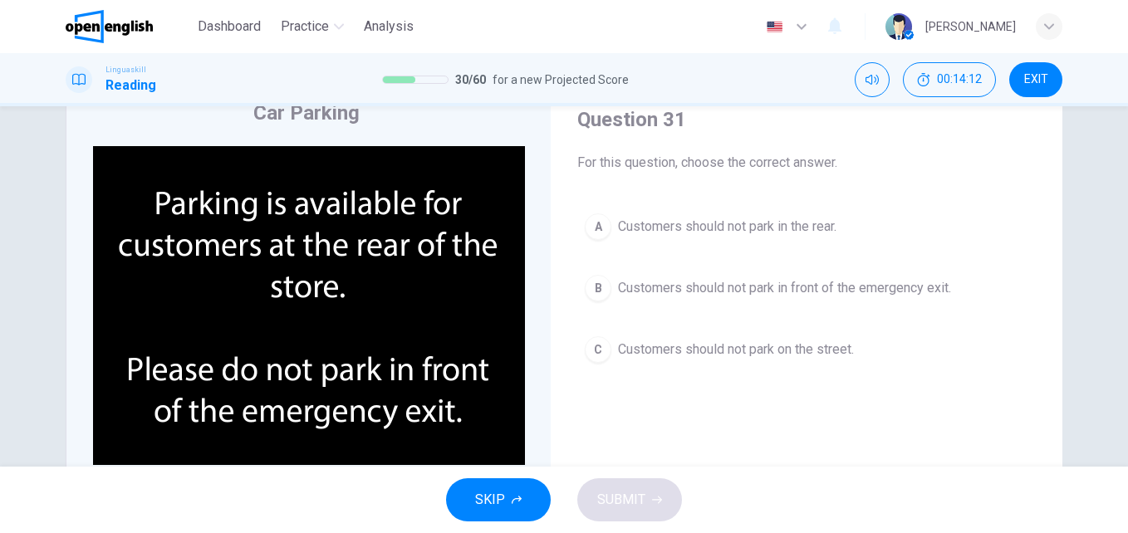
scroll to position [86, 0]
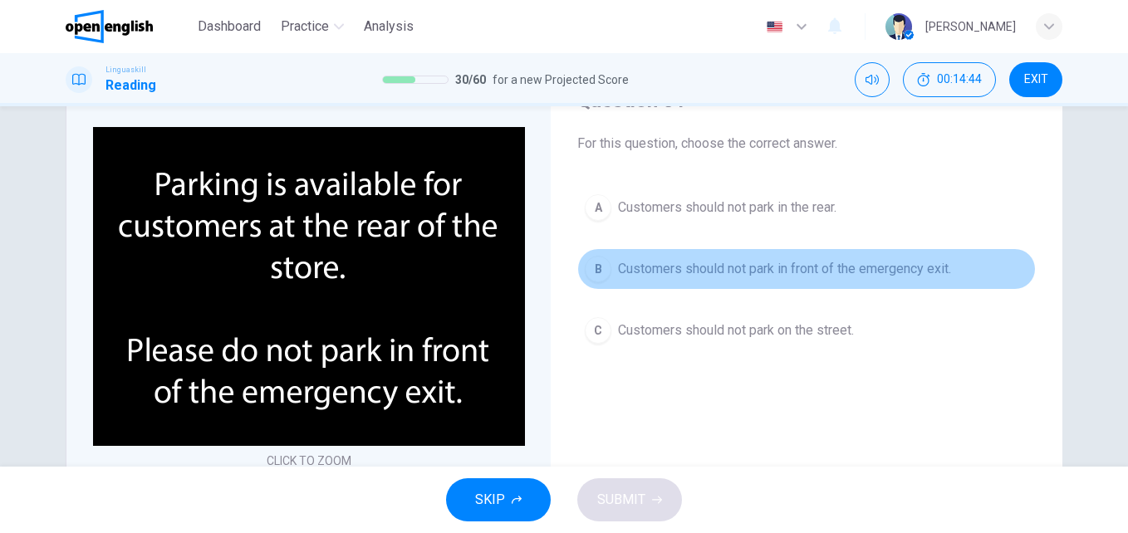
click at [690, 273] on span "Customers should not park in front of the emergency exit." at bounding box center [784, 269] width 333 height 20
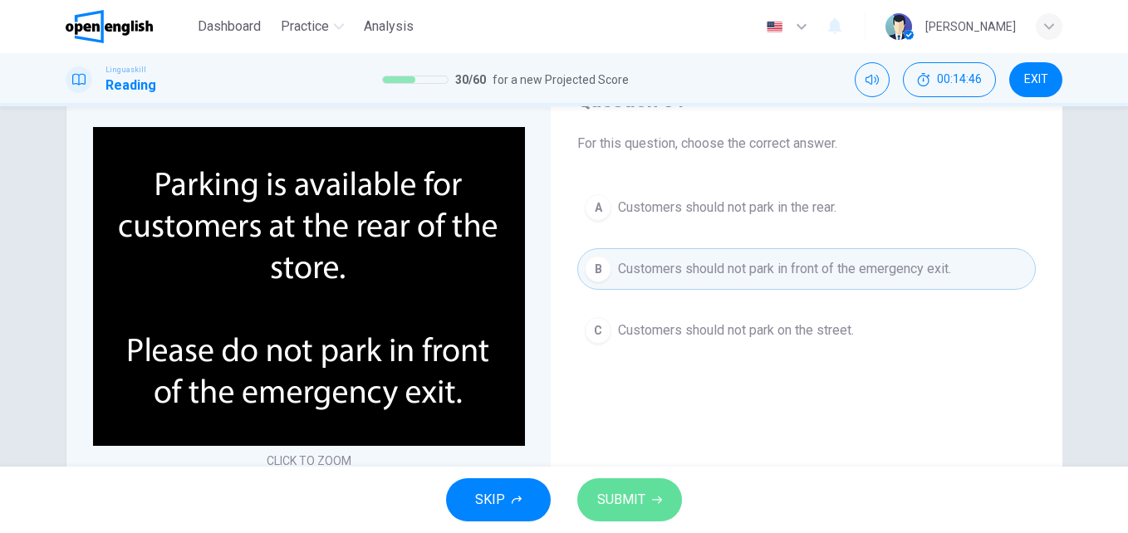
click at [630, 498] on span "SUBMIT" at bounding box center [621, 500] width 48 height 23
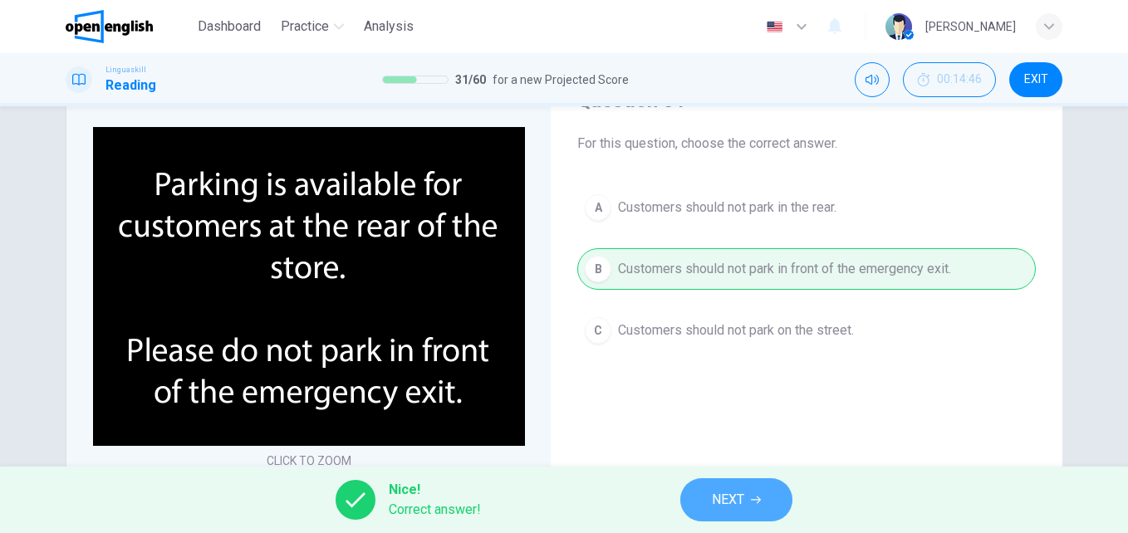
click at [721, 488] on button "NEXT" at bounding box center [736, 500] width 112 height 43
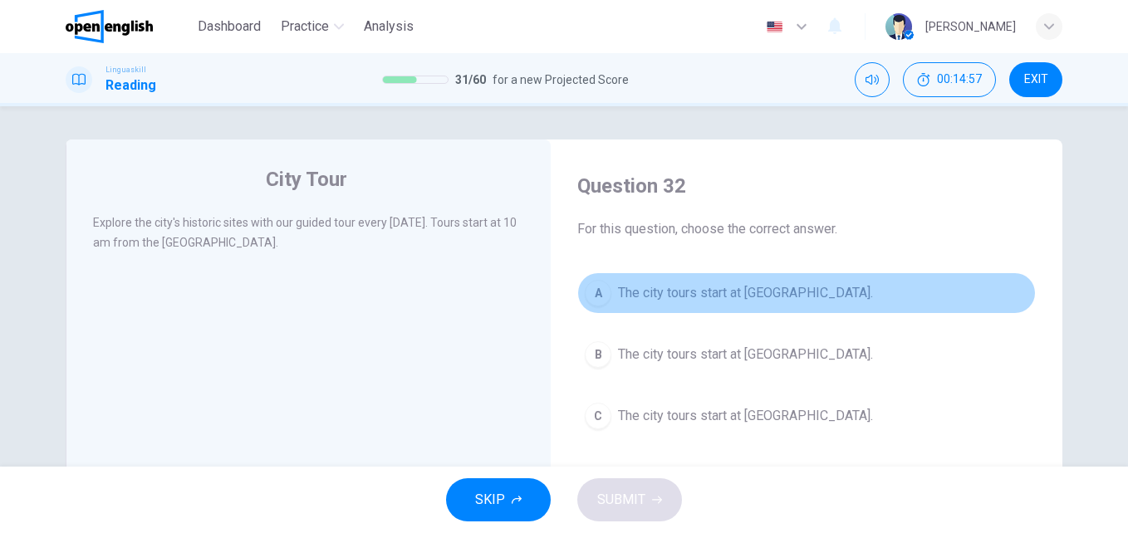
click at [666, 296] on span "The city tours start at [GEOGRAPHIC_DATA]." at bounding box center [745, 293] width 255 height 20
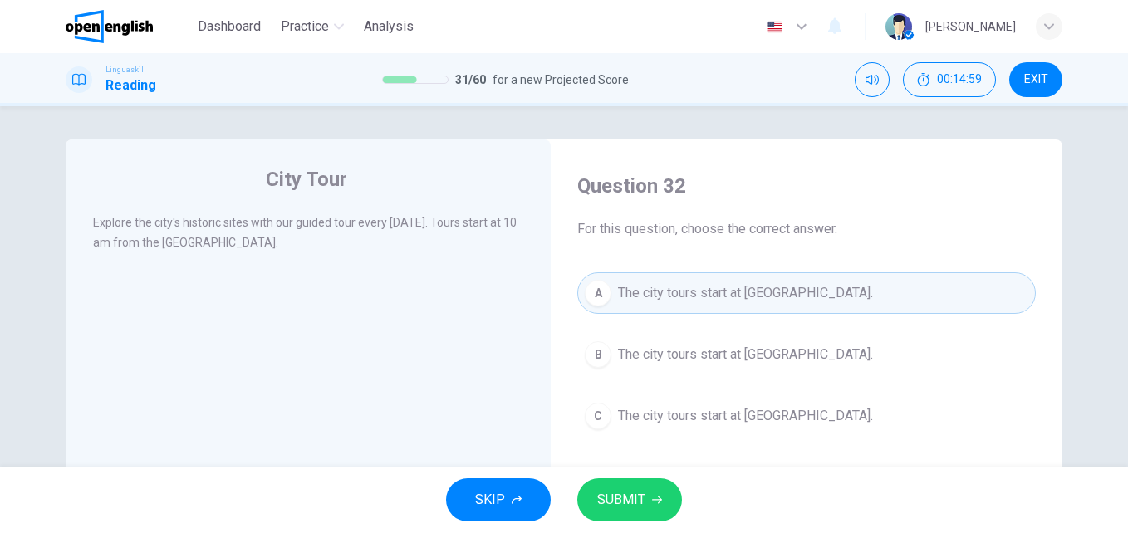
click at [632, 501] on span "SUBMIT" at bounding box center [621, 500] width 48 height 23
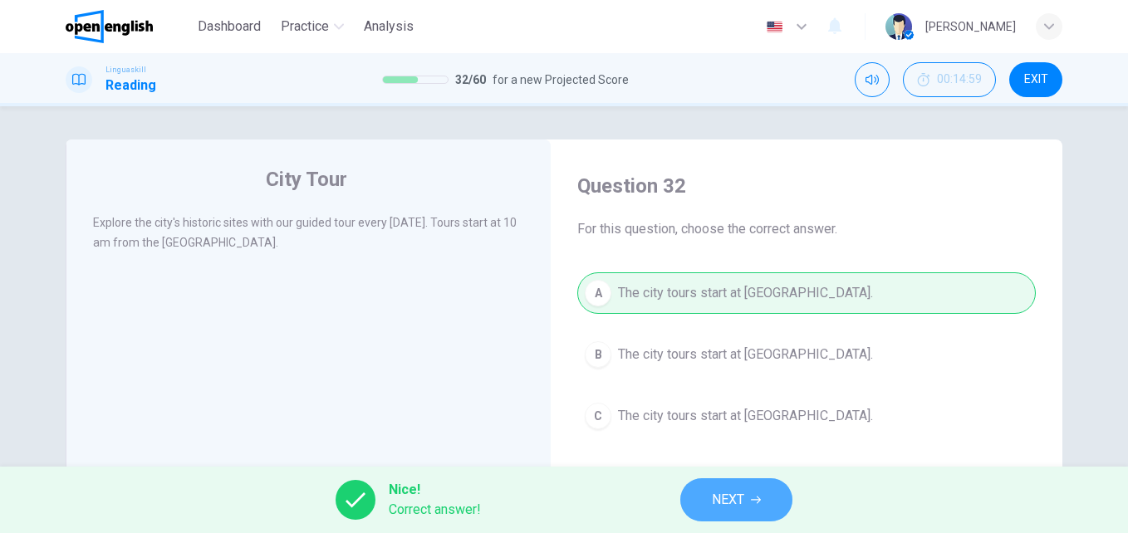
click at [710, 492] on button "NEXT" at bounding box center [736, 500] width 112 height 43
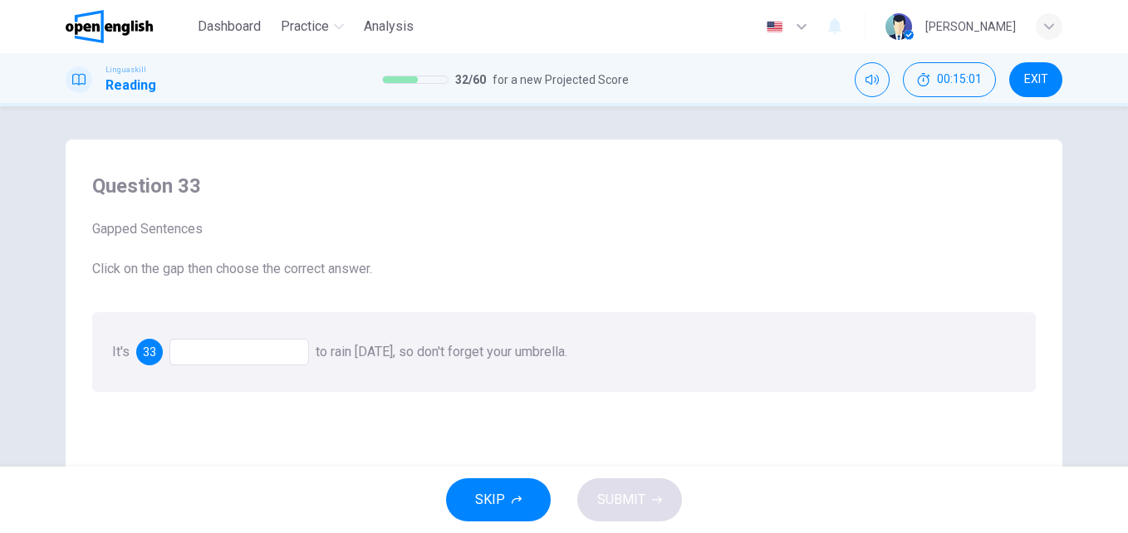
click at [189, 354] on div at bounding box center [239, 352] width 140 height 27
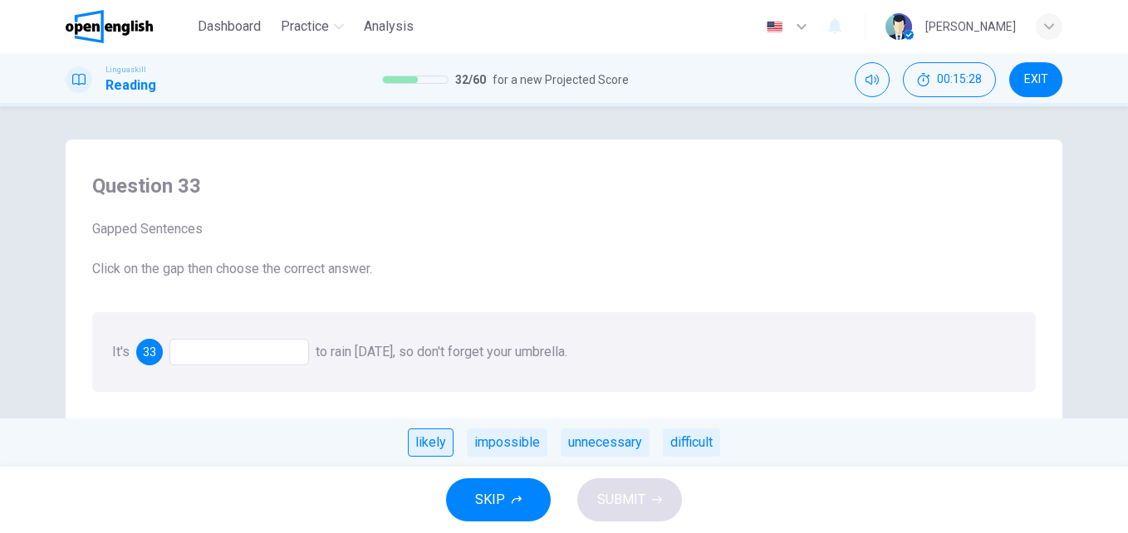
click at [430, 439] on div "likely" at bounding box center [431, 443] width 46 height 28
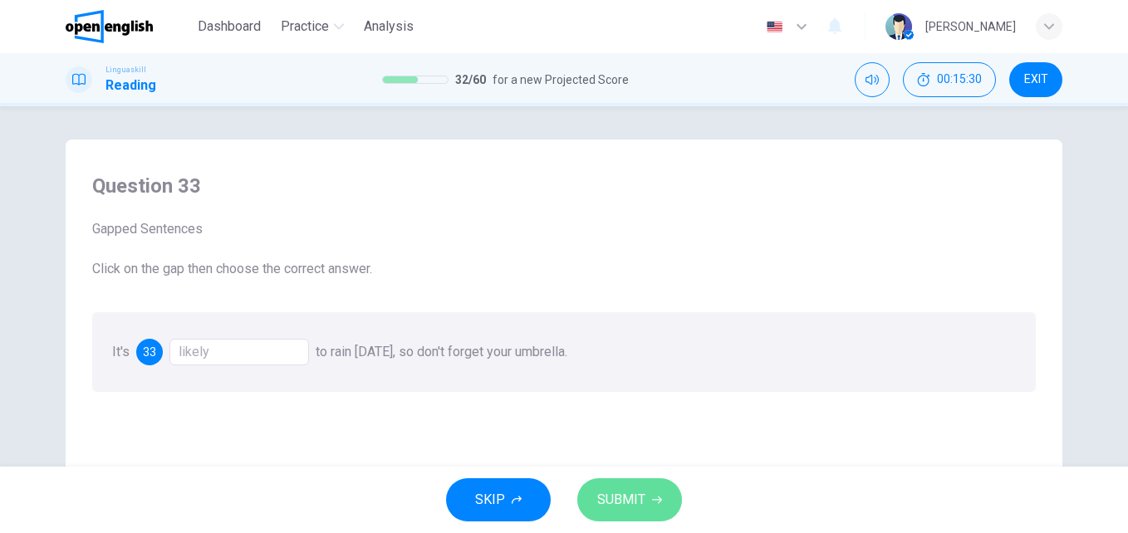
click at [621, 494] on span "SUBMIT" at bounding box center [621, 500] width 48 height 23
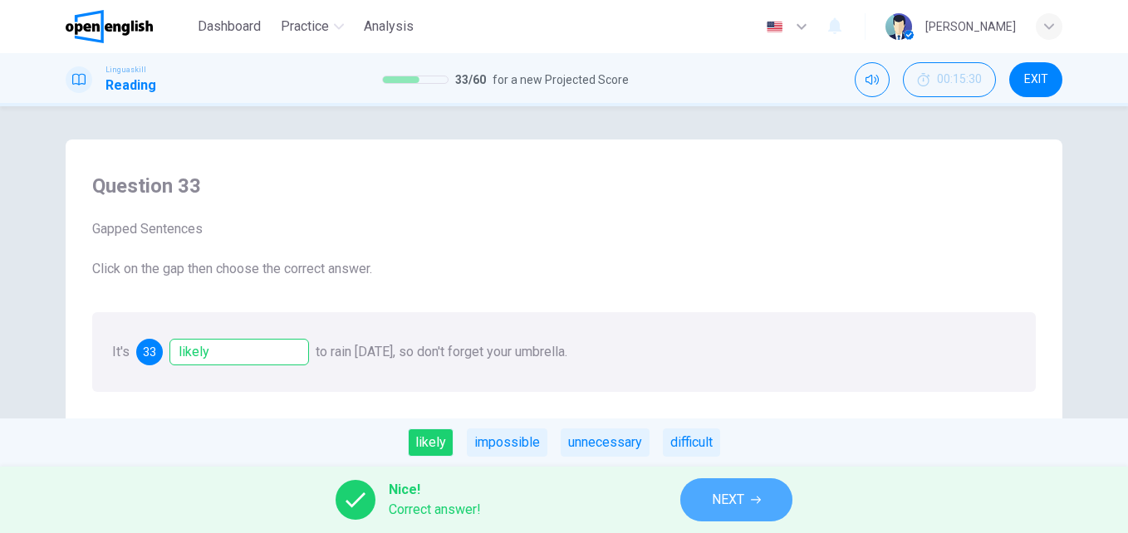
click at [701, 496] on button "NEXT" at bounding box center [736, 500] width 112 height 43
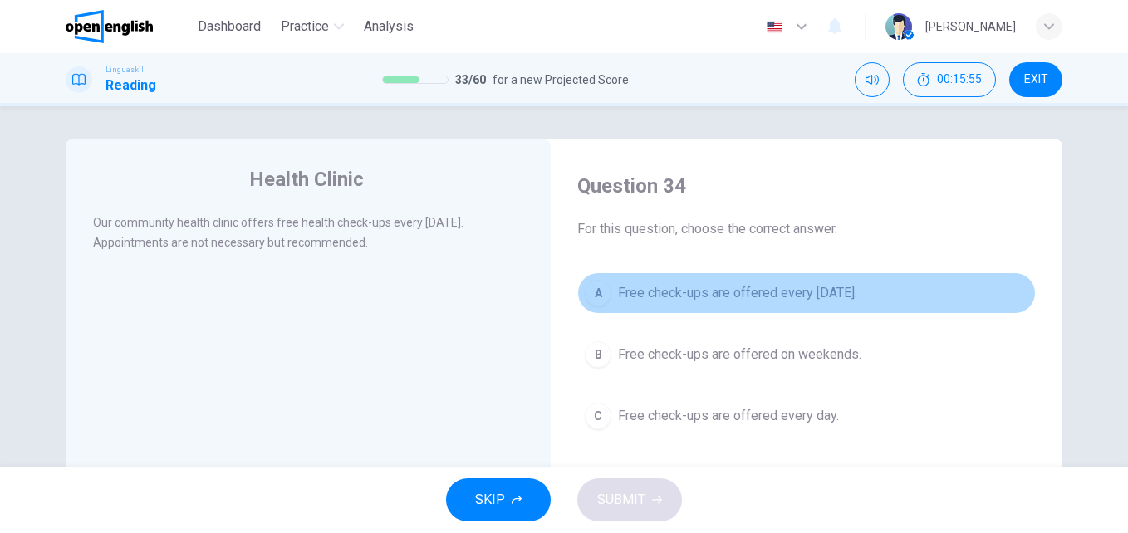
click at [706, 296] on span "Free check-ups are offered every [DATE]." at bounding box center [737, 293] width 239 height 20
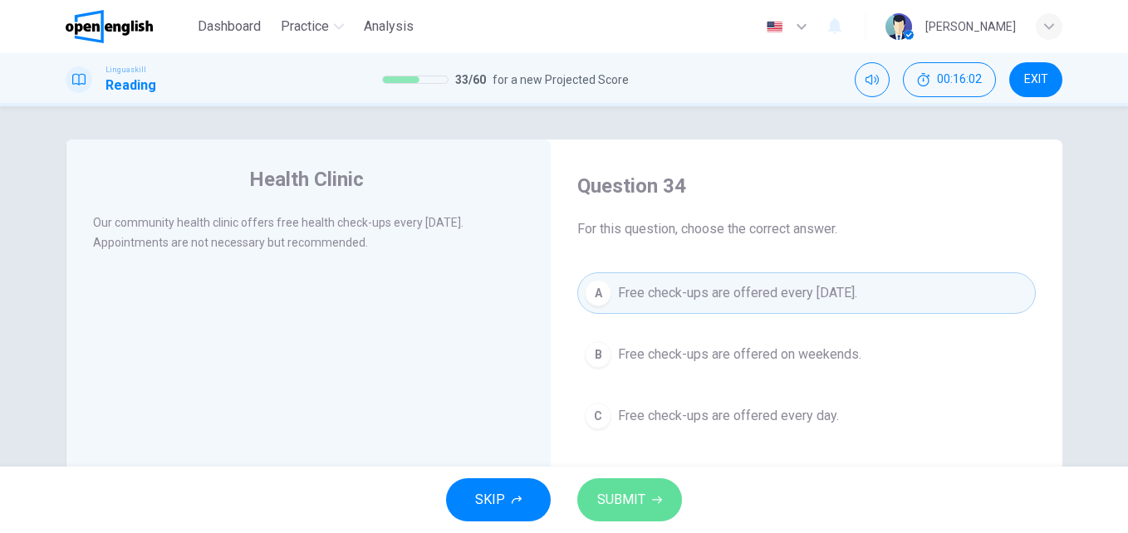
click at [652, 499] on icon "button" at bounding box center [657, 500] width 10 height 10
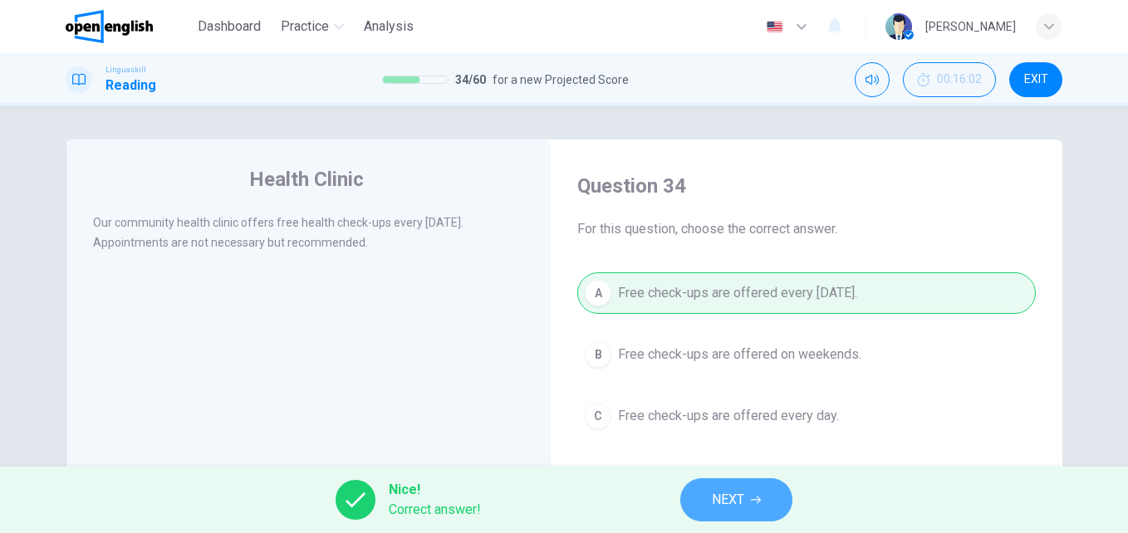
click at [713, 503] on span "NEXT" at bounding box center [728, 500] width 32 height 23
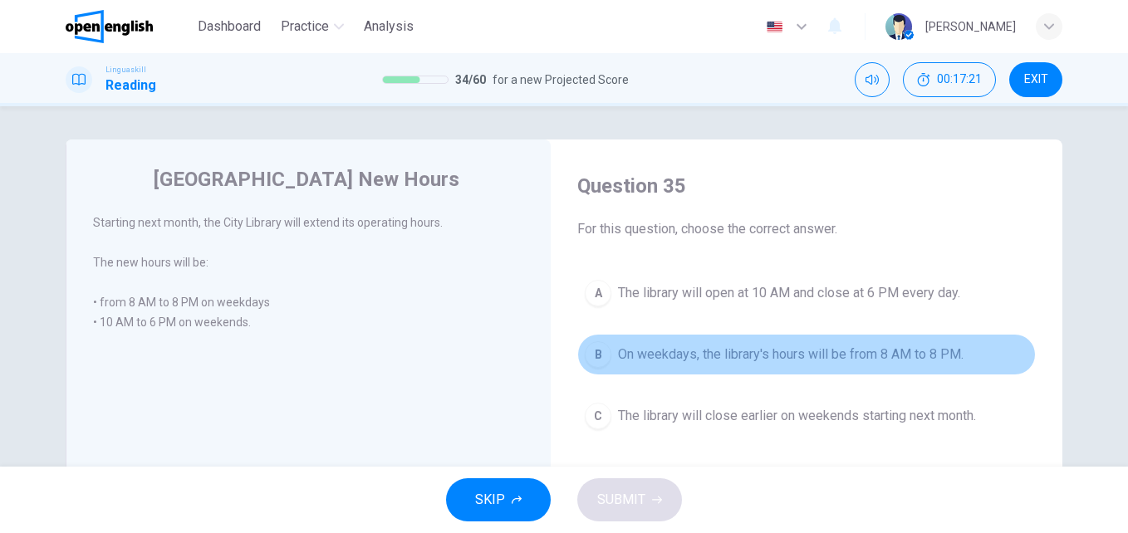
click at [659, 360] on span "On weekdays, the library's hours will be from 8 AM to 8 PM." at bounding box center [791, 355] width 346 height 20
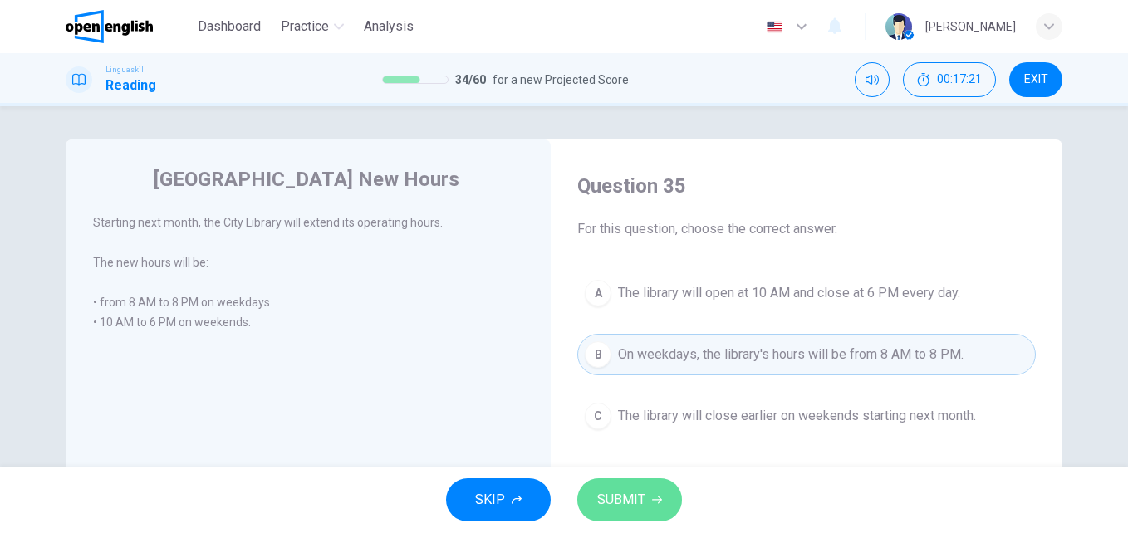
click at [652, 496] on icon "button" at bounding box center [657, 500] width 10 height 10
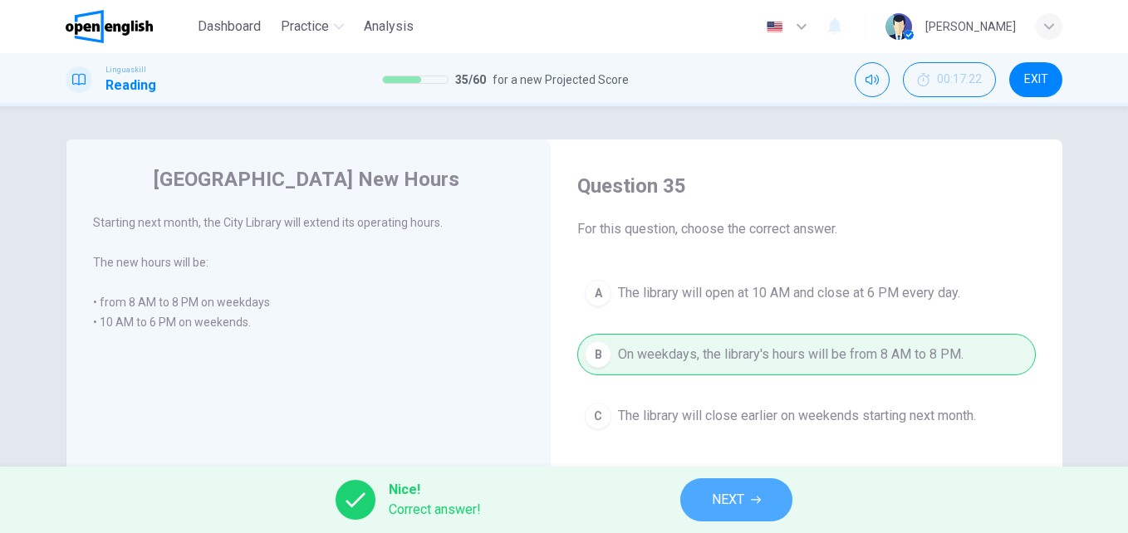
click at [722, 506] on span "NEXT" at bounding box center [728, 500] width 32 height 23
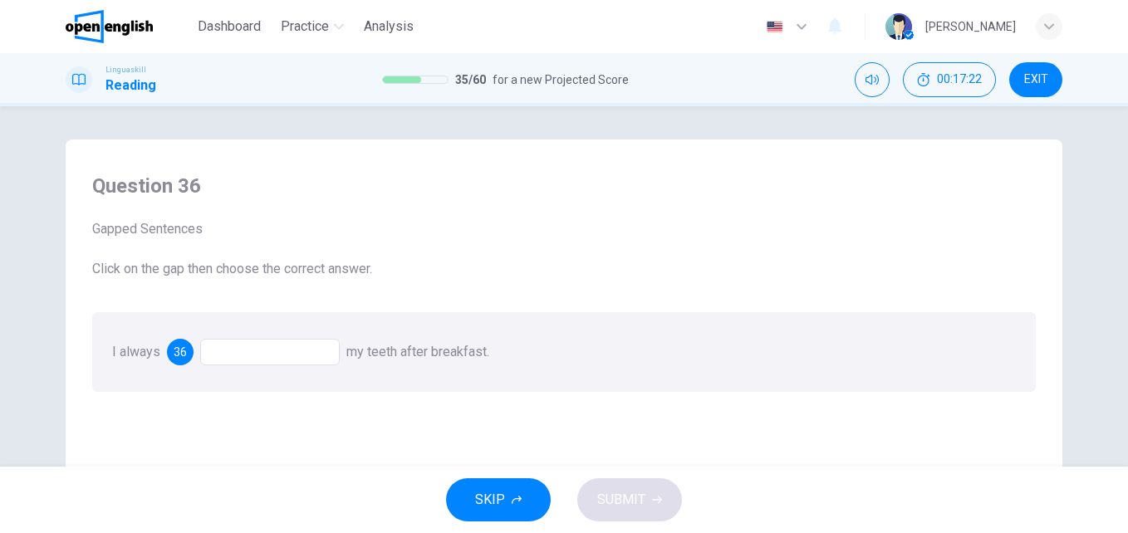
click at [251, 360] on div at bounding box center [270, 352] width 140 height 27
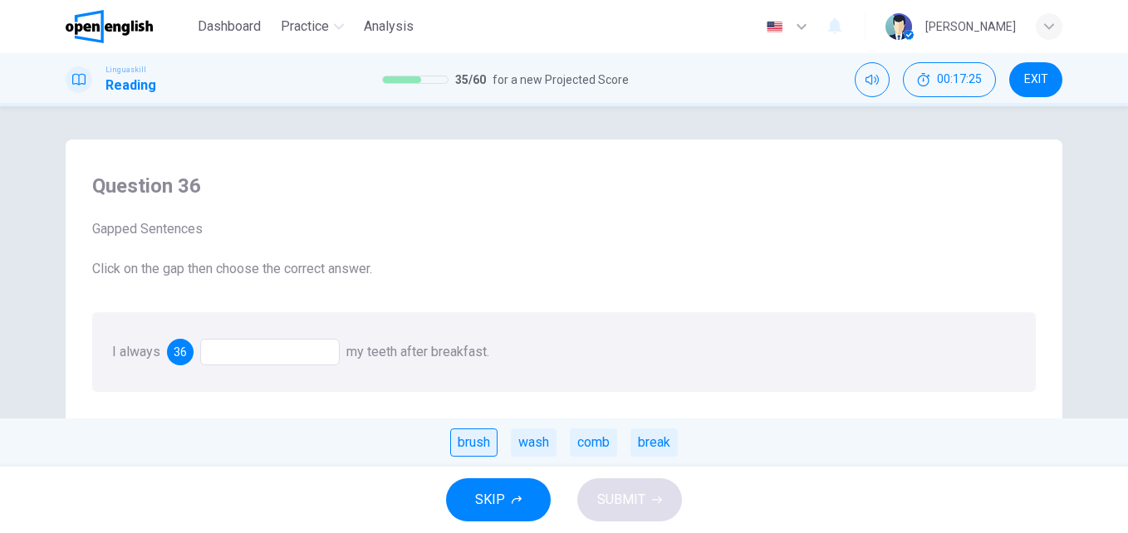
click at [474, 443] on div "brush" at bounding box center [473, 443] width 47 height 28
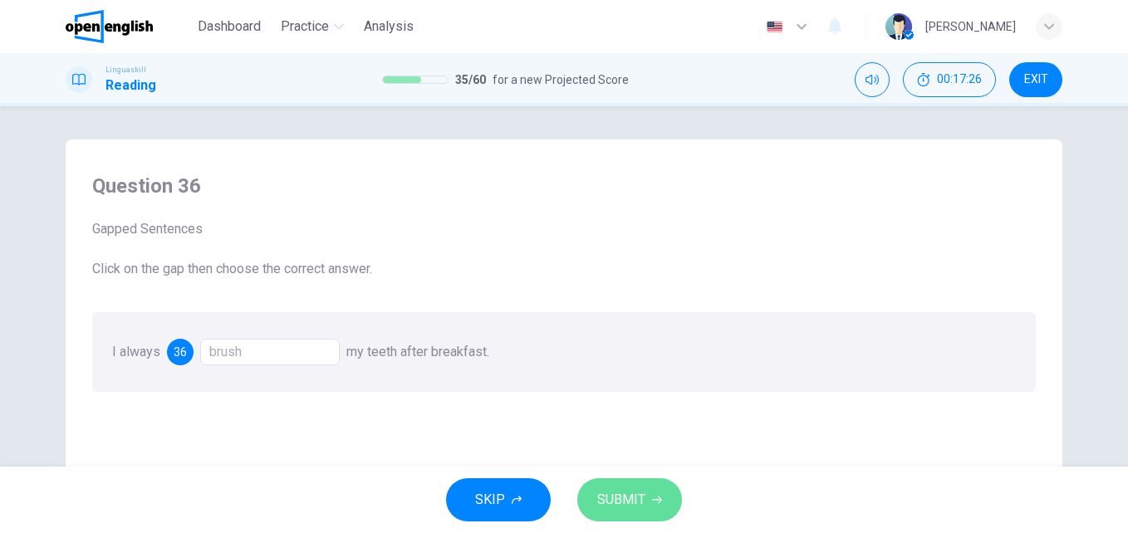
click at [666, 499] on button "SUBMIT" at bounding box center [629, 500] width 105 height 43
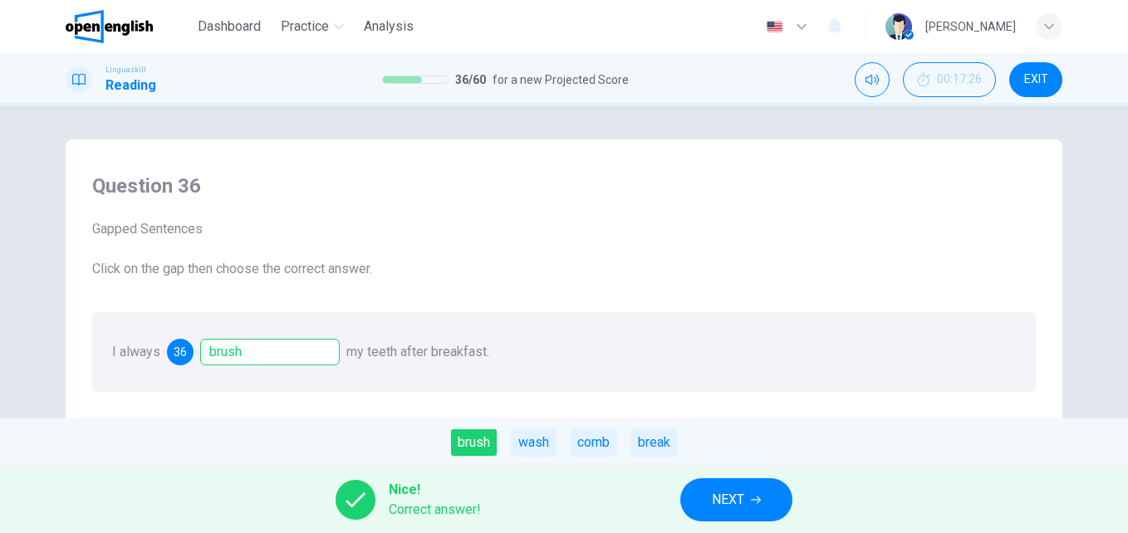
click at [734, 501] on span "NEXT" at bounding box center [728, 500] width 32 height 23
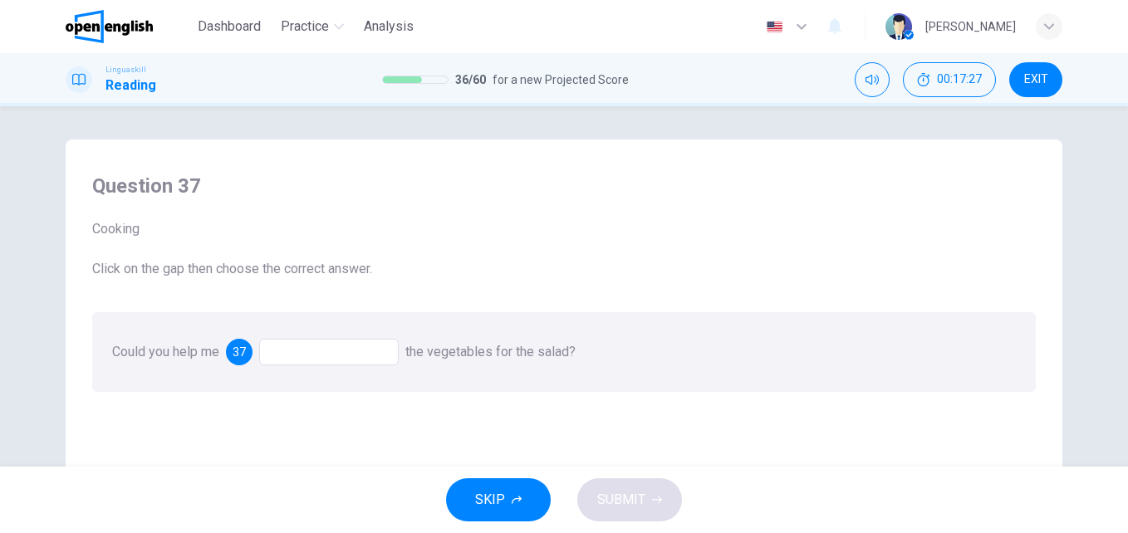
click at [329, 364] on div at bounding box center [329, 352] width 140 height 27
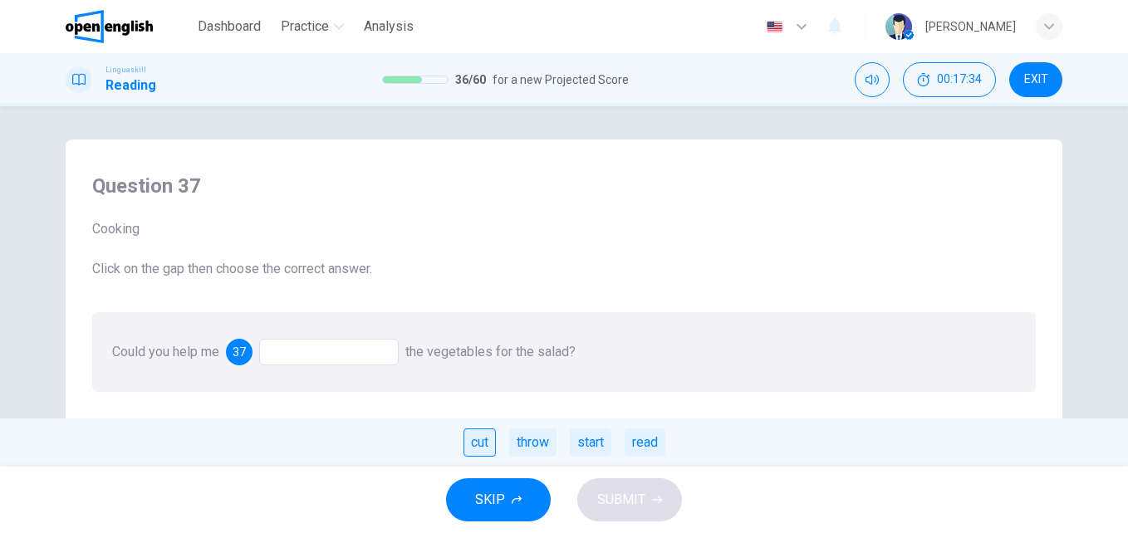
click at [478, 445] on div "cut" at bounding box center [480, 443] width 32 height 28
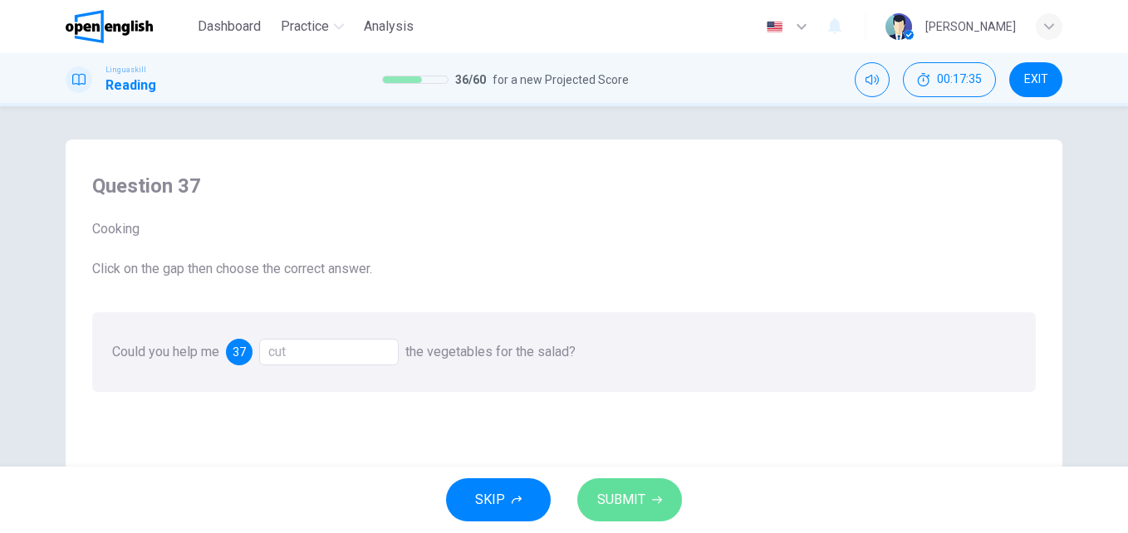
click at [608, 502] on span "SUBMIT" at bounding box center [621, 500] width 48 height 23
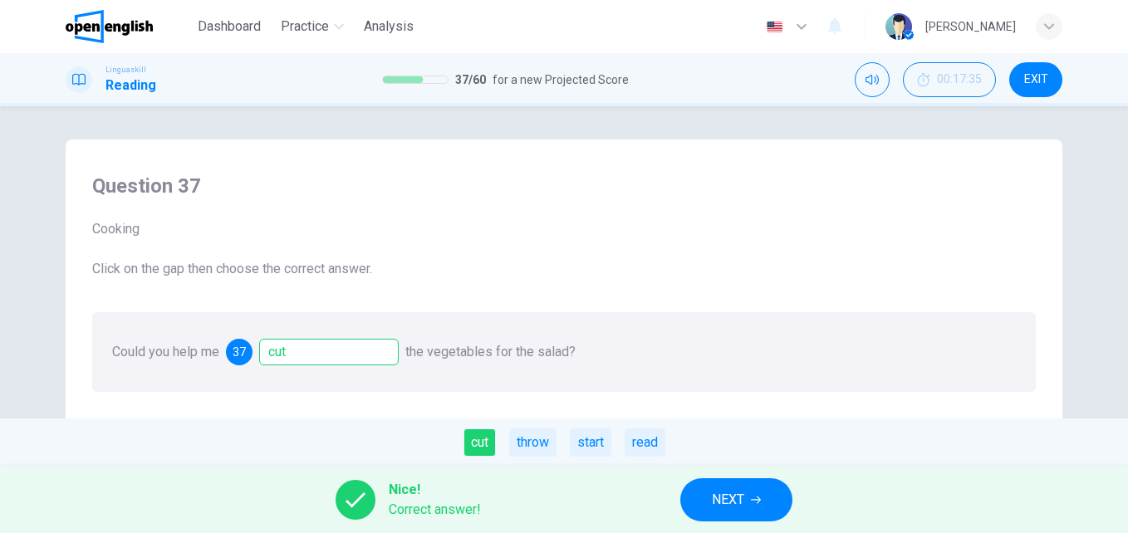
click at [735, 497] on span "NEXT" at bounding box center [728, 500] width 32 height 23
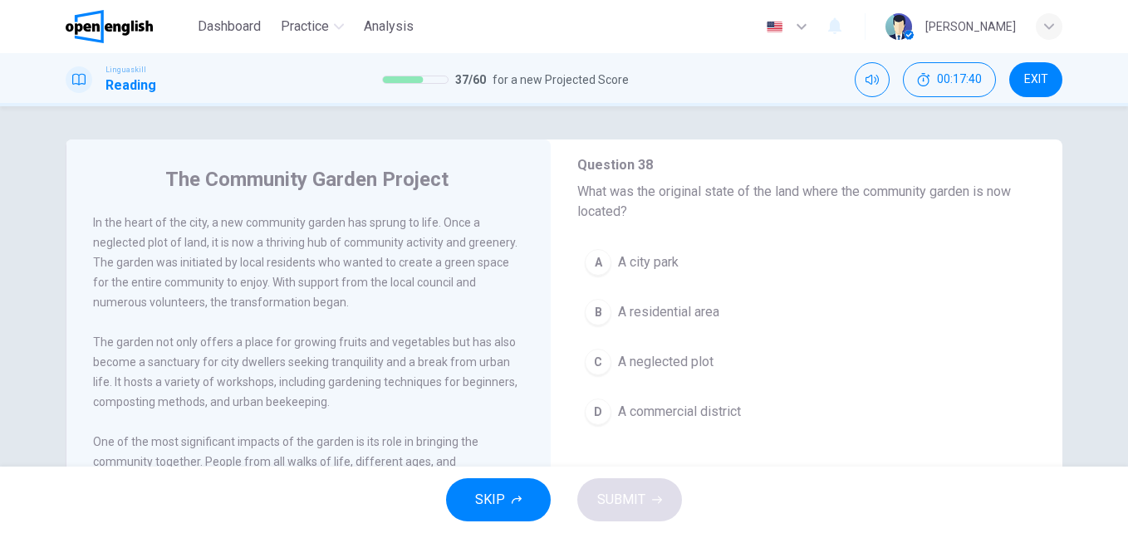
scroll to position [110, 0]
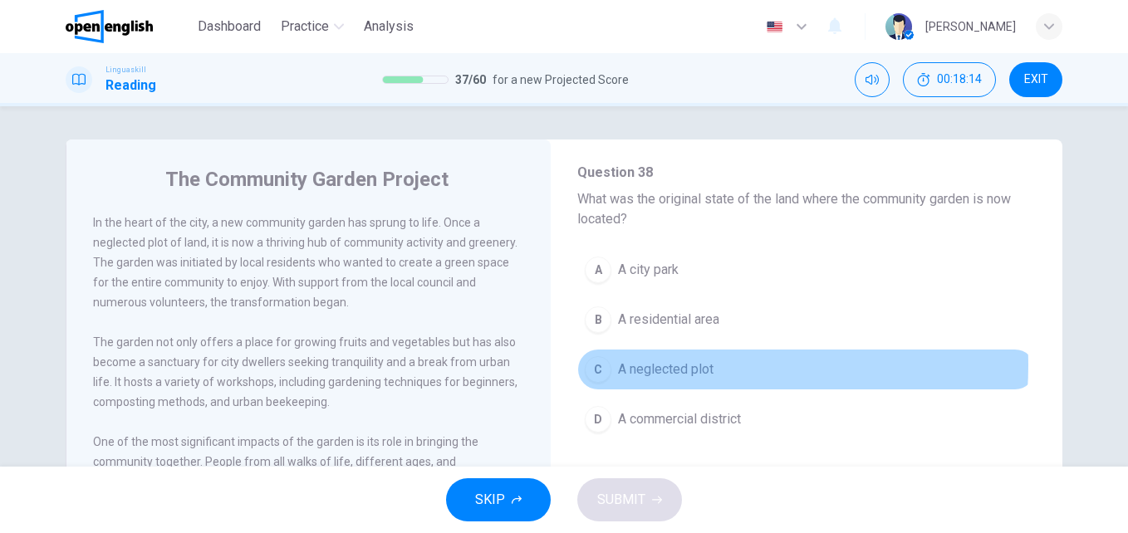
click at [679, 366] on span "A neglected plot" at bounding box center [666, 370] width 96 height 20
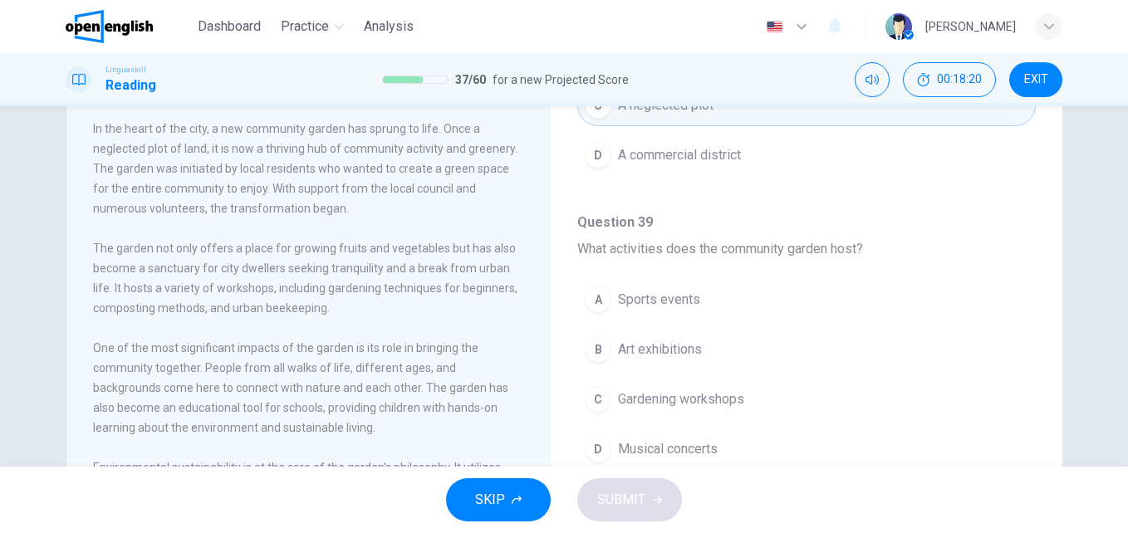
scroll to position [99, 0]
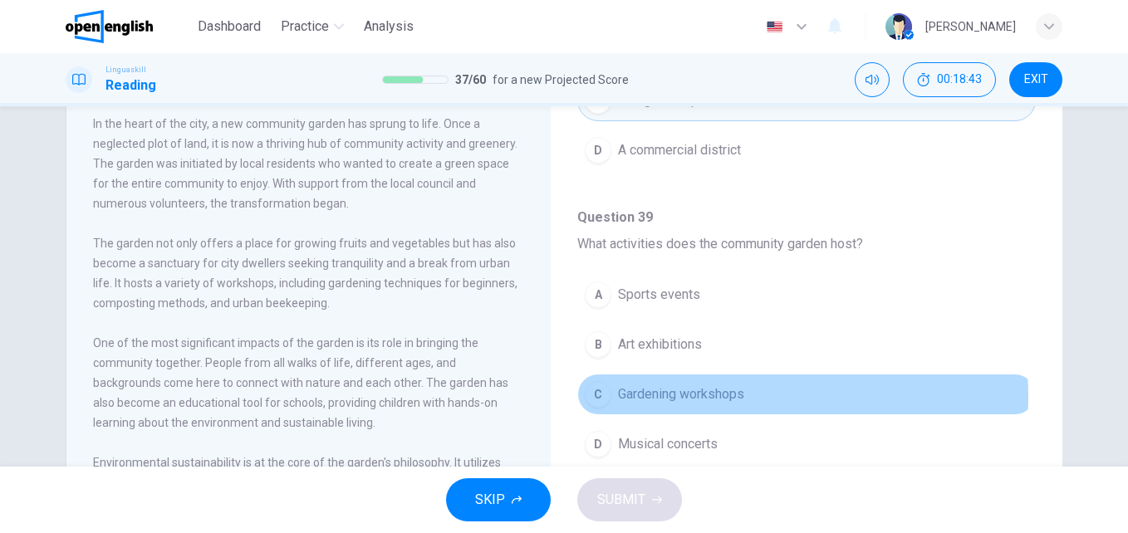
click at [691, 397] on span "Gardening workshops" at bounding box center [681, 395] width 126 height 20
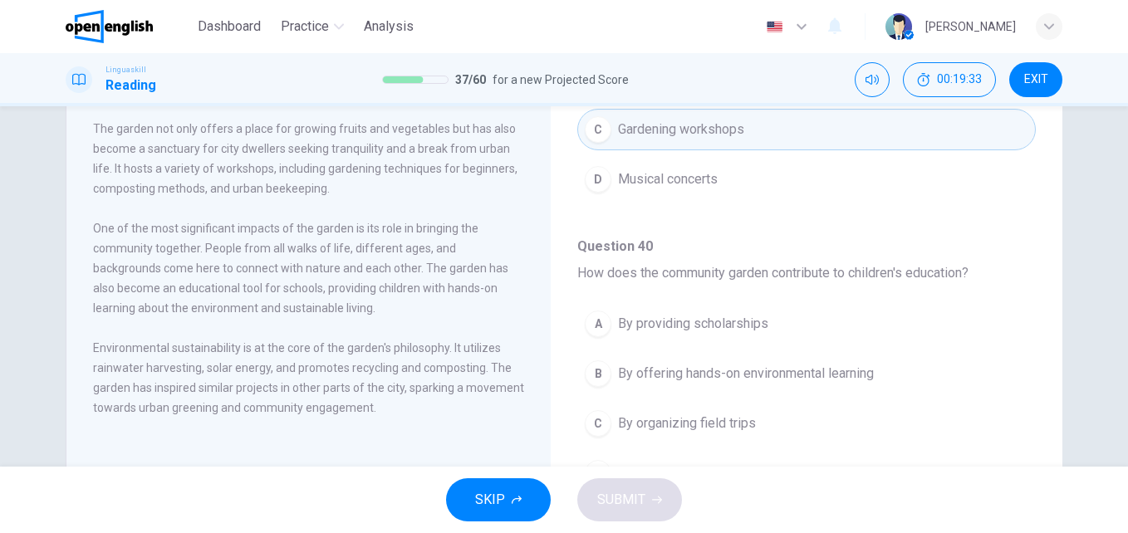
scroll to position [433, 0]
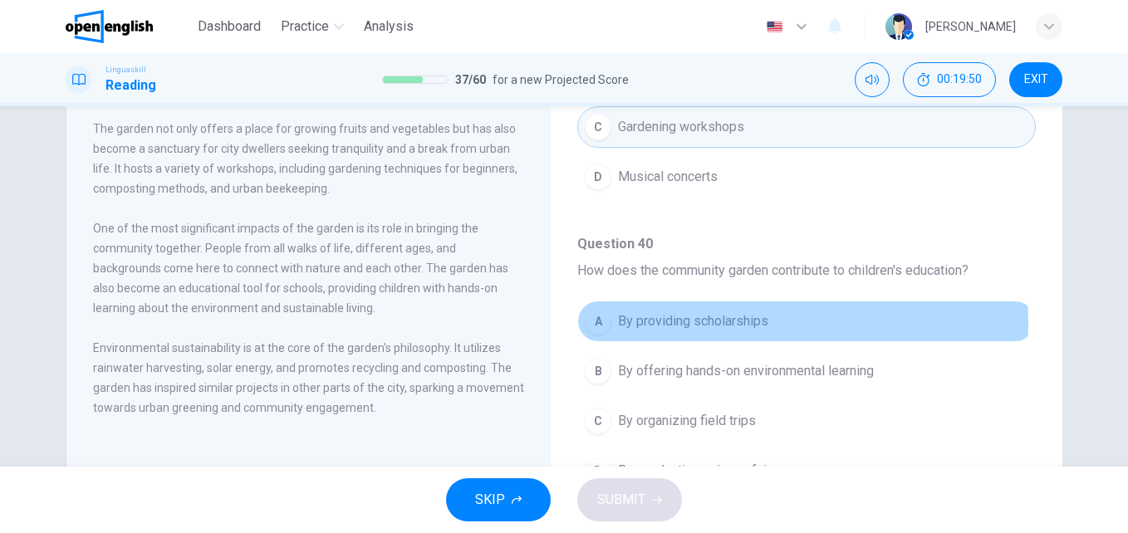
click at [741, 322] on span "By providing scholarships" at bounding box center [693, 322] width 150 height 20
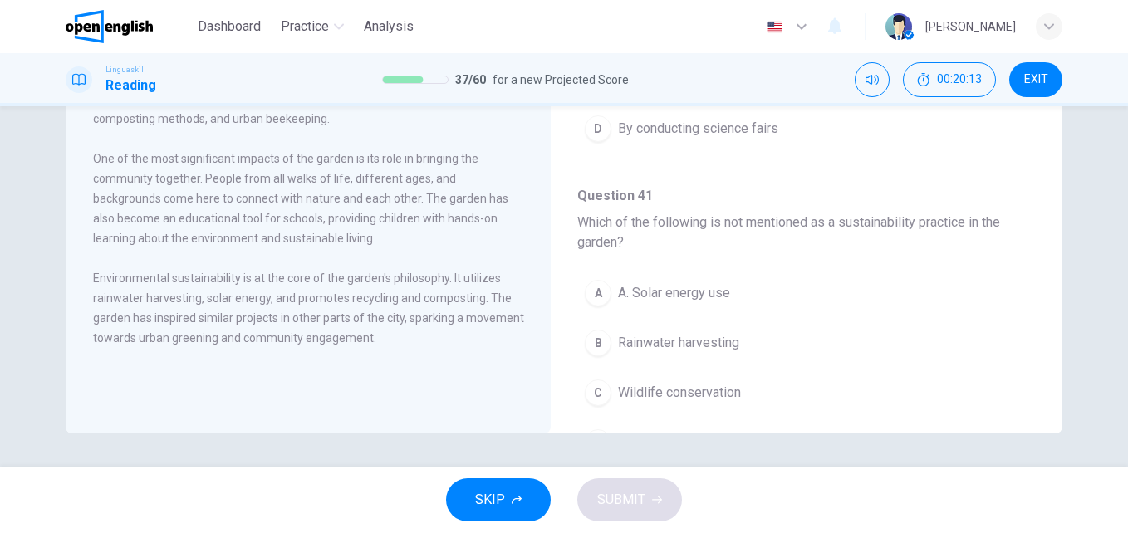
scroll to position [703, 0]
click at [1052, 289] on div "The Community Garden Project In the heart of the city, a new community garden h…" at bounding box center [564, 144] width 997 height 577
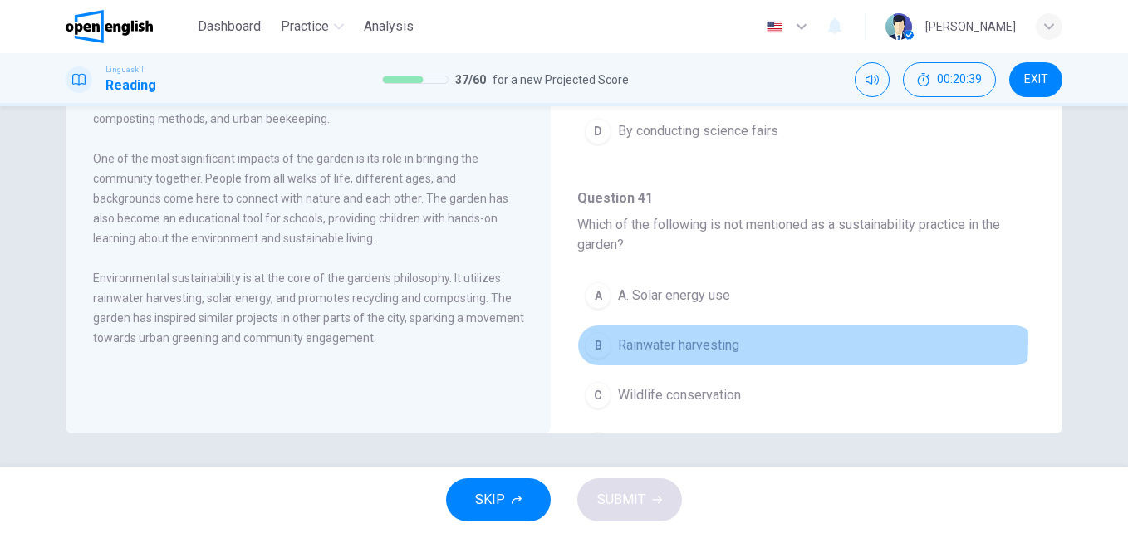
click at [739, 341] on button "B Rainwater harvesting" at bounding box center [806, 346] width 459 height 42
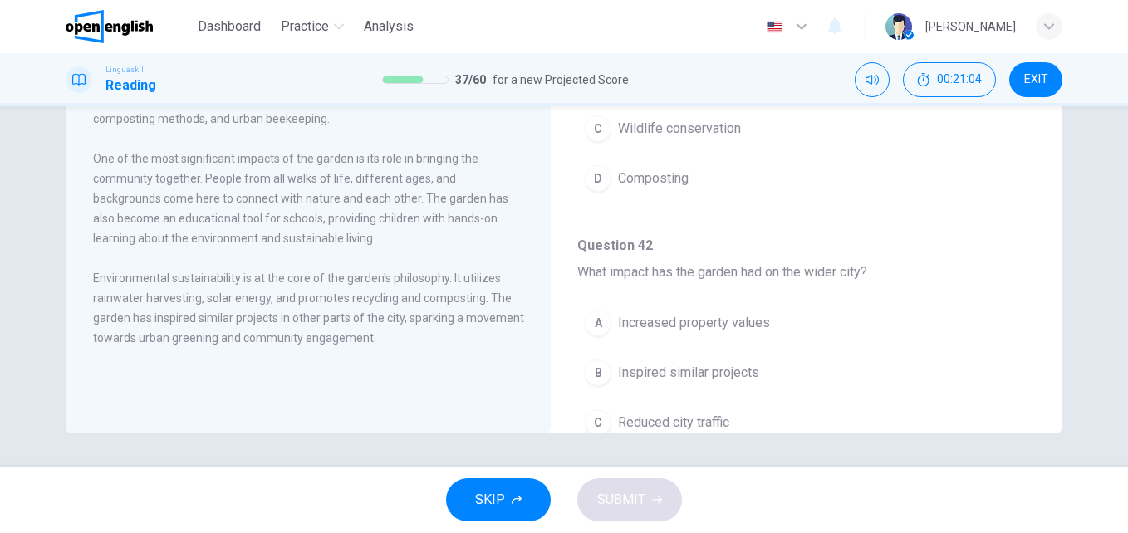
scroll to position [965, 0]
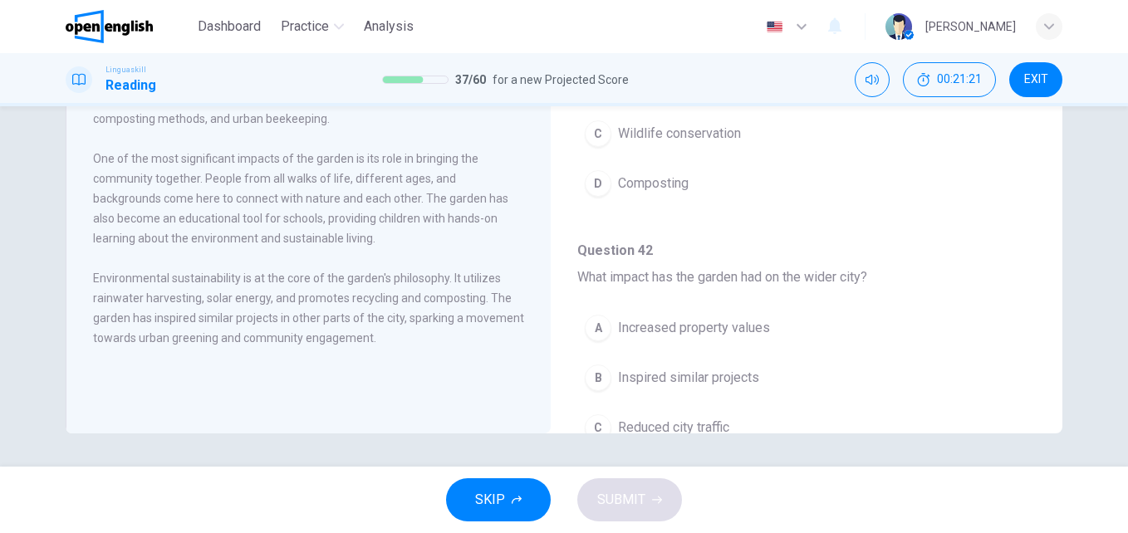
click at [742, 382] on span "Inspired similar projects" at bounding box center [688, 378] width 141 height 20
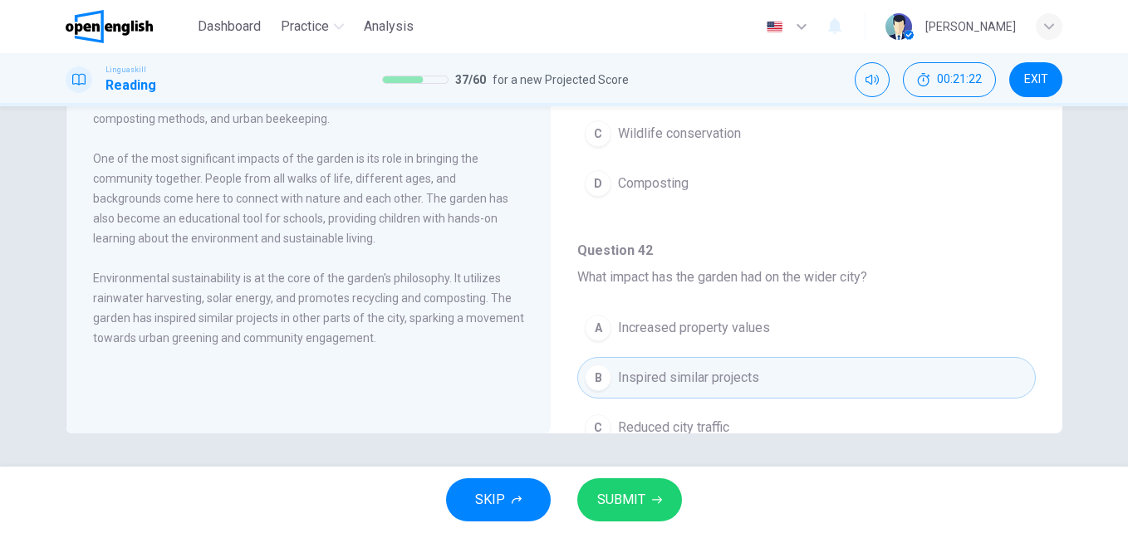
click at [601, 504] on span "SUBMIT" at bounding box center [621, 500] width 48 height 23
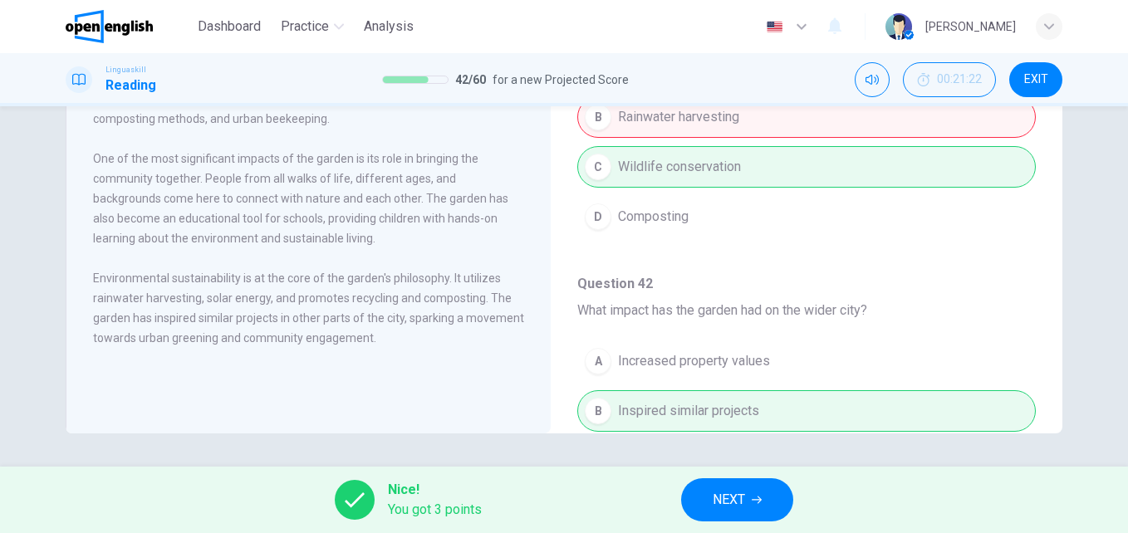
scroll to position [1079, 0]
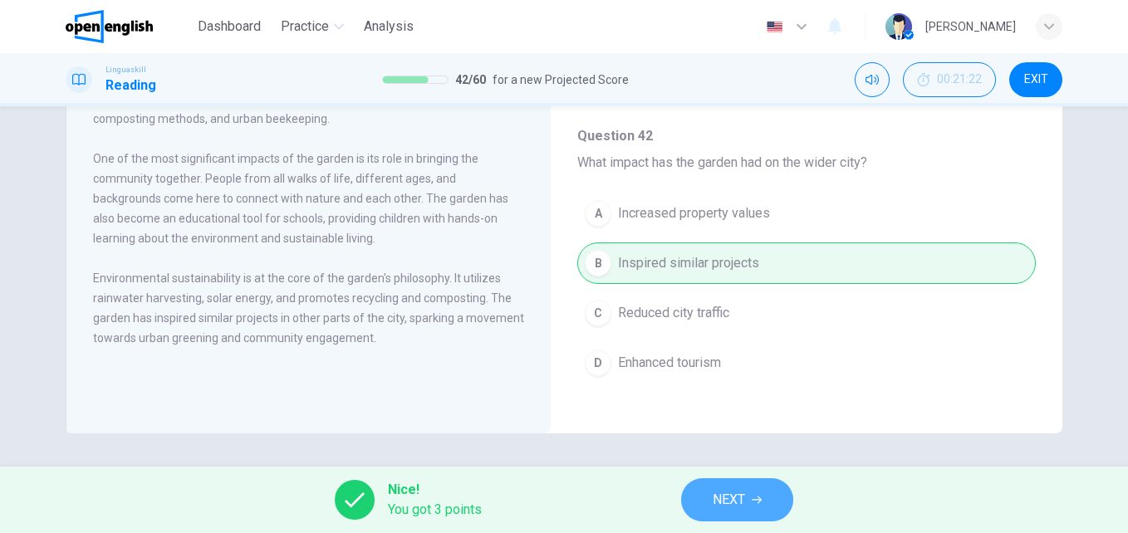
click at [769, 501] on button "NEXT" at bounding box center [737, 500] width 112 height 43
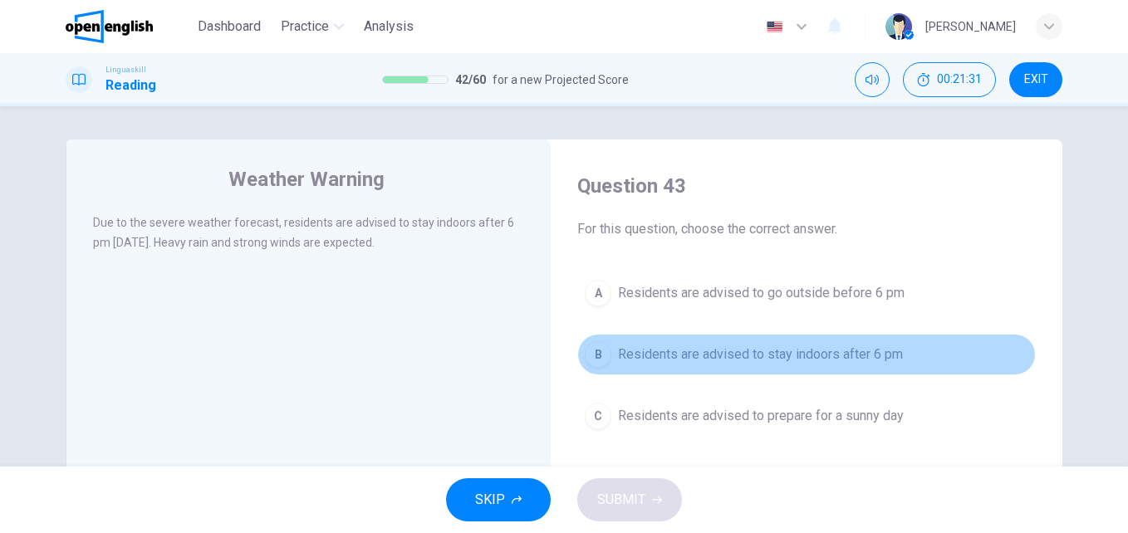
click at [727, 356] on span "Residents are advised to stay indoors after 6 pm" at bounding box center [760, 355] width 285 height 20
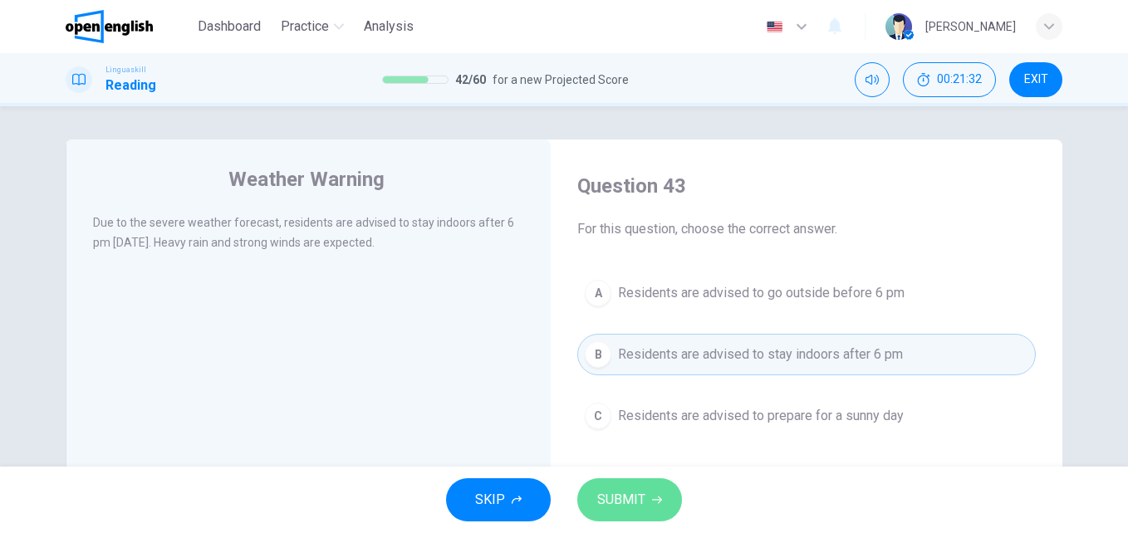
click at [655, 504] on icon "button" at bounding box center [657, 500] width 10 height 10
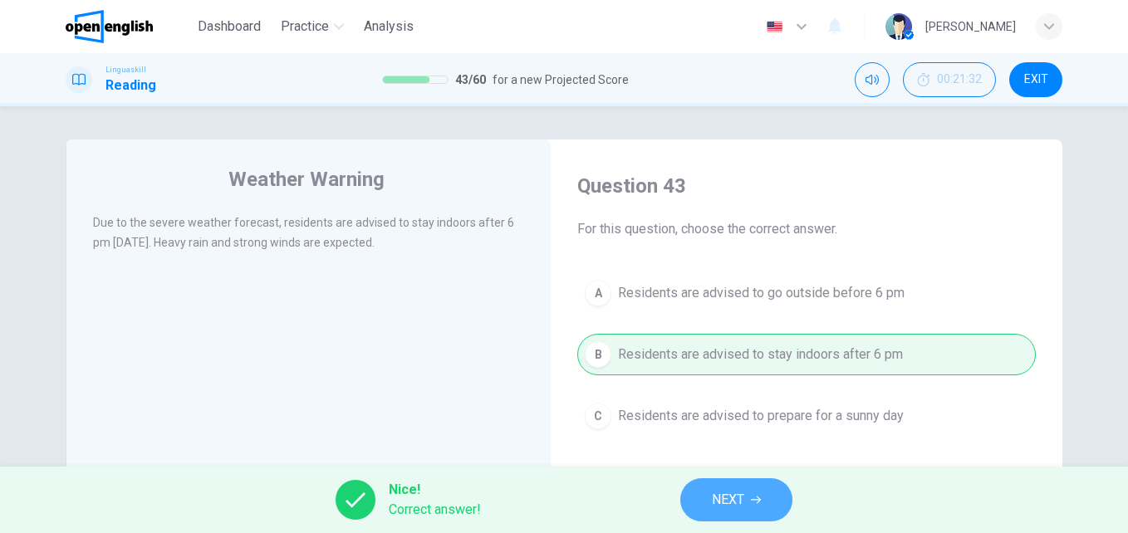
click at [726, 501] on span "NEXT" at bounding box center [728, 500] width 32 height 23
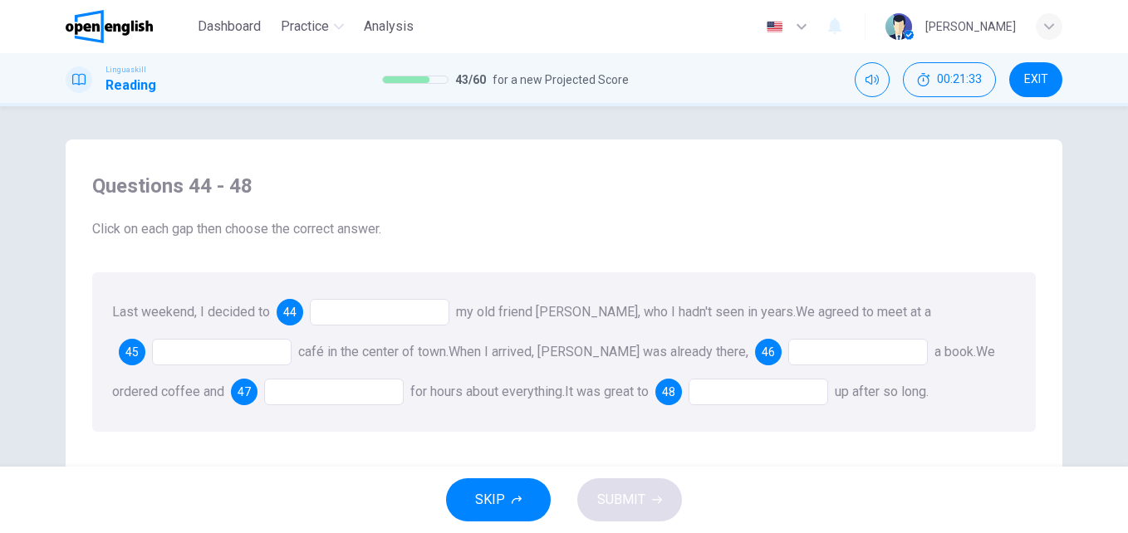
click at [371, 313] on div at bounding box center [380, 312] width 140 height 27
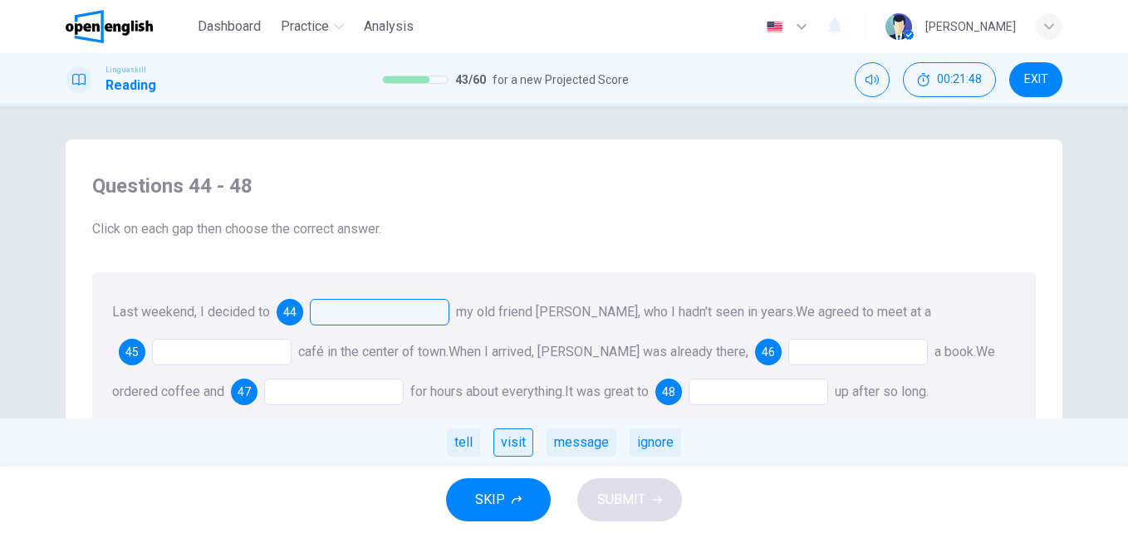
click at [520, 444] on div "visit" at bounding box center [514, 443] width 40 height 28
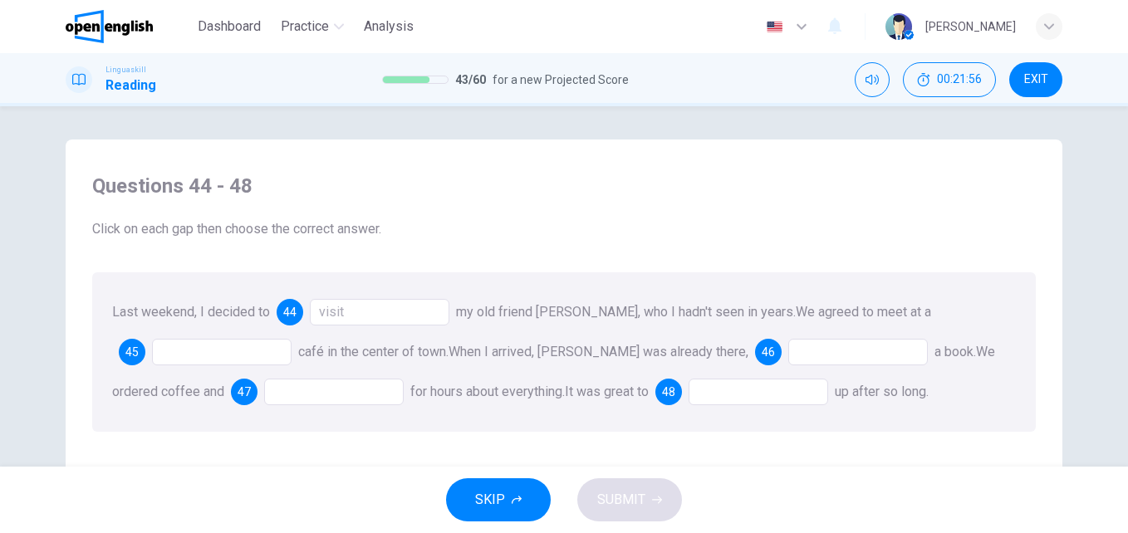
click at [188, 356] on div at bounding box center [222, 352] width 140 height 27
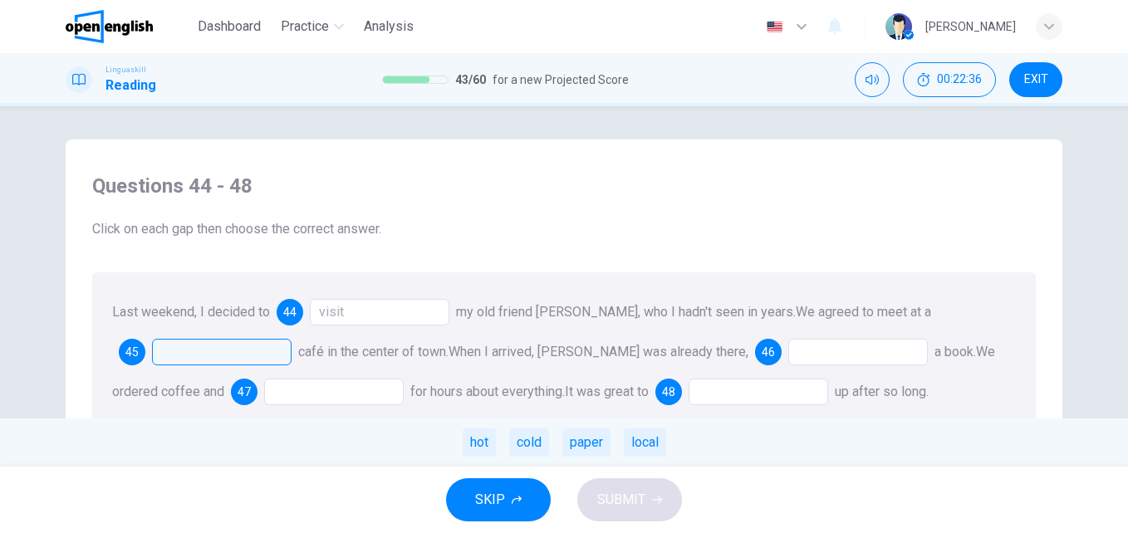
click at [272, 346] on div at bounding box center [222, 352] width 140 height 27
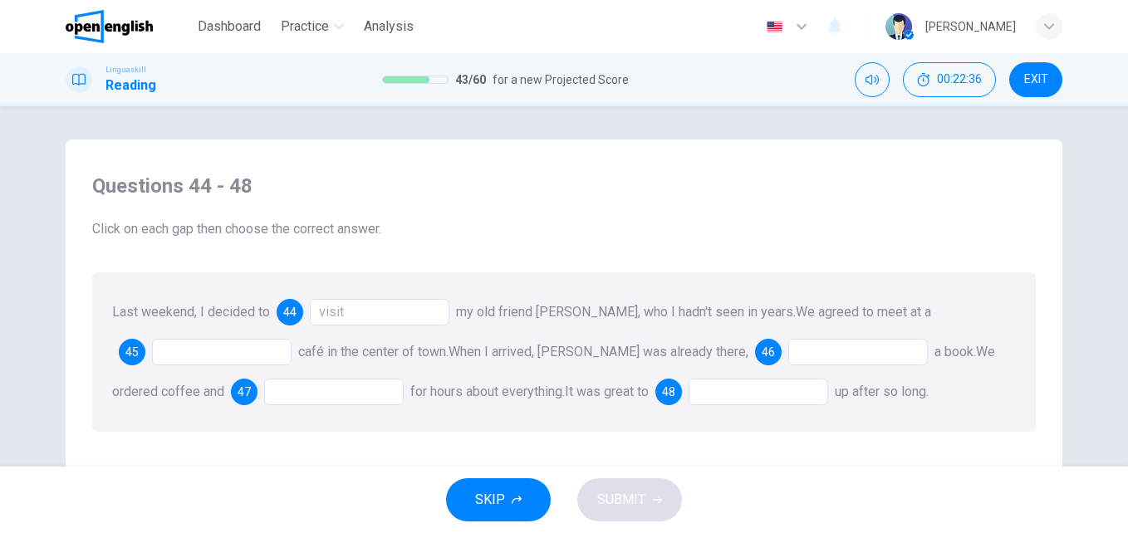
click at [272, 346] on div at bounding box center [222, 352] width 140 height 27
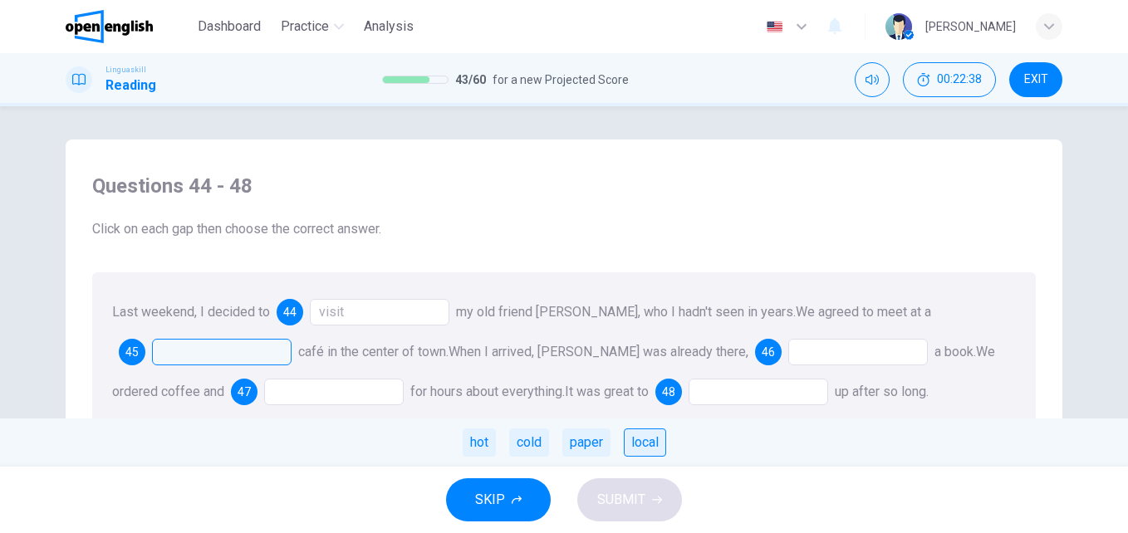
click at [654, 437] on div "local" at bounding box center [645, 443] width 42 height 28
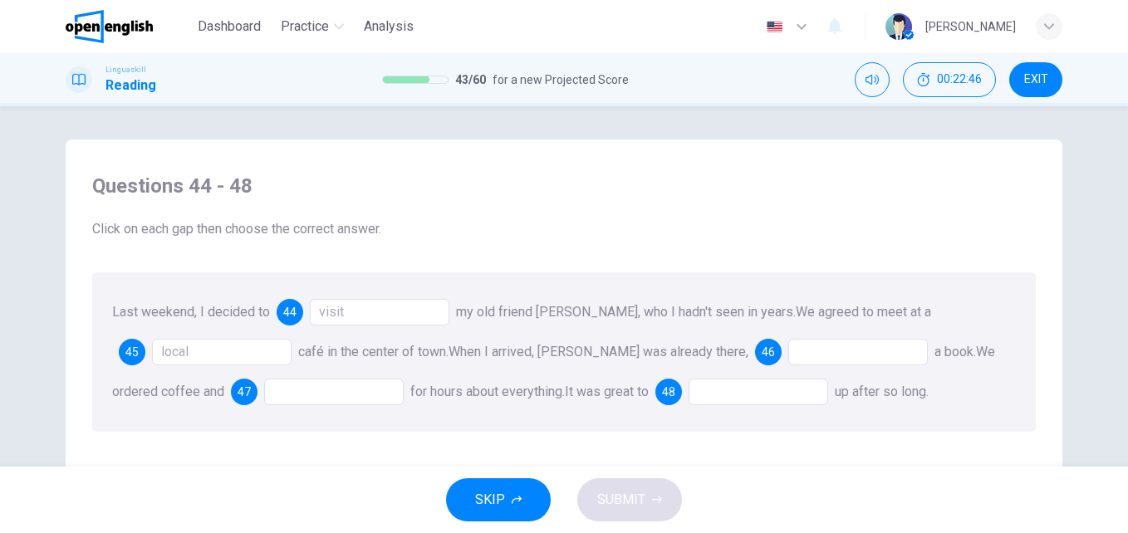
click at [788, 353] on div at bounding box center [858, 352] width 140 height 27
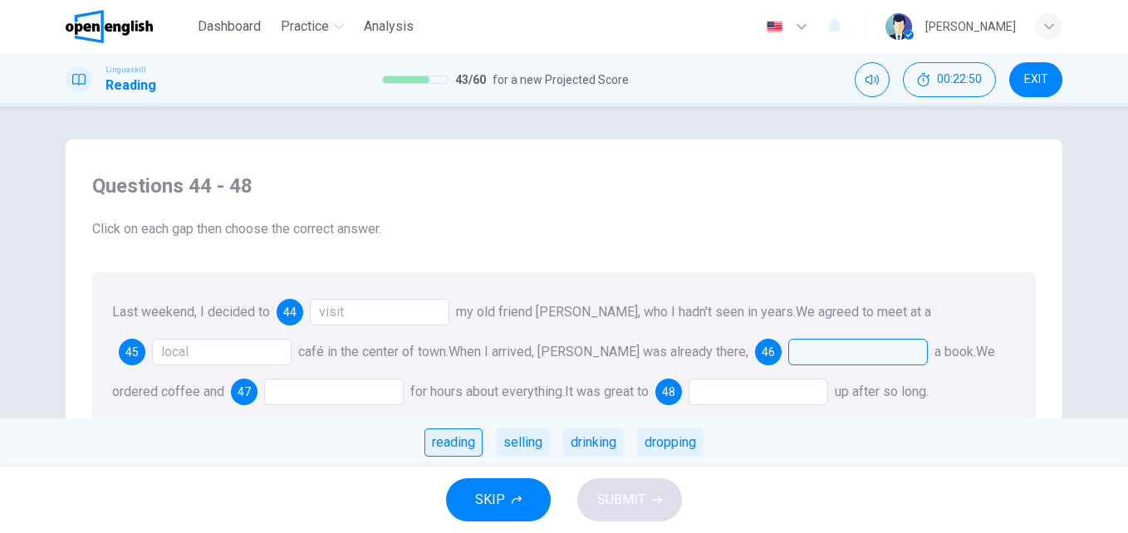
click at [468, 444] on div "reading" at bounding box center [454, 443] width 58 height 28
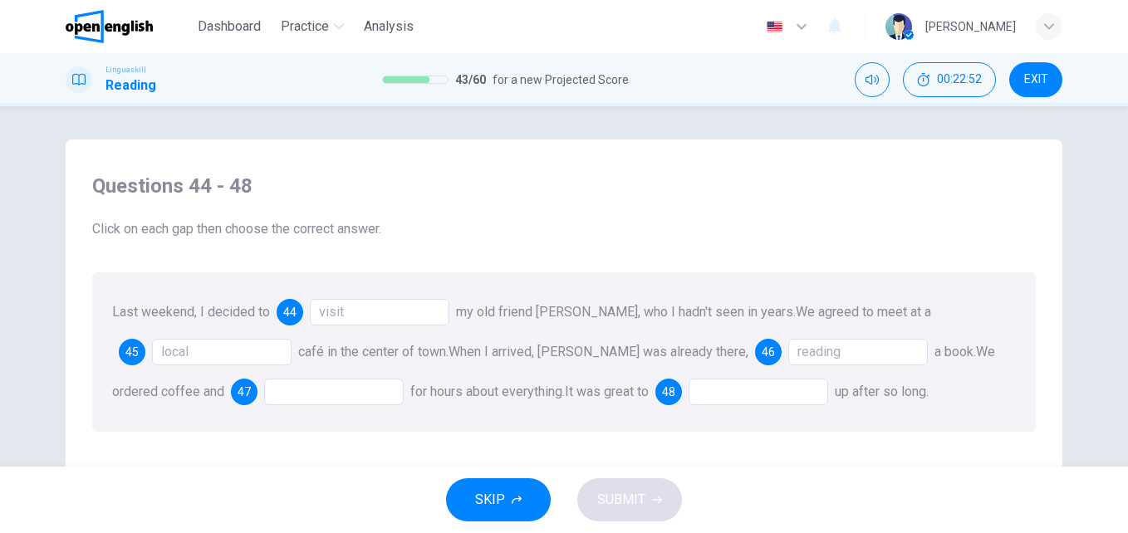
click at [264, 395] on div at bounding box center [334, 392] width 140 height 27
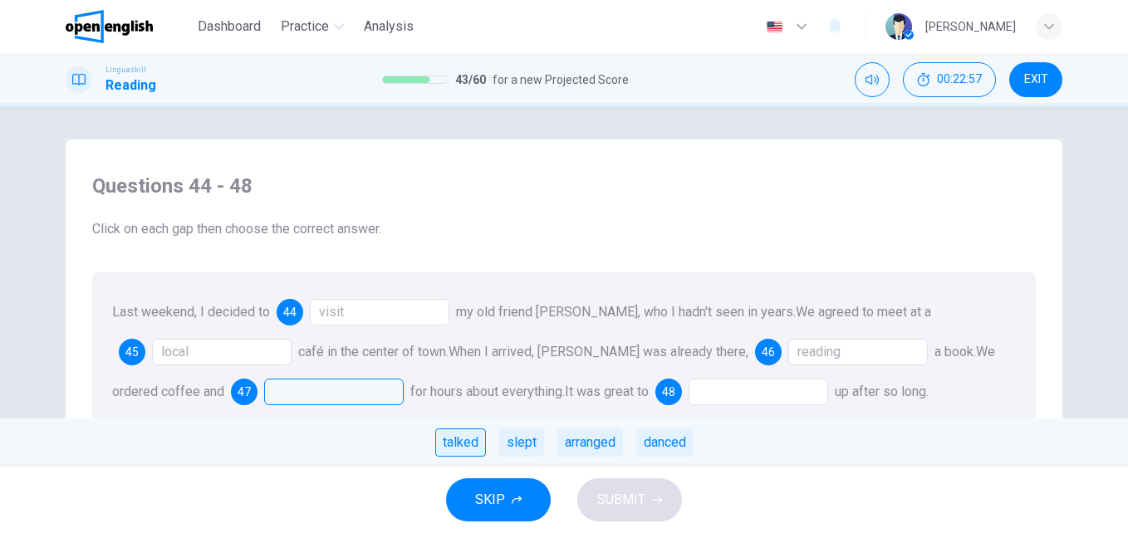
click at [458, 449] on div "talked" at bounding box center [460, 443] width 51 height 28
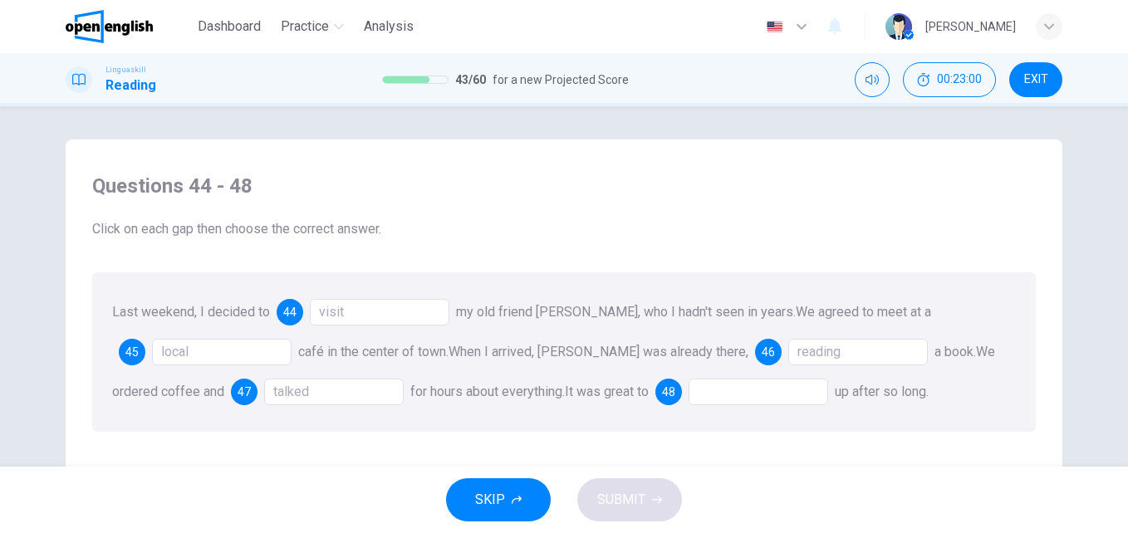
click at [689, 389] on div at bounding box center [759, 392] width 140 height 27
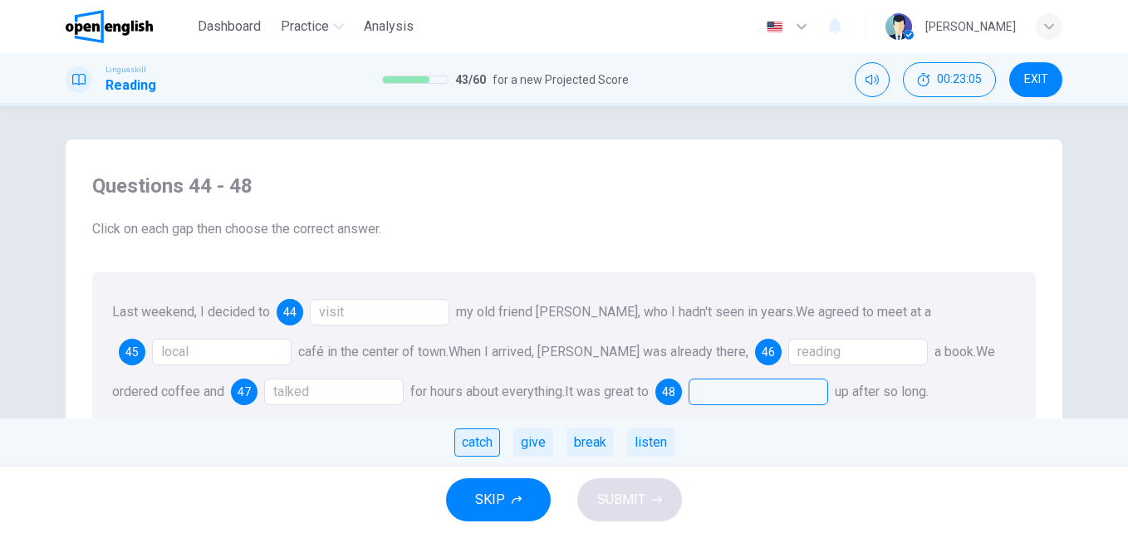
click at [479, 446] on div "catch" at bounding box center [477, 443] width 46 height 28
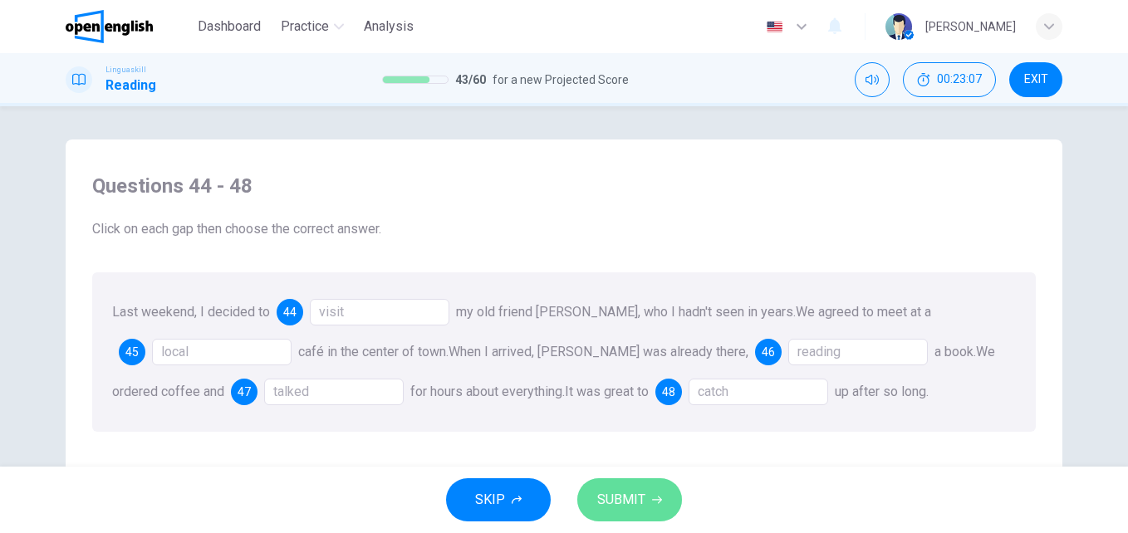
click at [611, 489] on span "SUBMIT" at bounding box center [621, 500] width 48 height 23
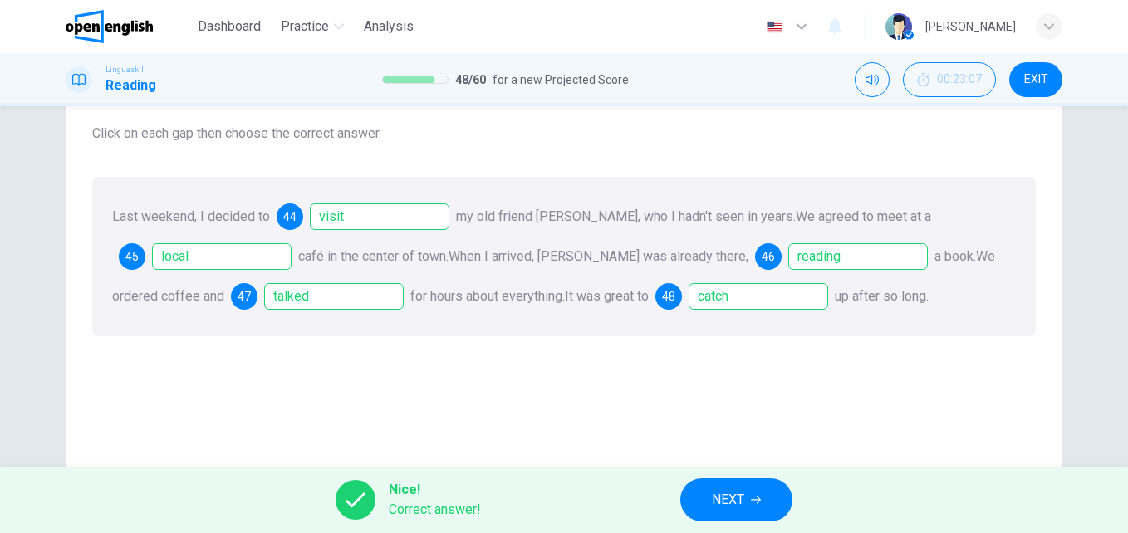
scroll to position [142, 0]
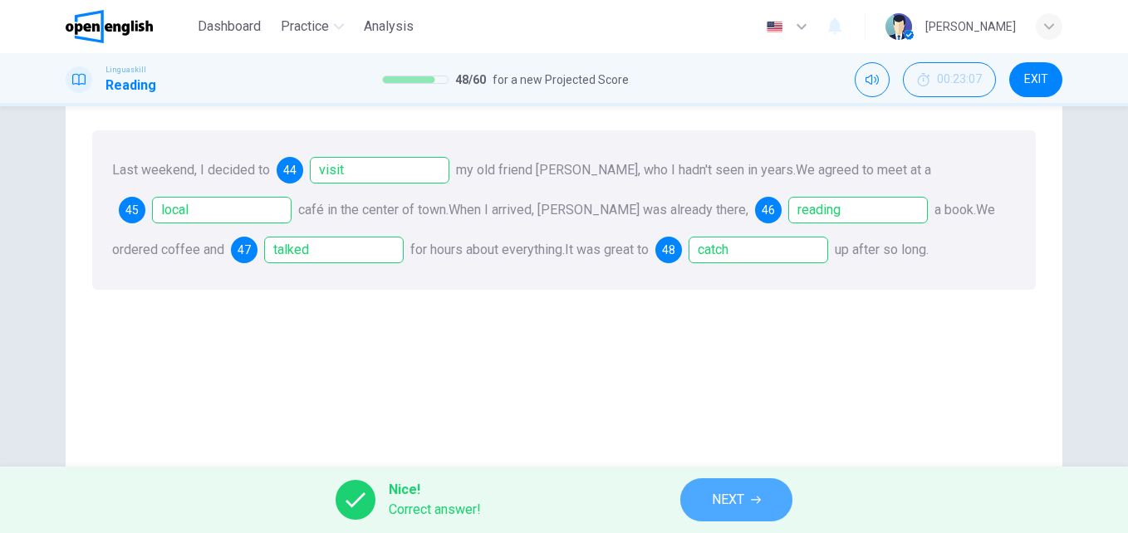
click at [744, 500] on span "NEXT" at bounding box center [728, 500] width 32 height 23
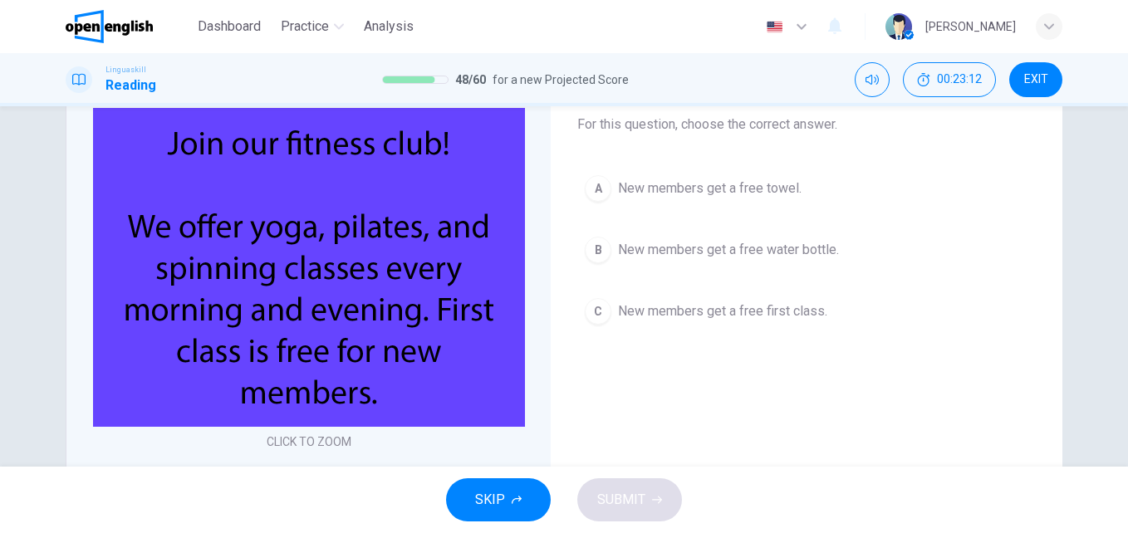
scroll to position [99, 0]
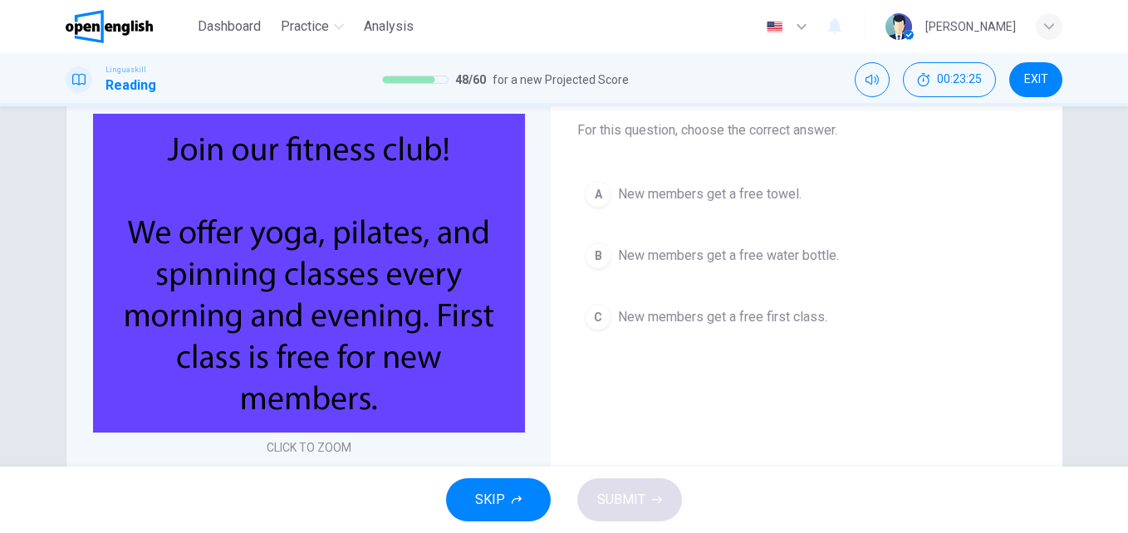
click at [749, 318] on span "New members get a free first class." at bounding box center [722, 317] width 209 height 20
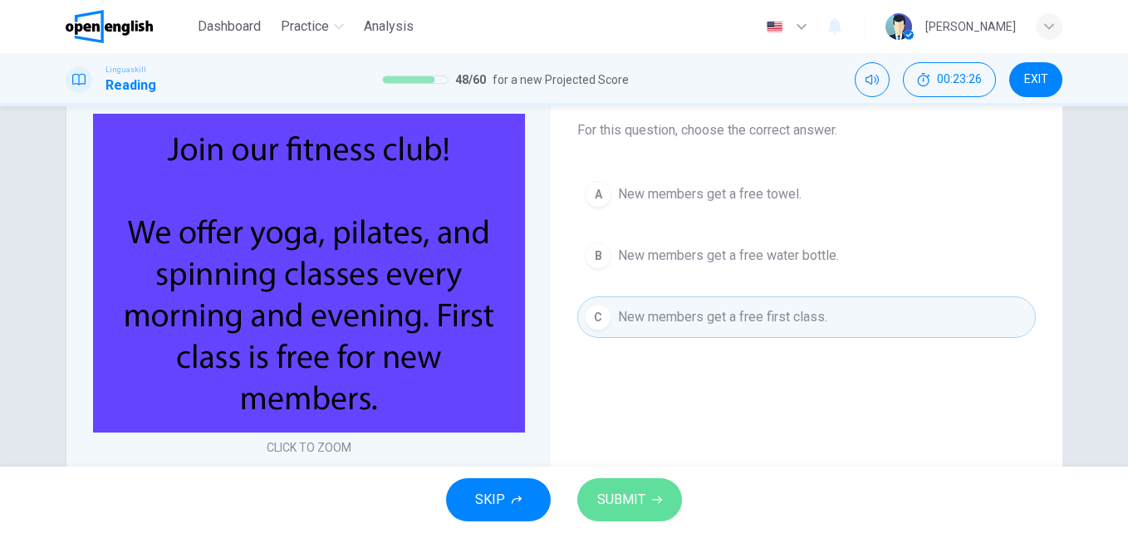
click at [630, 506] on span "SUBMIT" at bounding box center [621, 500] width 48 height 23
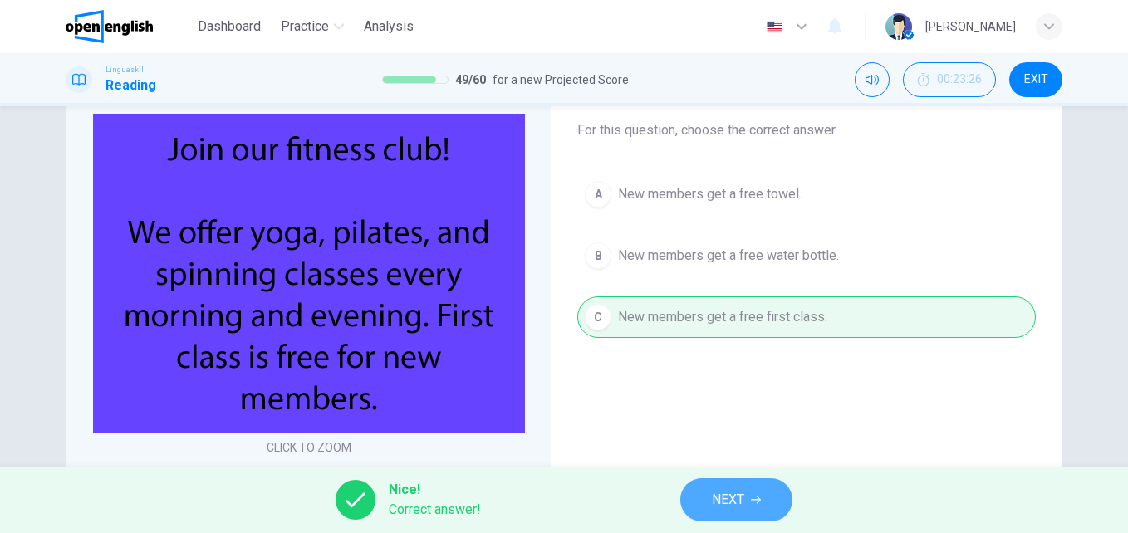
click at [744, 502] on span "NEXT" at bounding box center [728, 500] width 32 height 23
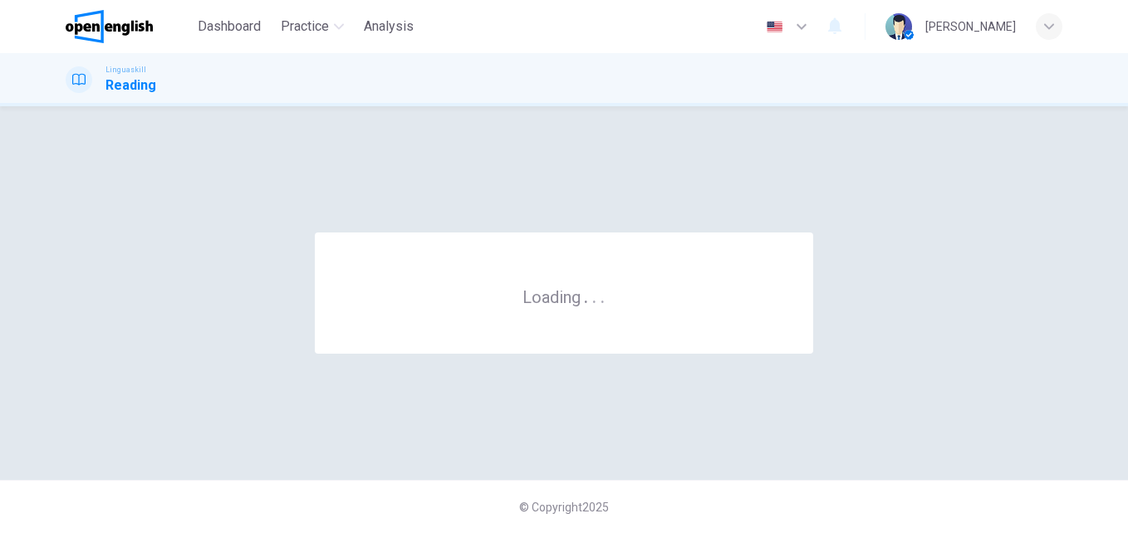
scroll to position [0, 0]
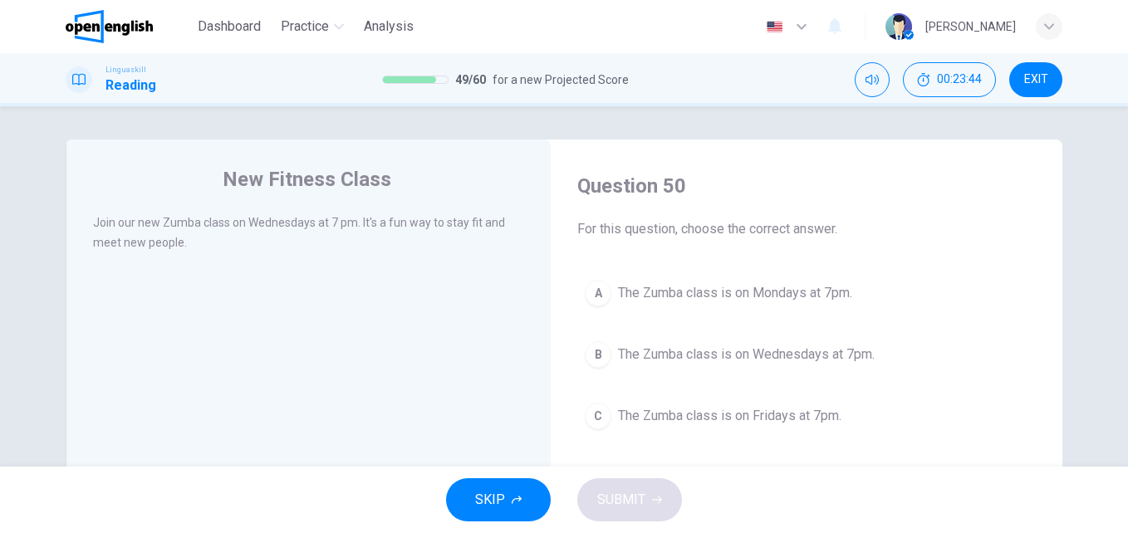
click at [725, 362] on span "The Zumba class is on Wednesdays at 7pm." at bounding box center [746, 355] width 257 height 20
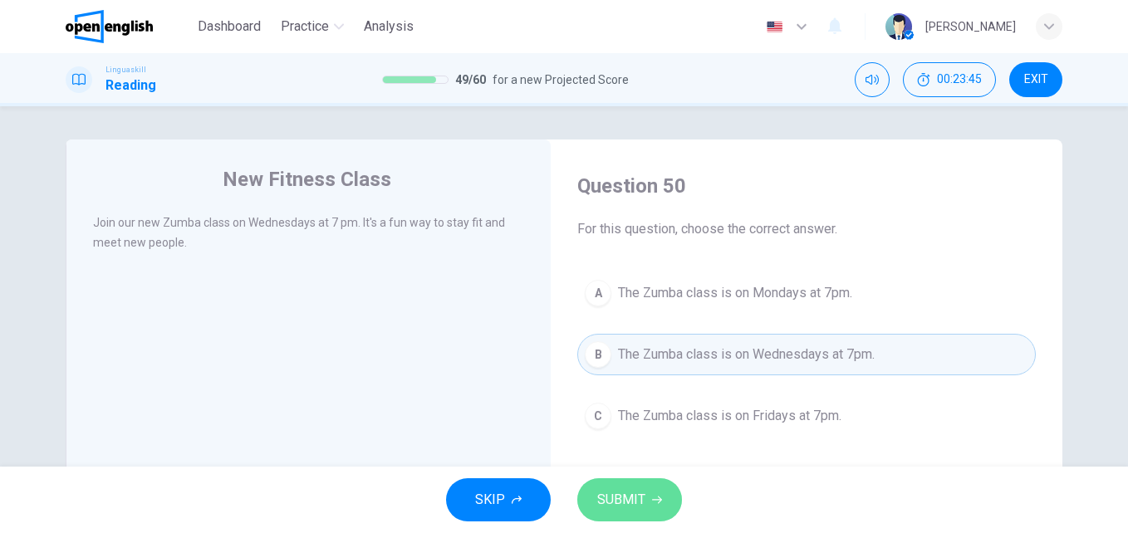
click at [632, 508] on span "SUBMIT" at bounding box center [621, 500] width 48 height 23
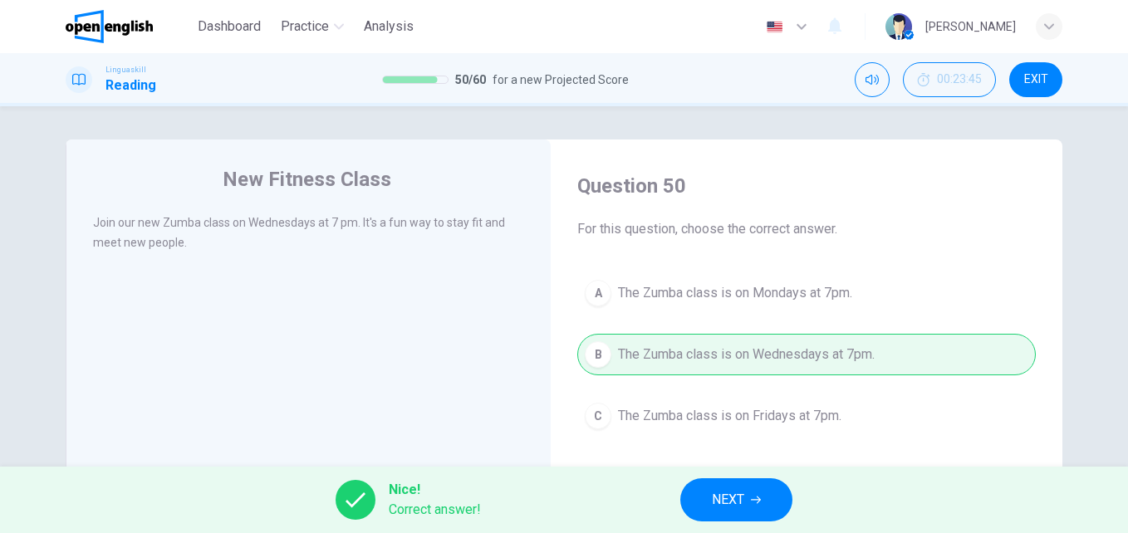
click at [718, 484] on button "NEXT" at bounding box center [736, 500] width 112 height 43
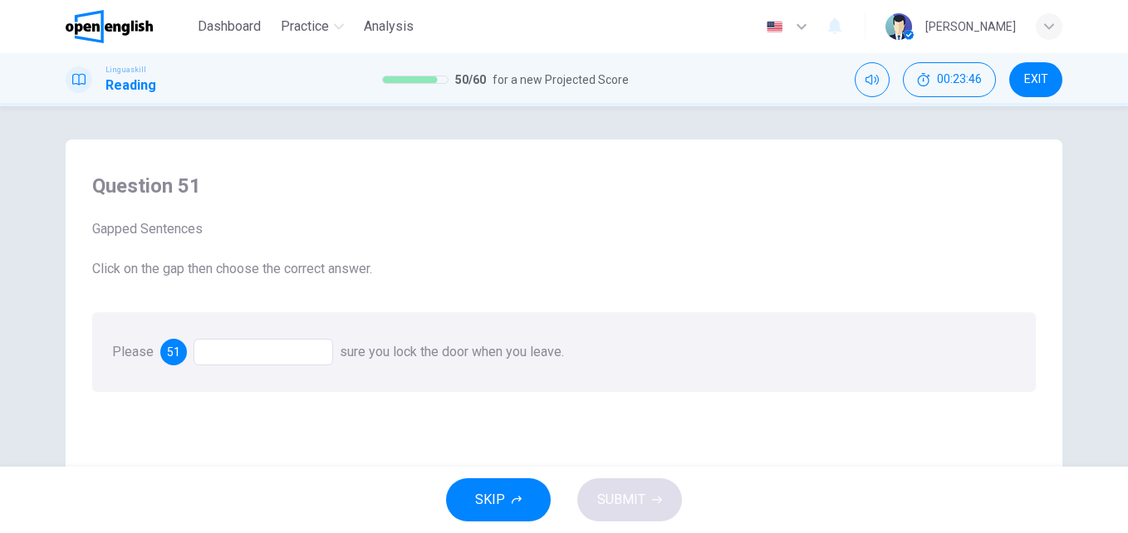
click at [278, 359] on div at bounding box center [264, 352] width 140 height 27
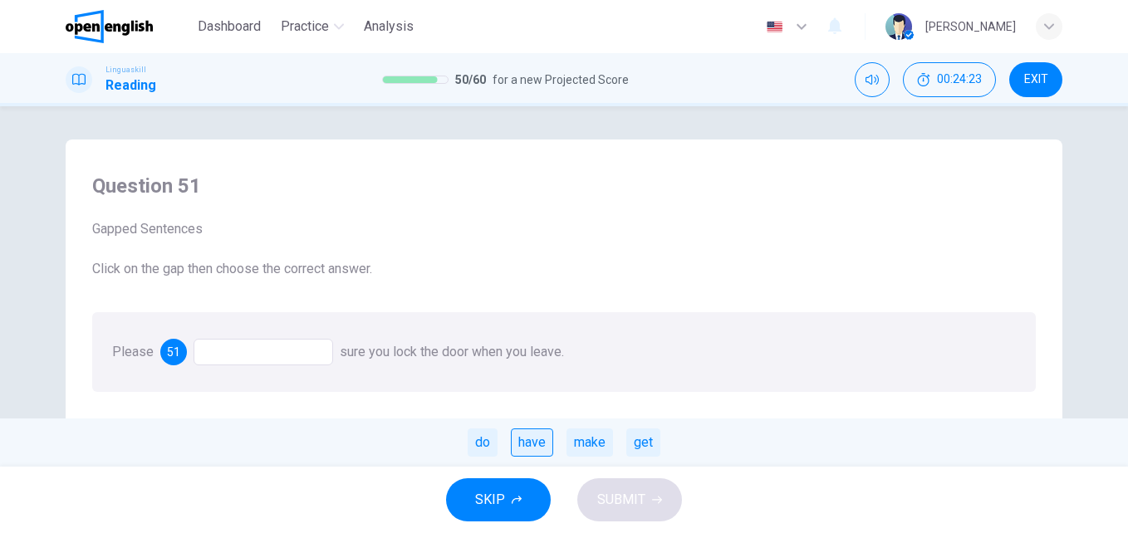
click at [519, 437] on div "have" at bounding box center [532, 443] width 42 height 28
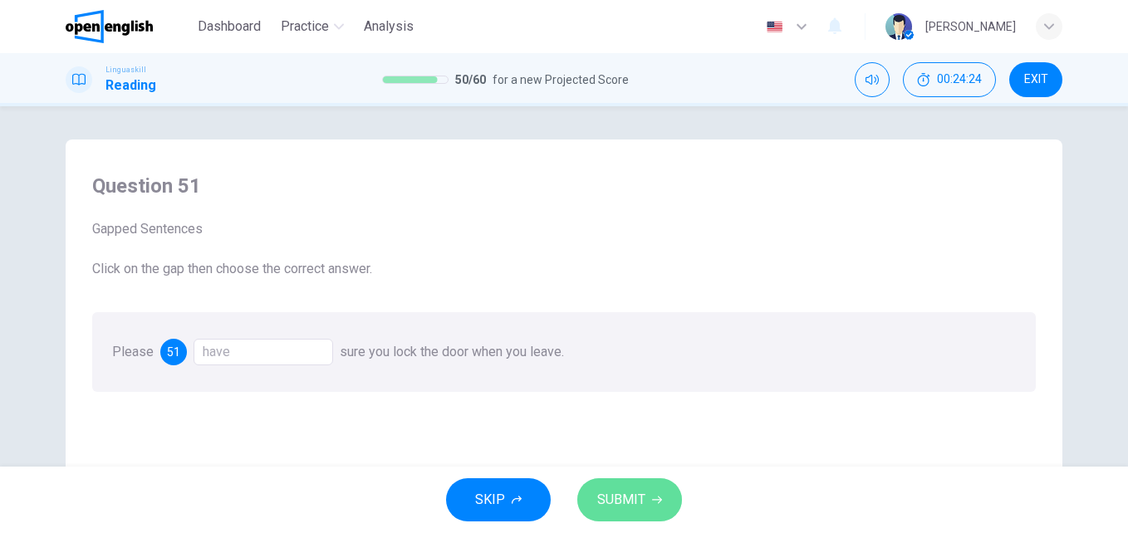
click at [612, 494] on span "SUBMIT" at bounding box center [621, 500] width 48 height 23
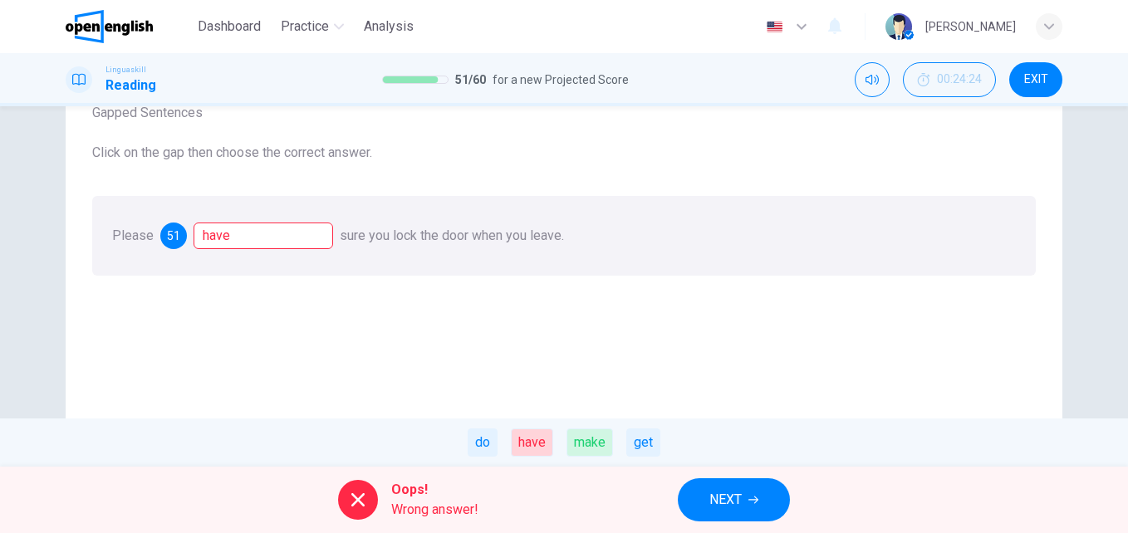
scroll to position [94, 0]
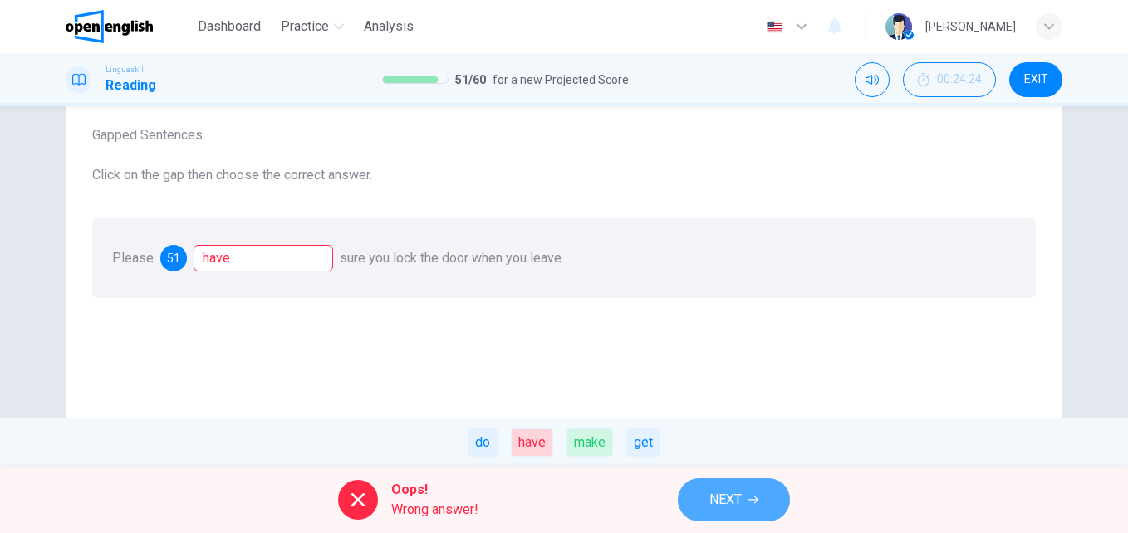
click at [715, 500] on span "NEXT" at bounding box center [726, 500] width 32 height 23
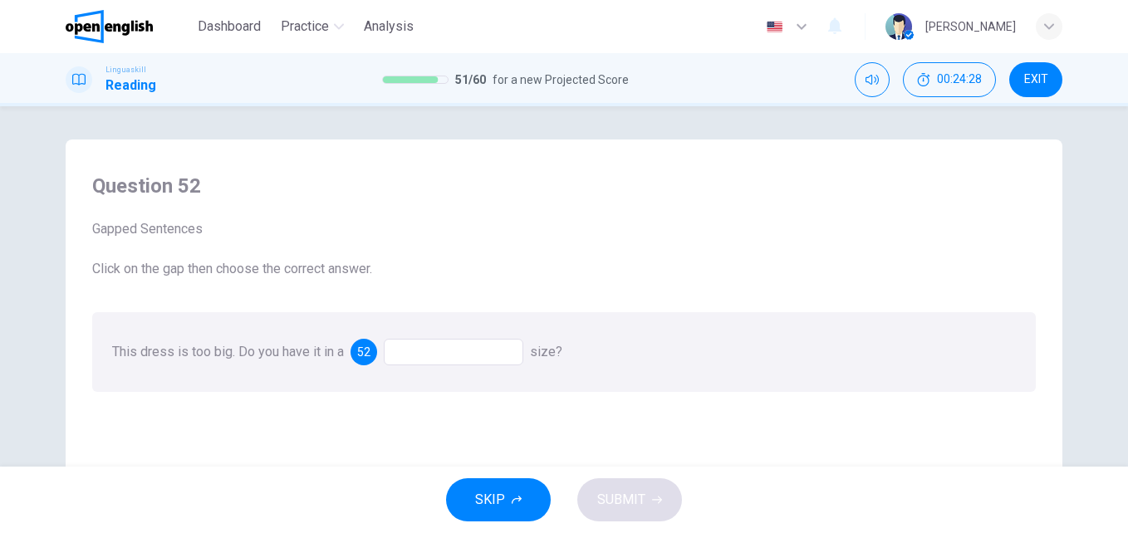
click at [464, 362] on div at bounding box center [454, 352] width 140 height 27
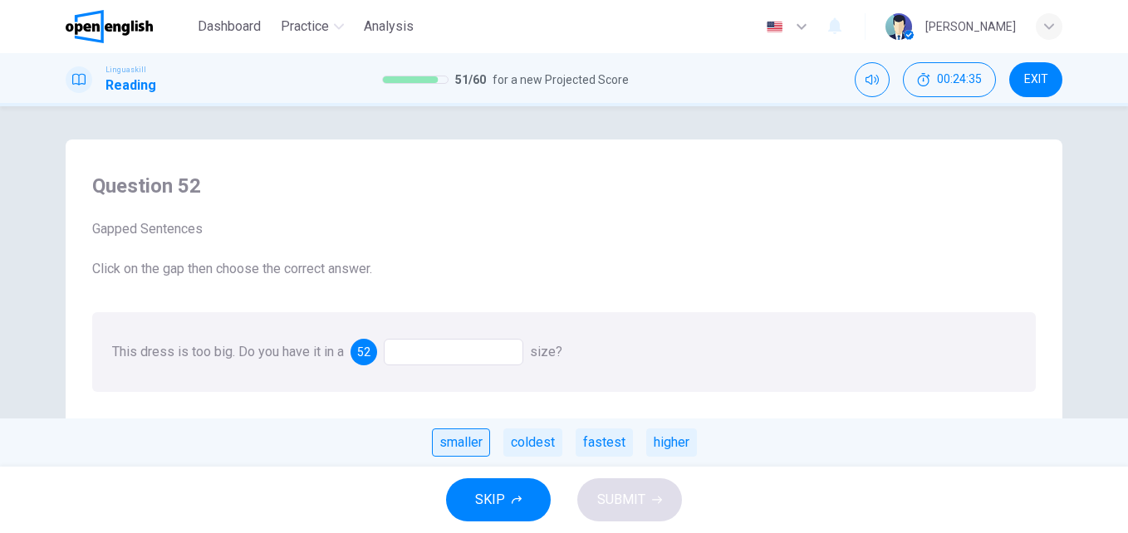
click at [464, 445] on div "smaller" at bounding box center [461, 443] width 58 height 28
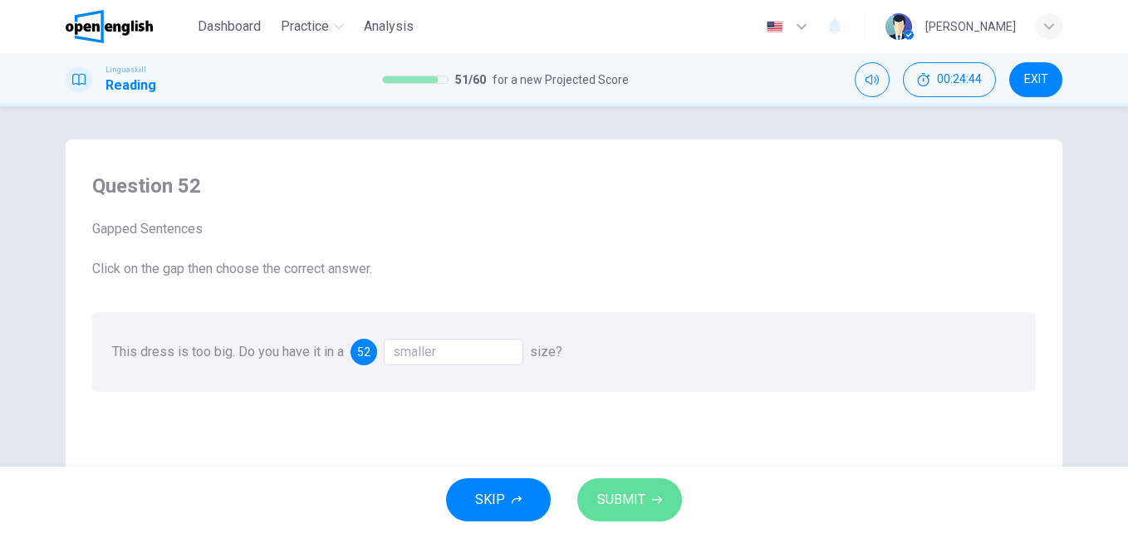
click at [635, 498] on span "SUBMIT" at bounding box center [621, 500] width 48 height 23
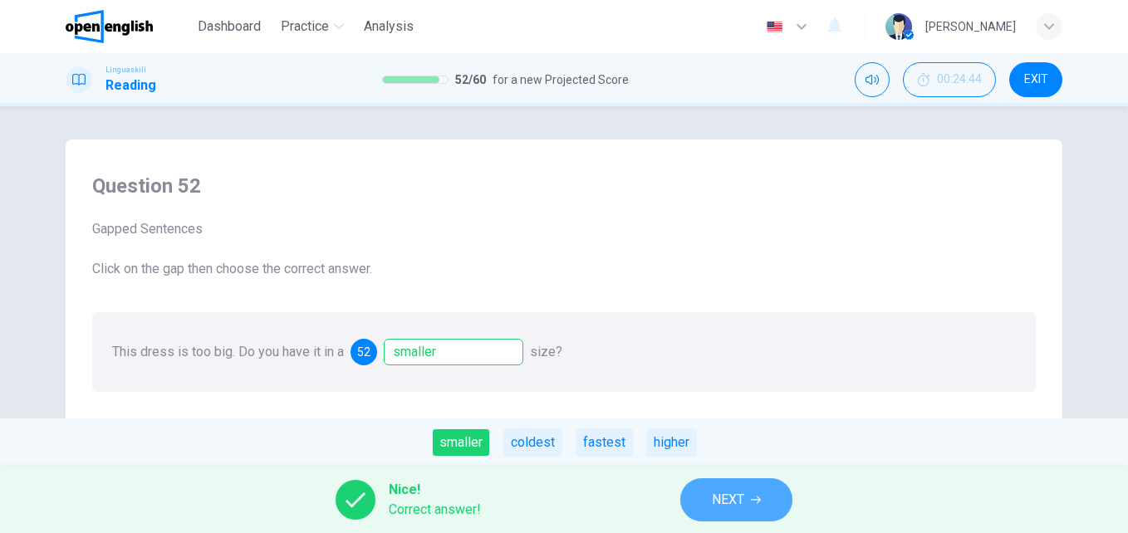
click at [713, 499] on span "NEXT" at bounding box center [728, 500] width 32 height 23
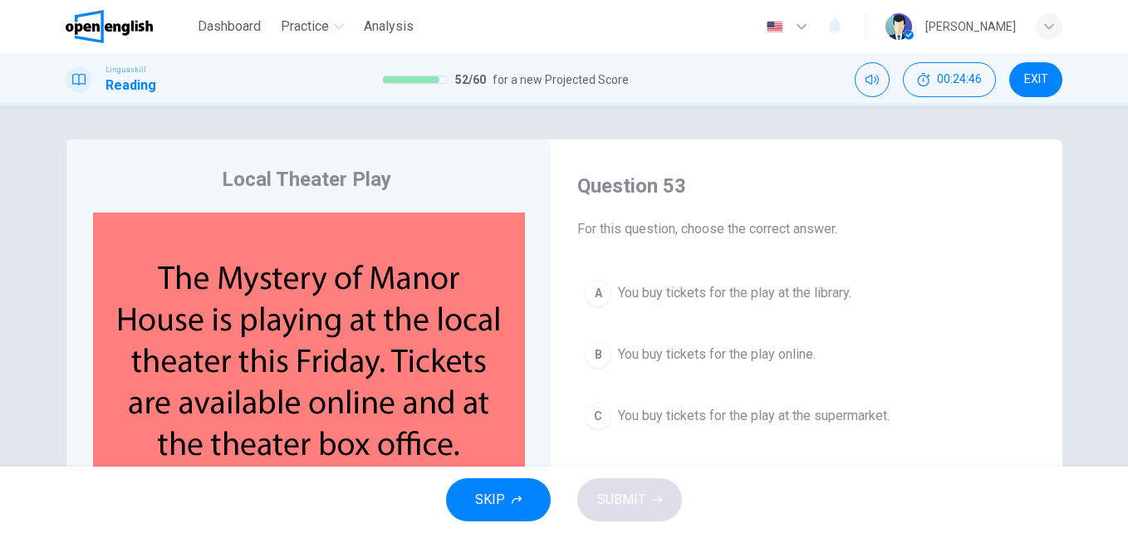
drag, startPoint x: 1113, startPoint y: 190, endPoint x: 1112, endPoint y: 231, distance: 40.7
click at [1112, 231] on div "Local Theater Play CLICK TO ZOOM Question 53 For this question, choose the corr…" at bounding box center [564, 286] width 1128 height 361
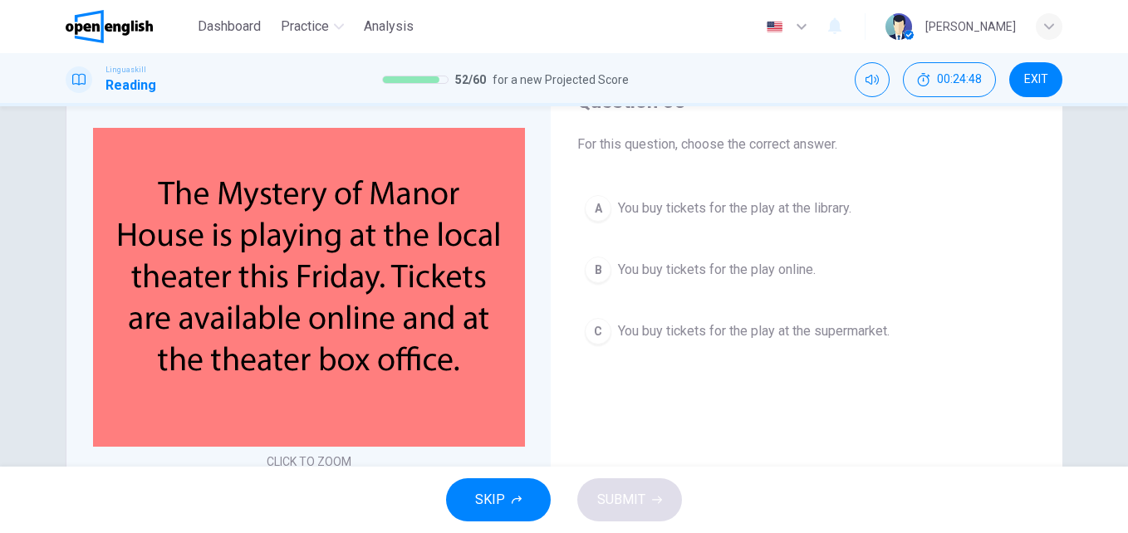
scroll to position [87, 0]
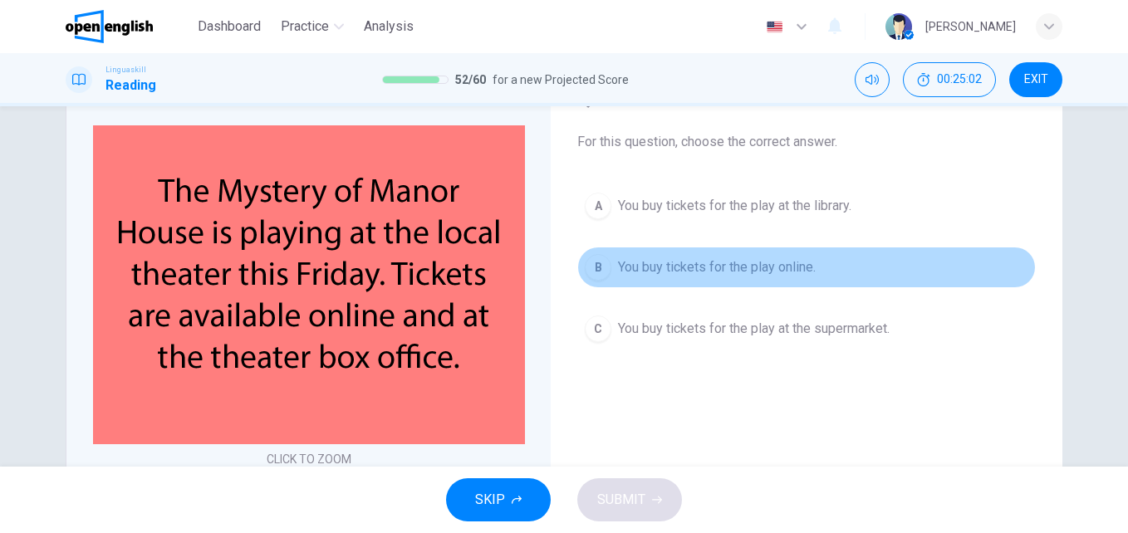
click at [744, 268] on span "You buy tickets for the play online." at bounding box center [717, 268] width 198 height 20
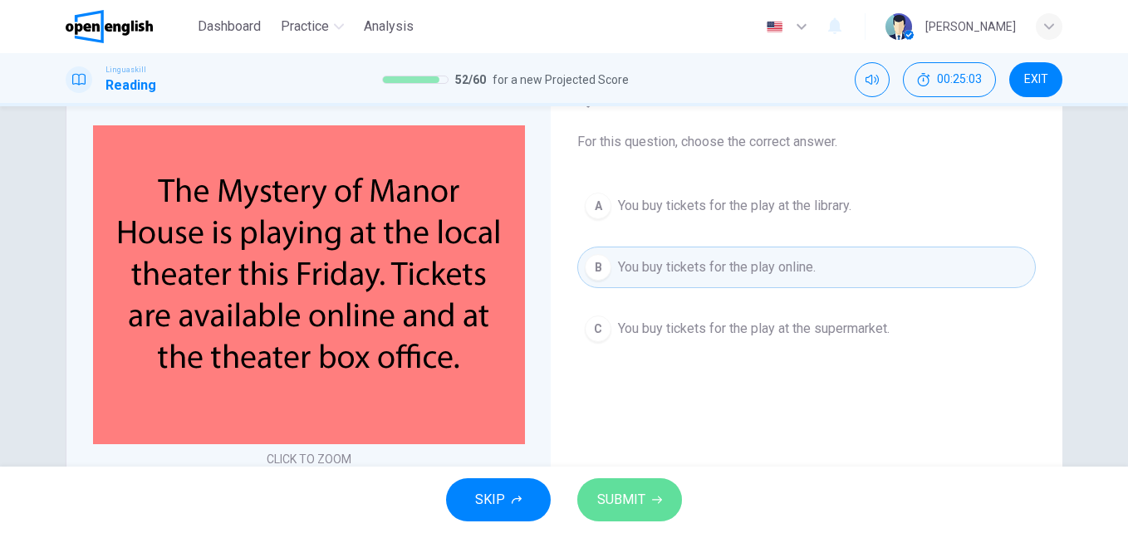
click at [616, 490] on span "SUBMIT" at bounding box center [621, 500] width 48 height 23
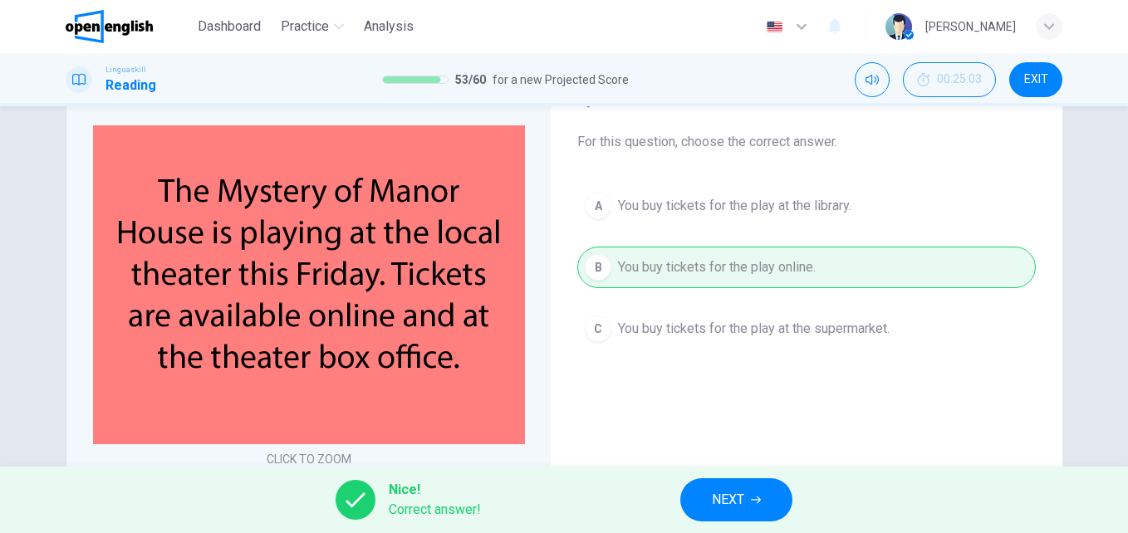
click at [715, 494] on span "NEXT" at bounding box center [728, 500] width 32 height 23
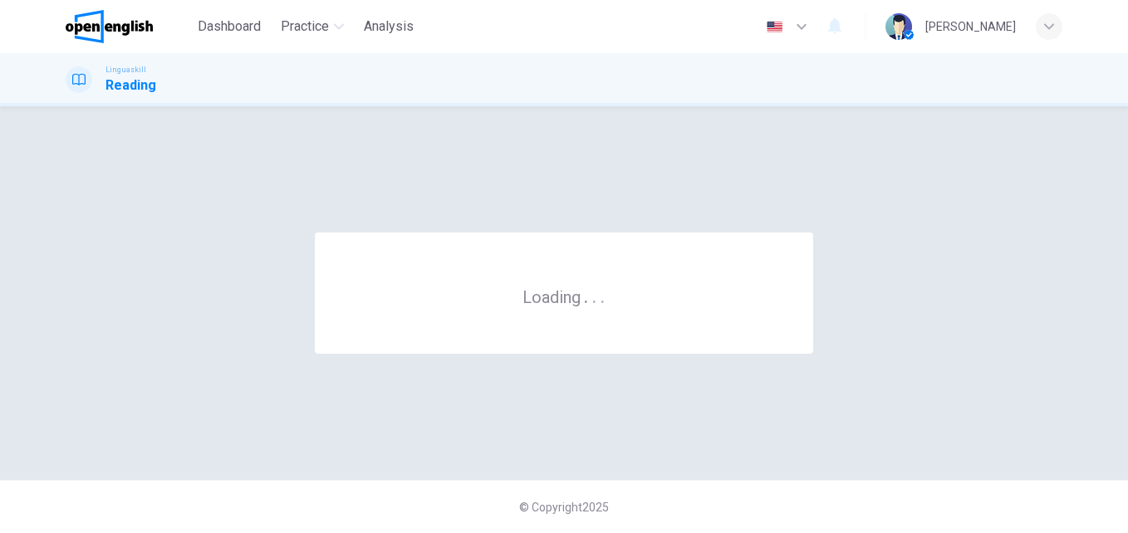
scroll to position [0, 0]
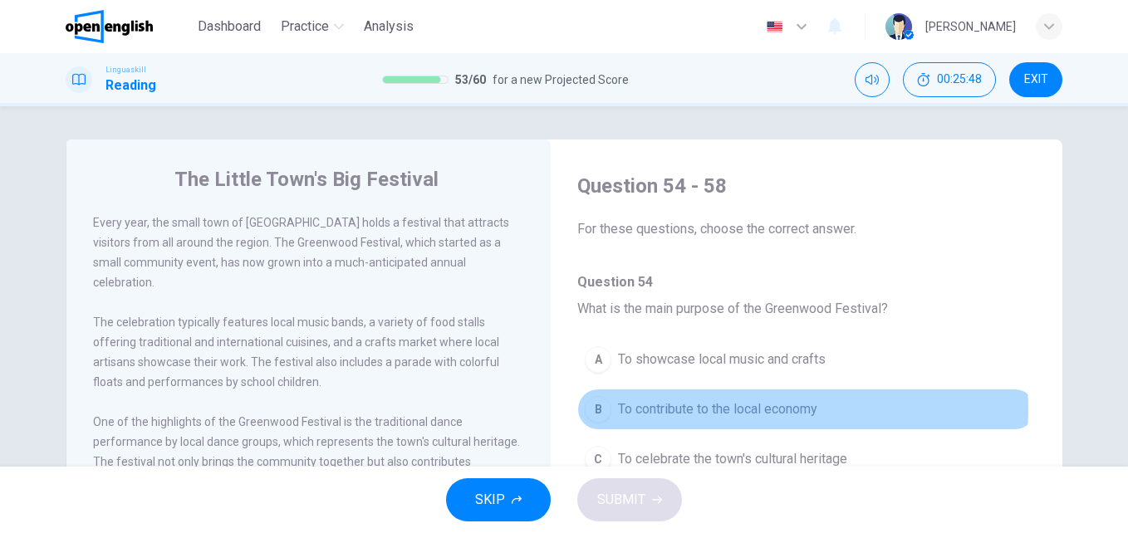
click at [750, 409] on span "To contribute to the local economy" at bounding box center [717, 410] width 199 height 20
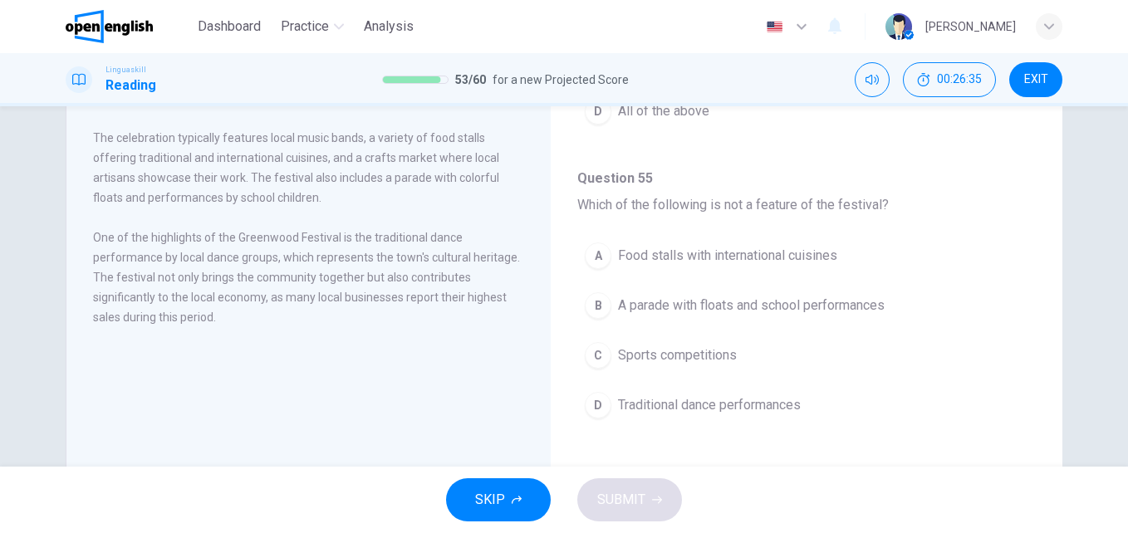
scroll to position [209, 0]
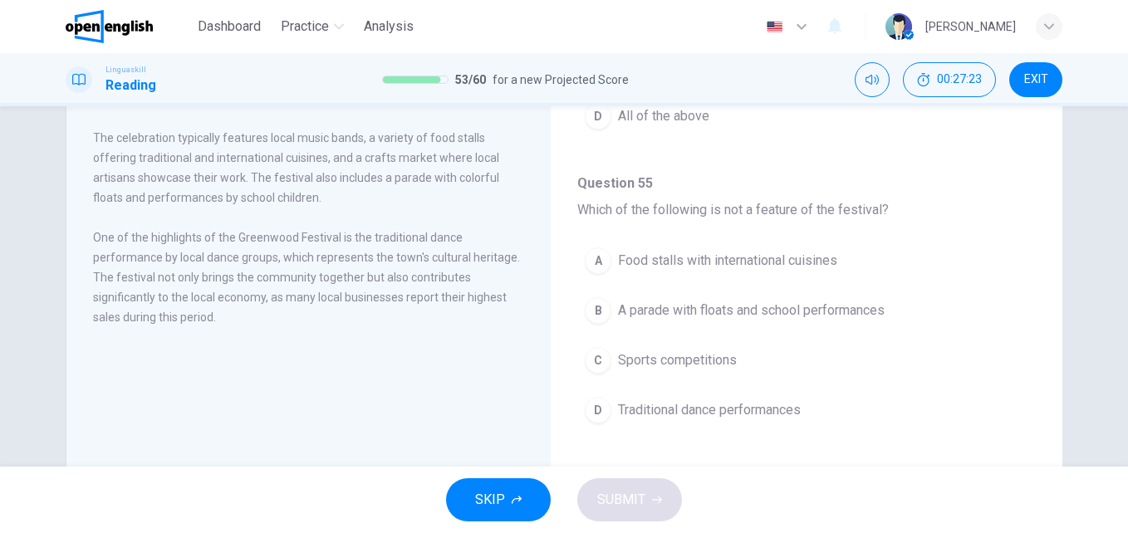
click at [692, 356] on span "Sports competitions" at bounding box center [677, 361] width 119 height 20
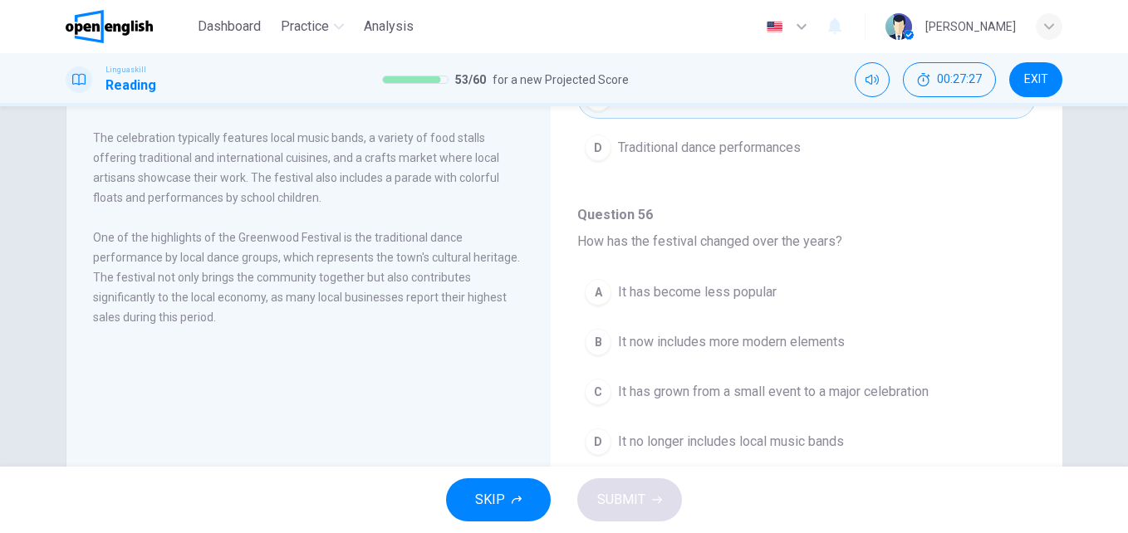
scroll to position [494, 0]
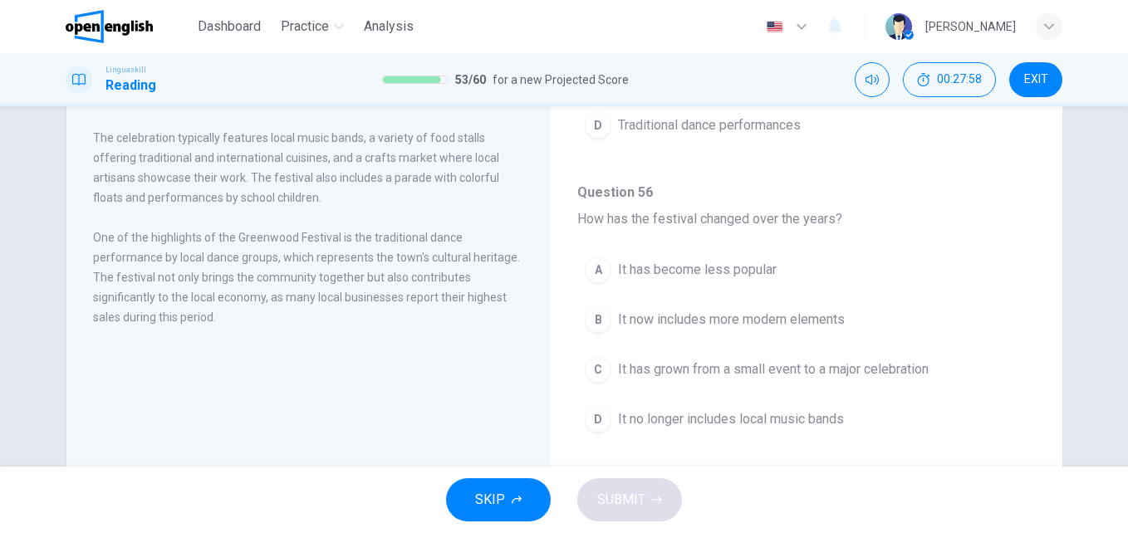
click at [819, 361] on span "It has grown from a small event to a major celebration" at bounding box center [773, 370] width 311 height 20
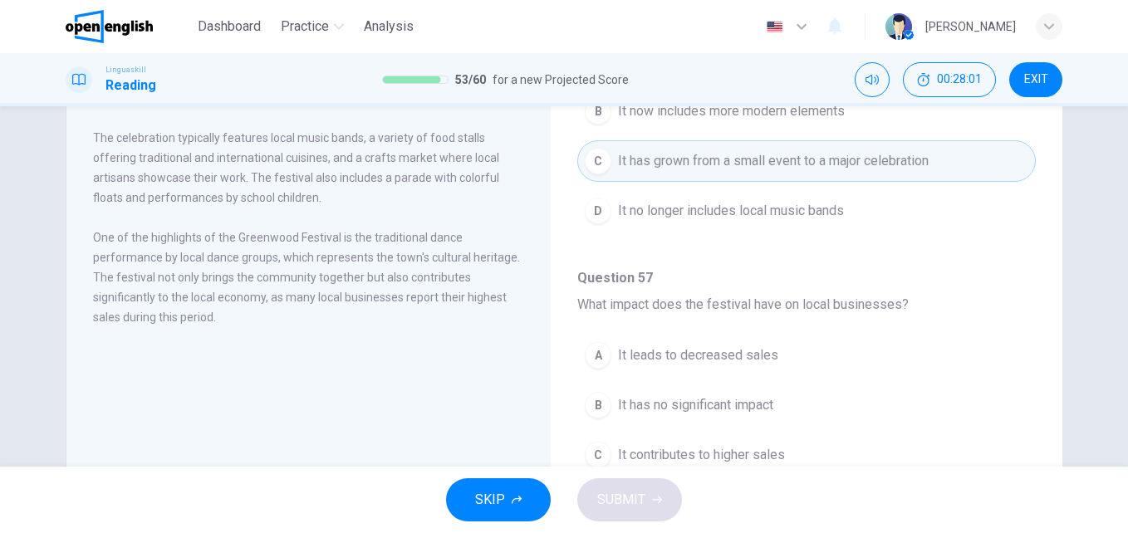
scroll to position [754, 0]
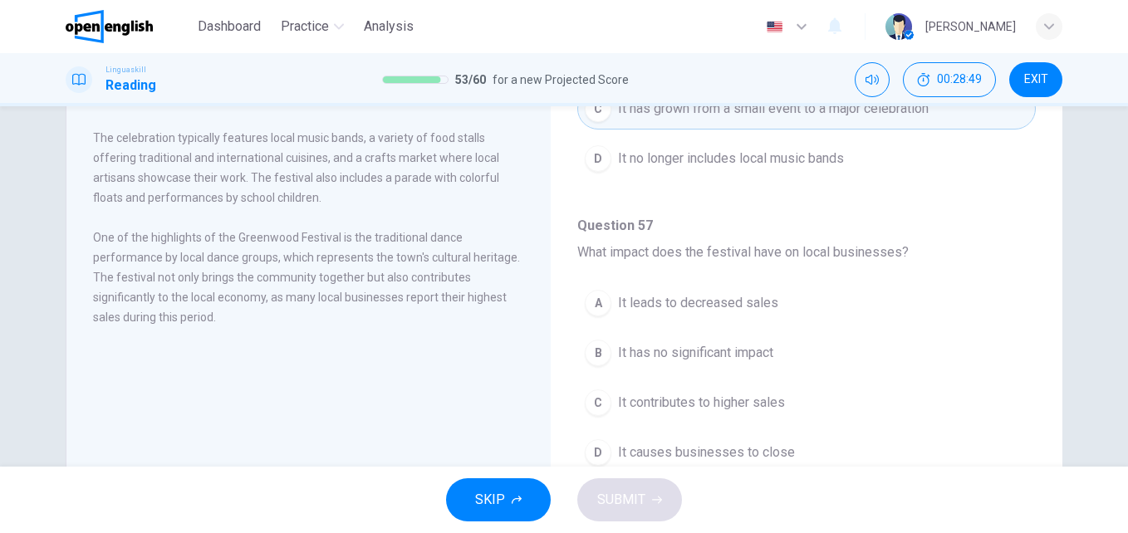
click at [733, 400] on span "It contributes to higher sales" at bounding box center [701, 403] width 167 height 20
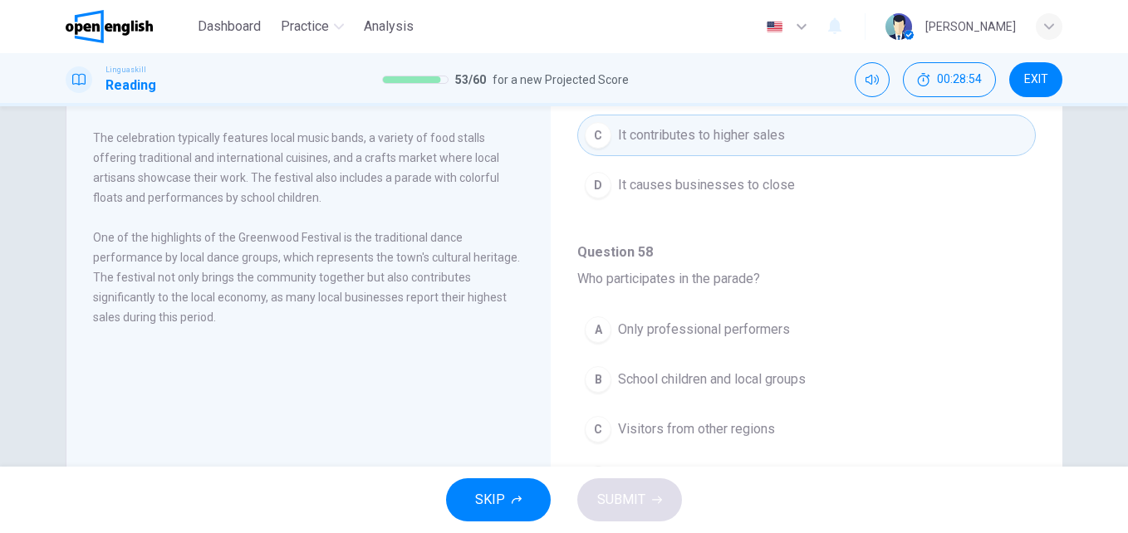
scroll to position [1039, 0]
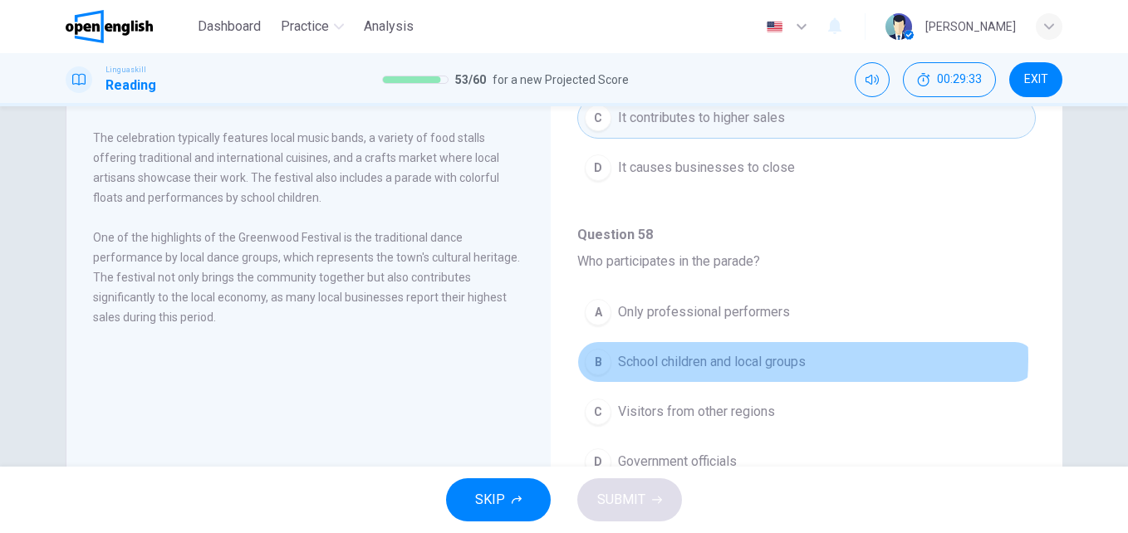
click at [775, 359] on span "School children and local groups" at bounding box center [712, 362] width 188 height 20
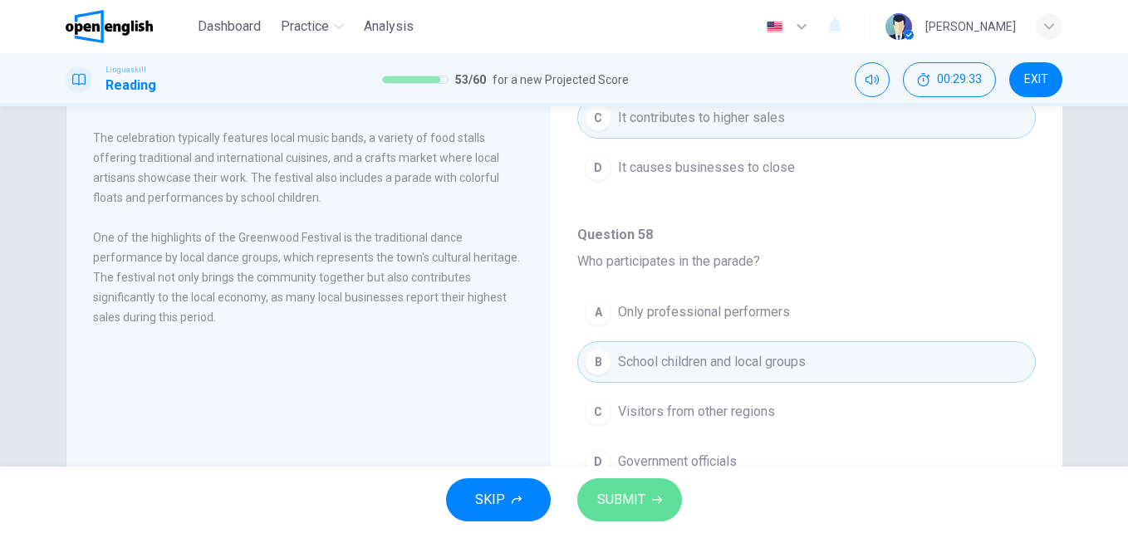
click at [637, 510] on span "SUBMIT" at bounding box center [621, 500] width 48 height 23
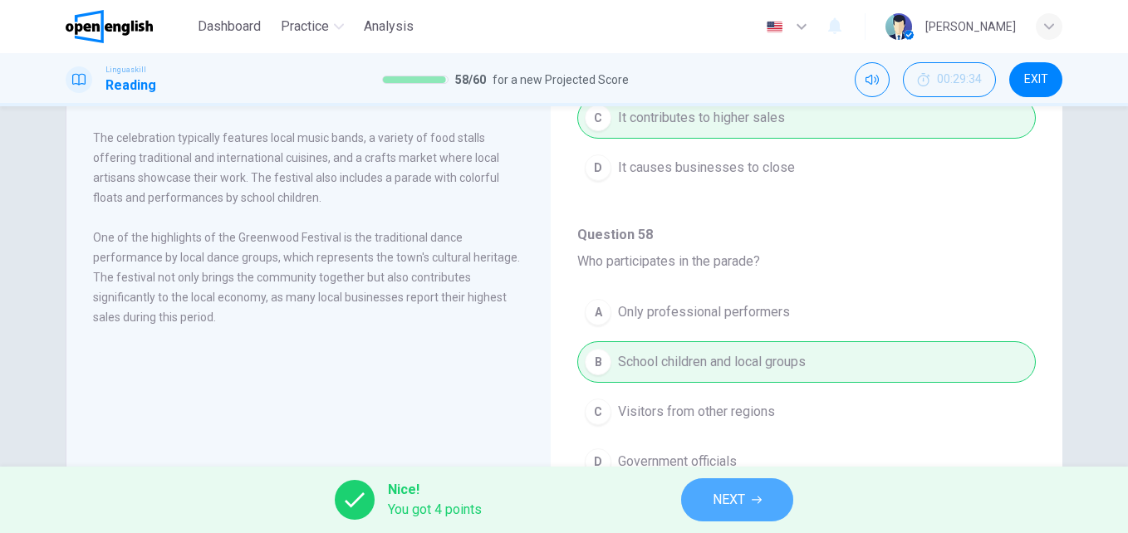
click at [744, 503] on span "NEXT" at bounding box center [729, 500] width 32 height 23
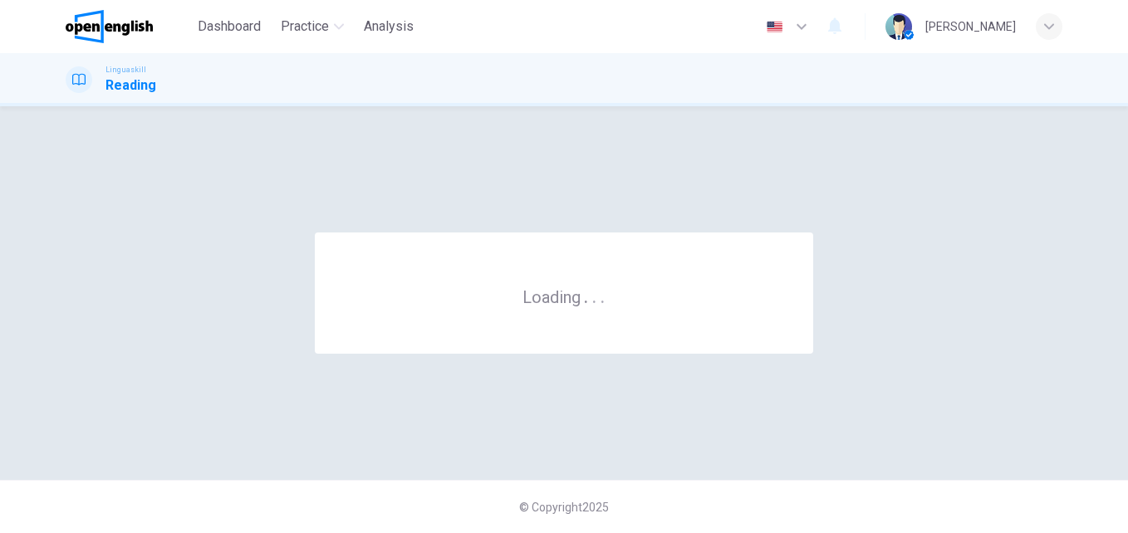
scroll to position [0, 0]
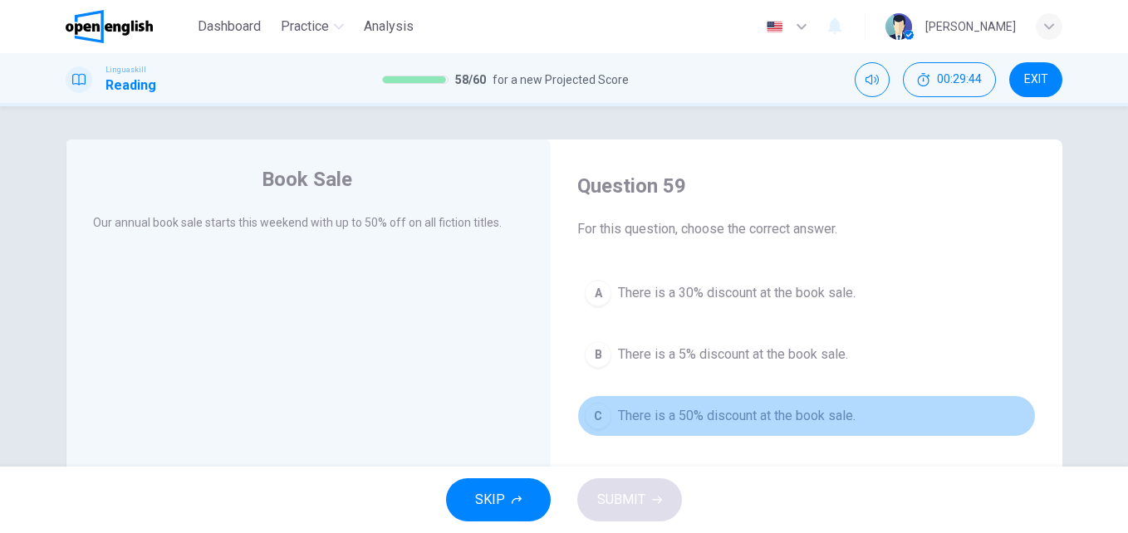
click at [757, 420] on span "There is a 50% discount at the book sale." at bounding box center [737, 416] width 238 height 20
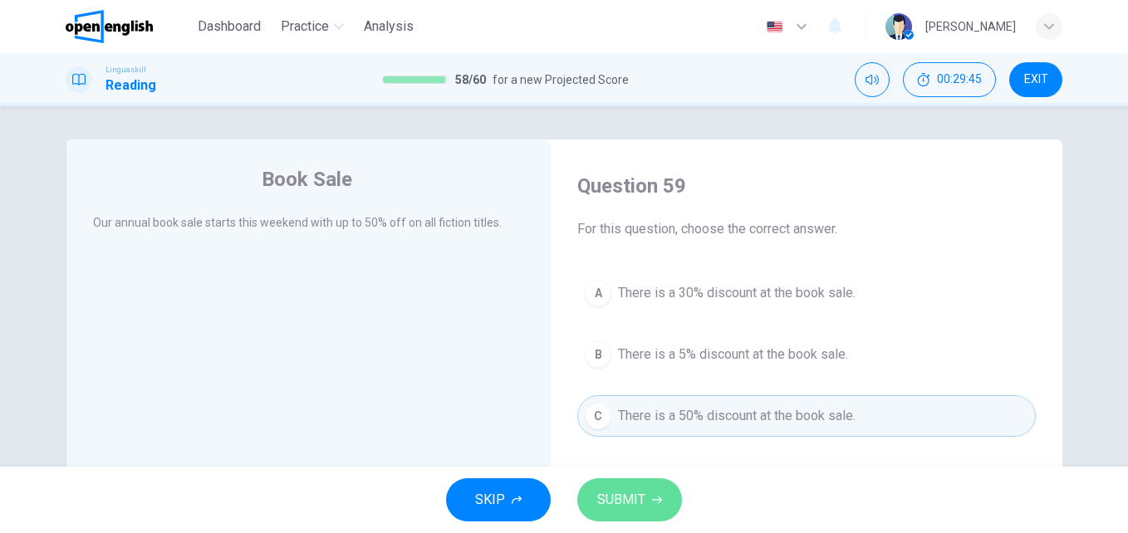
click at [656, 494] on button "SUBMIT" at bounding box center [629, 500] width 105 height 43
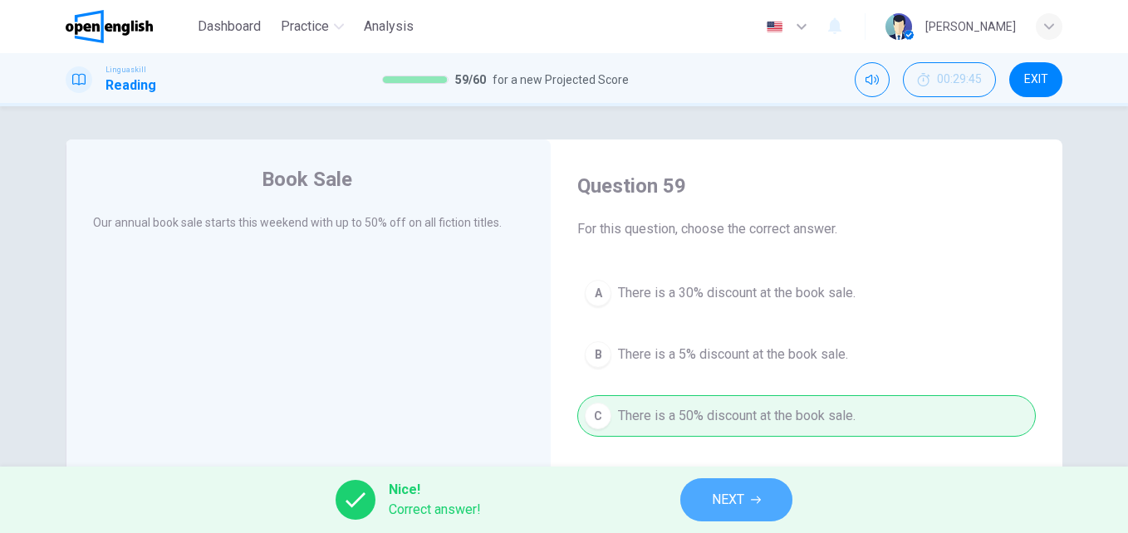
click at [710, 494] on button "NEXT" at bounding box center [736, 500] width 112 height 43
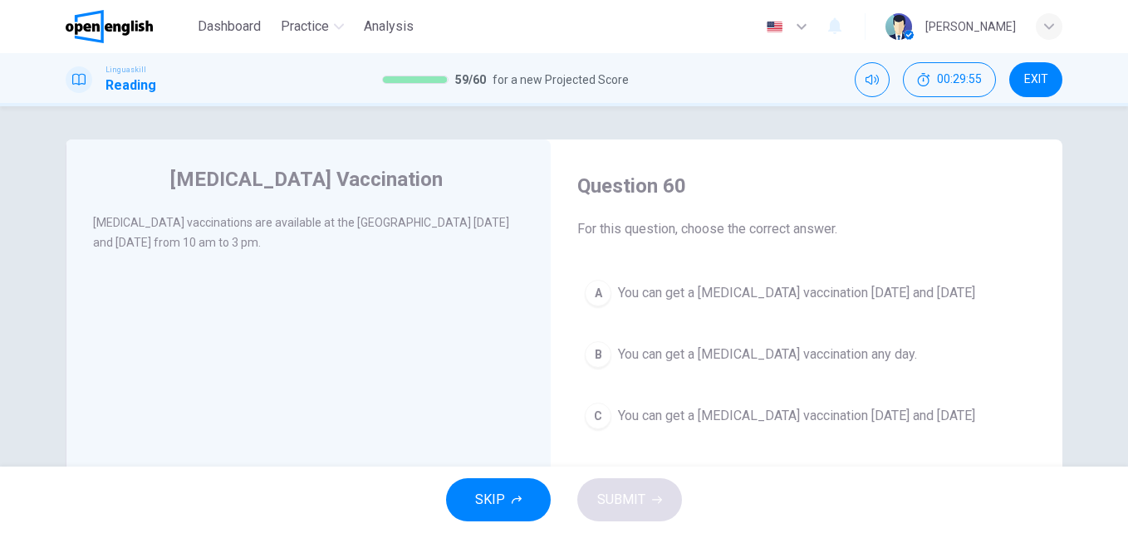
click at [787, 287] on span "You can get a [MEDICAL_DATA] vaccination [DATE] and [DATE]" at bounding box center [796, 293] width 357 height 20
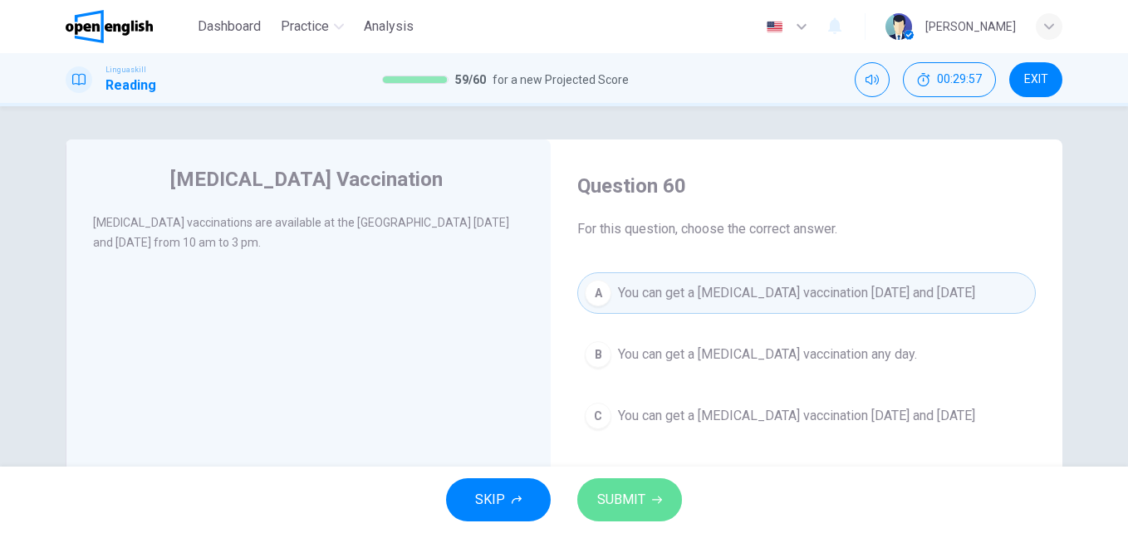
click at [639, 505] on span "SUBMIT" at bounding box center [621, 500] width 48 height 23
